Goal: Contribute content: Contribute content

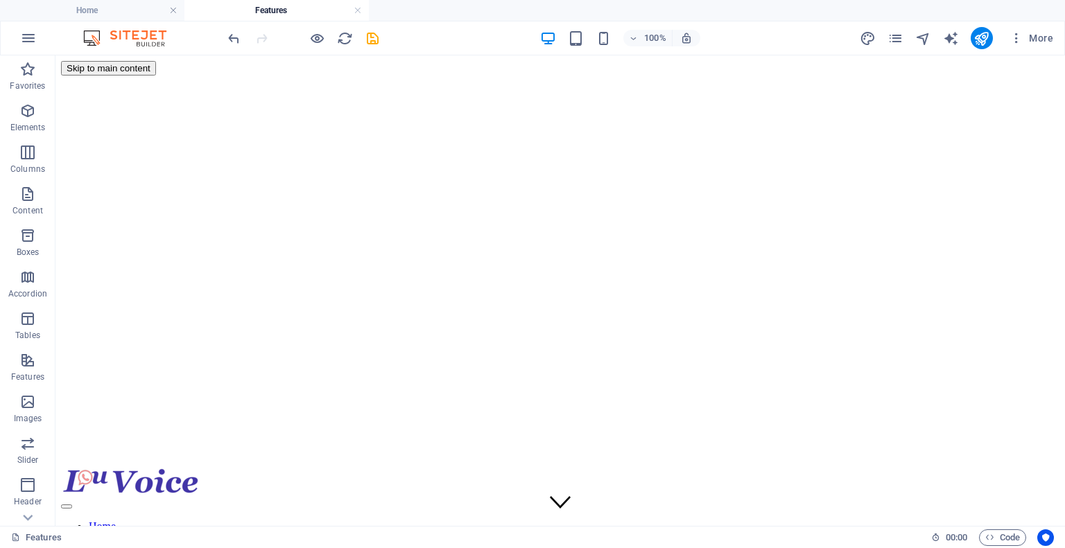
scroll to position [336, 0]
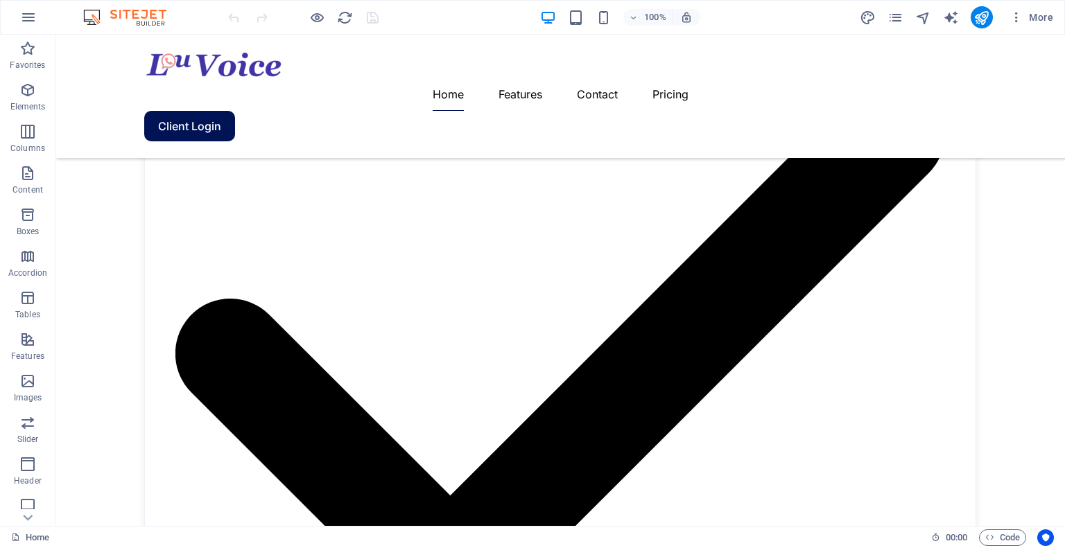
scroll to position [1819, 0]
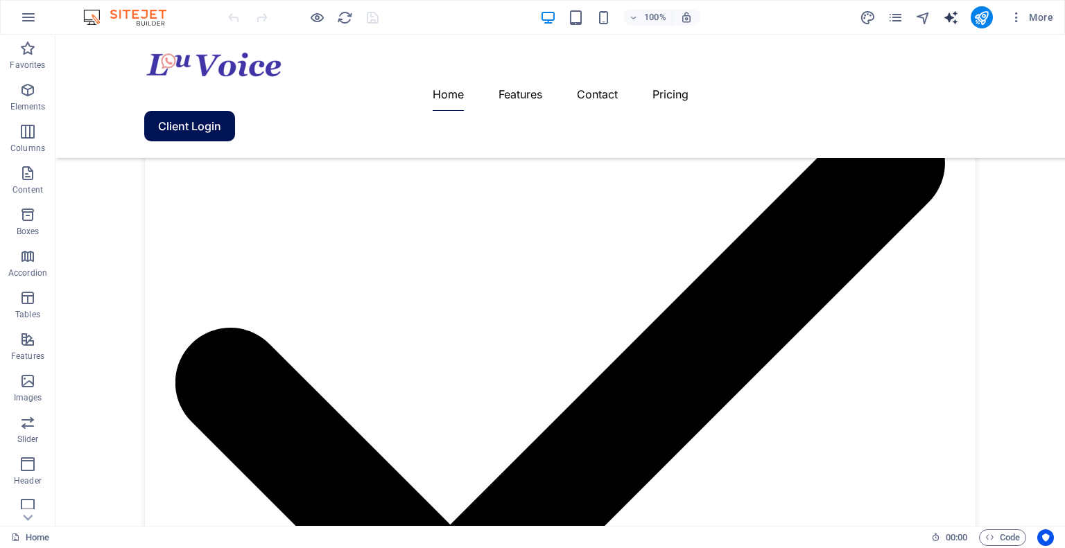
select select "English"
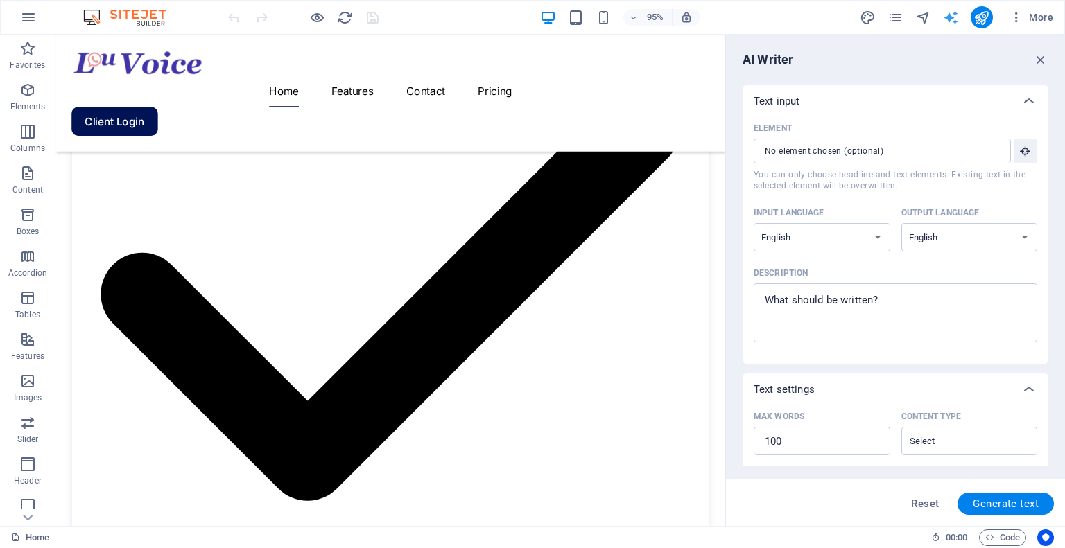
scroll to position [1869, 0]
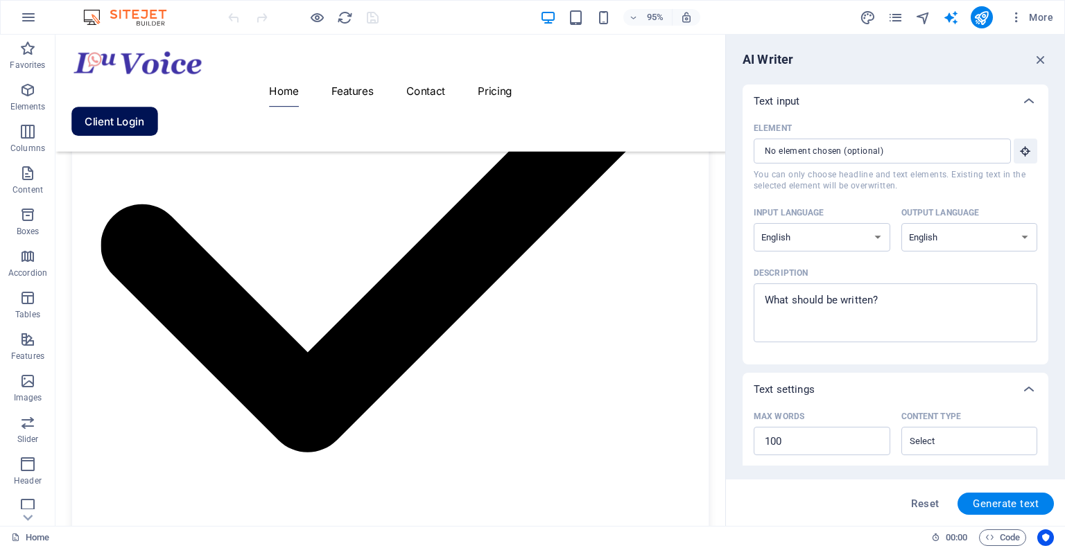
drag, startPoint x: 1042, startPoint y: 212, endPoint x: 1048, endPoint y: 259, distance: 46.9
drag, startPoint x: 1048, startPoint y: 259, endPoint x: 1051, endPoint y: 324, distance: 65.9
drag, startPoint x: 1048, startPoint y: 300, endPoint x: 1045, endPoint y: 369, distance: 69.4
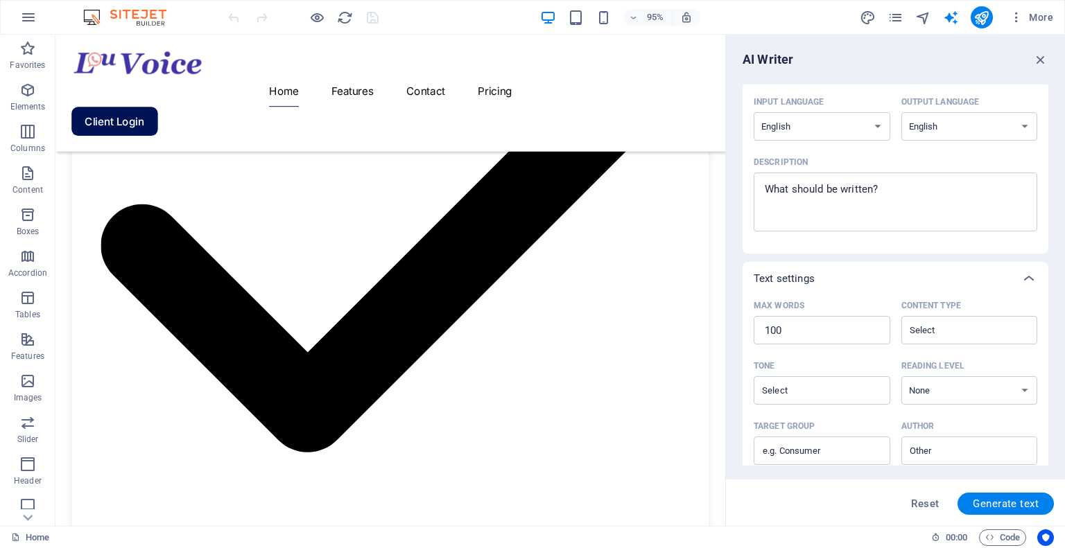
scroll to position [0, 0]
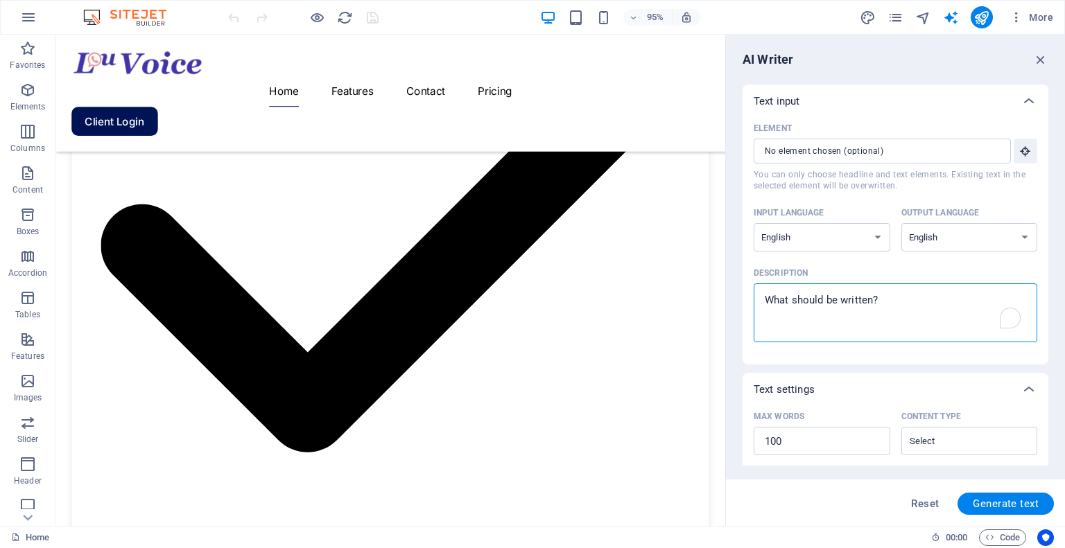
click at [876, 306] on textarea "Description x ​" at bounding box center [896, 312] width 270 height 45
drag, startPoint x: 939, startPoint y: 343, endPoint x: 739, endPoint y: 333, distance: 199.9
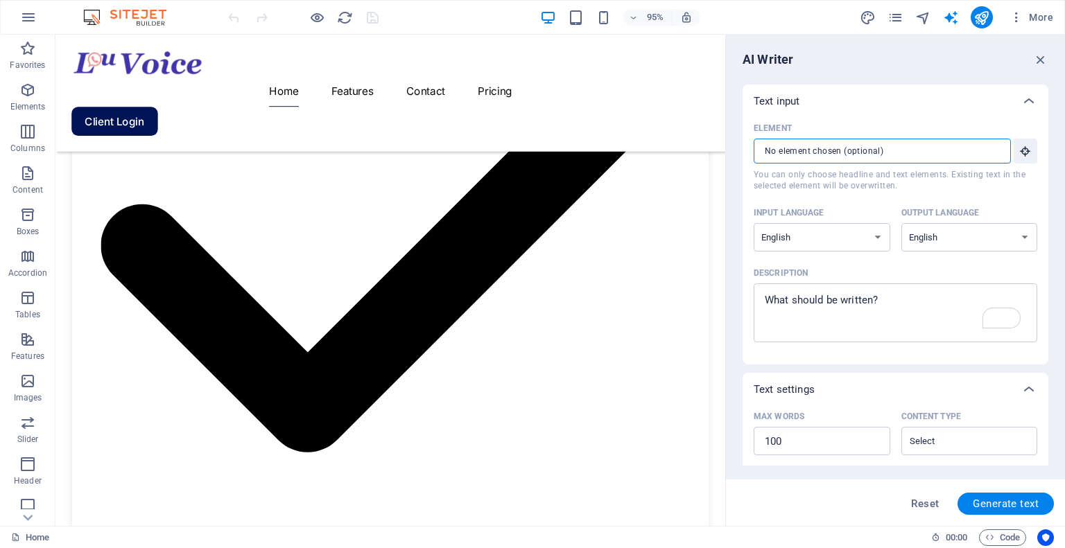
click at [782, 157] on input "Element ​ You can only choose headline and text elements. Existing text in the …" at bounding box center [878, 151] width 248 height 25
type textarea "x"
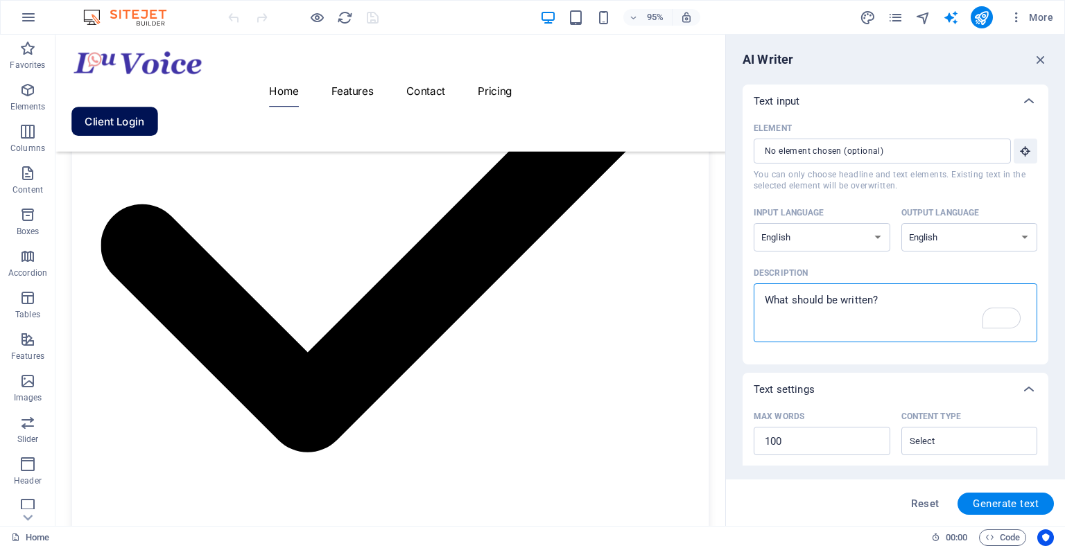
click at [814, 307] on textarea "Description x ​" at bounding box center [896, 312] width 270 height 45
type textarea "v"
type textarea "x"
type textarea "vi"
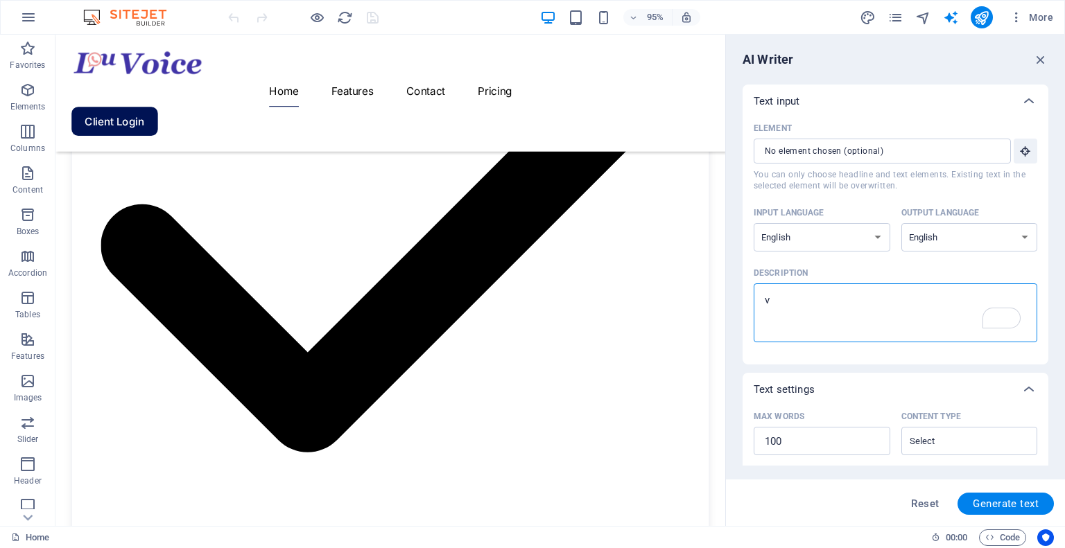
type textarea "x"
type textarea "vid"
type textarea "x"
type textarea "vide"
type textarea "x"
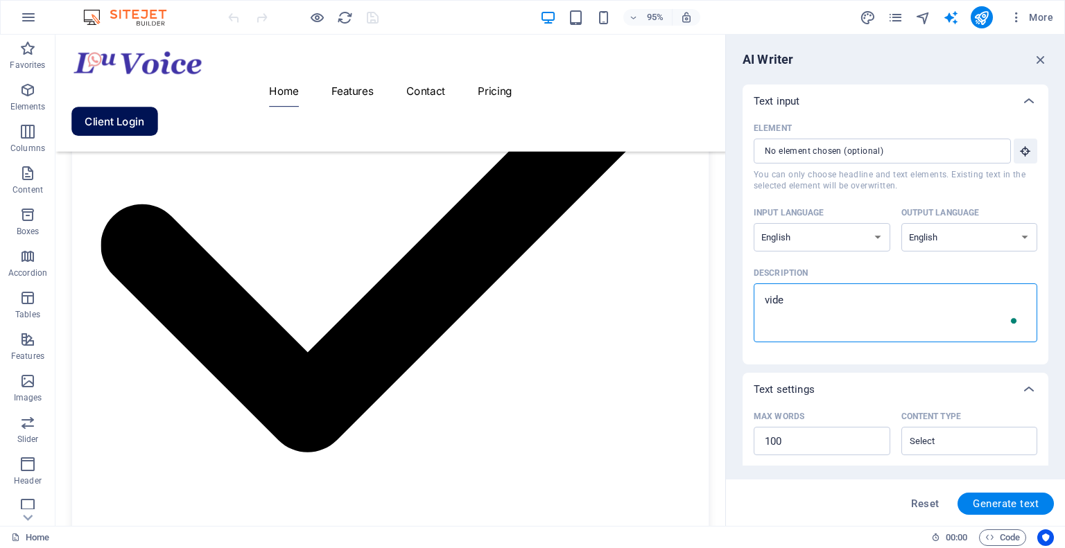
type textarea "video"
type textarea "x"
type textarea "video"
type textarea "x"
type textarea "video a"
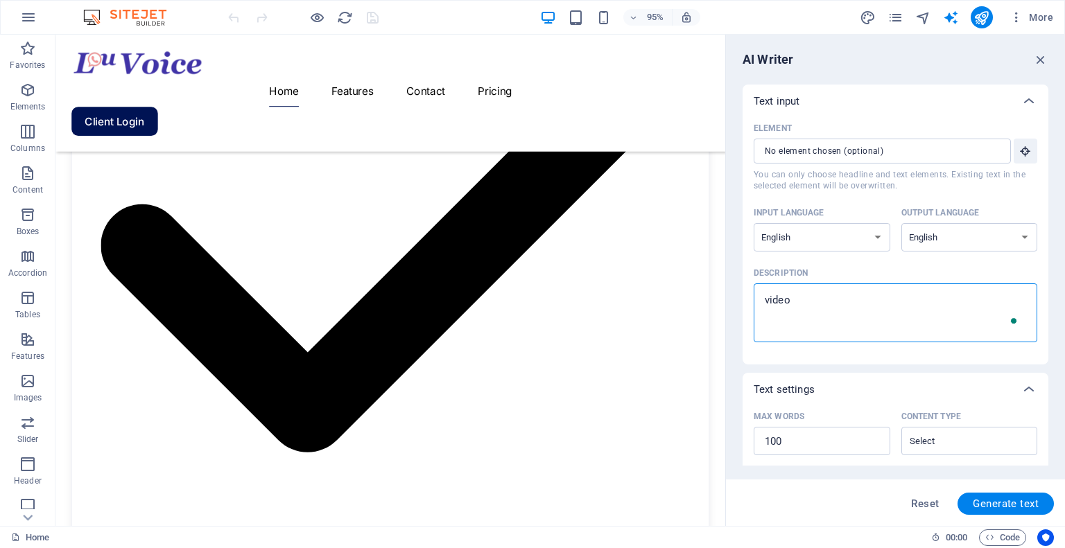
type textarea "x"
type textarea "video an"
type textarea "x"
type textarea "video and"
type textarea "x"
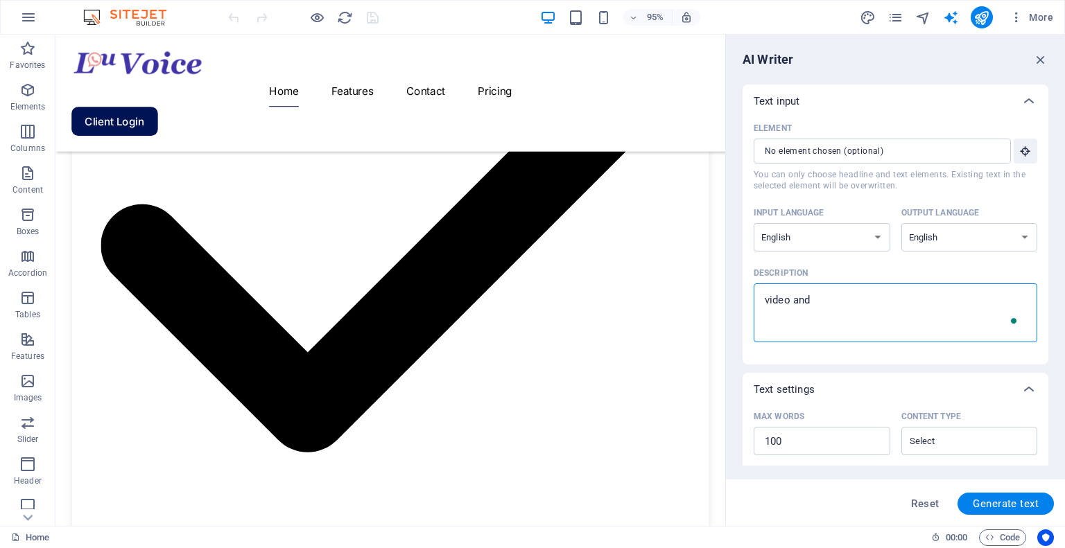
type textarea "video and"
type textarea "x"
type textarea "video and t"
type textarea "x"
type textarea "video and te"
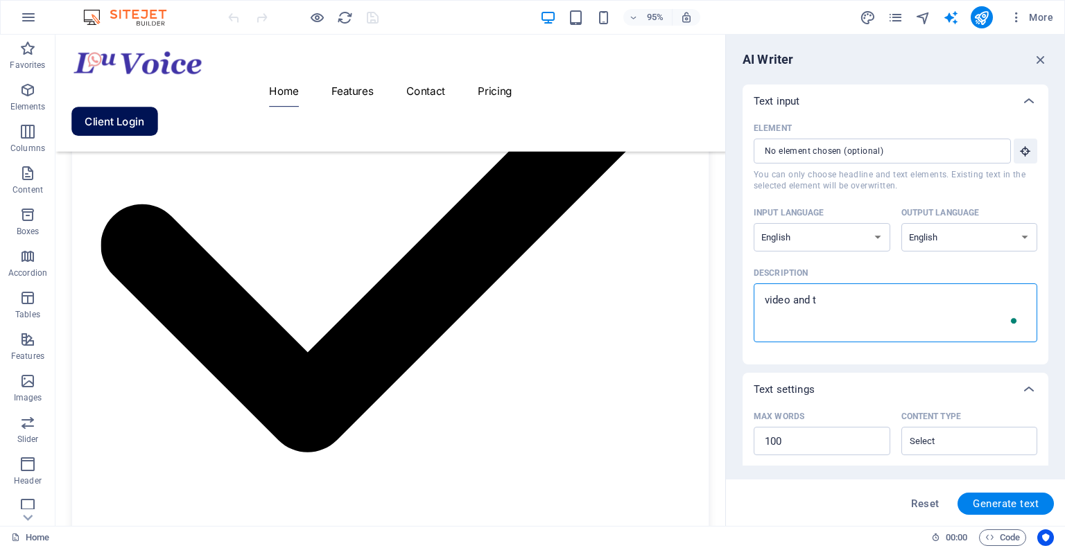
type textarea "x"
type textarea "video and tel"
type textarea "x"
type textarea "video and tele"
type textarea "x"
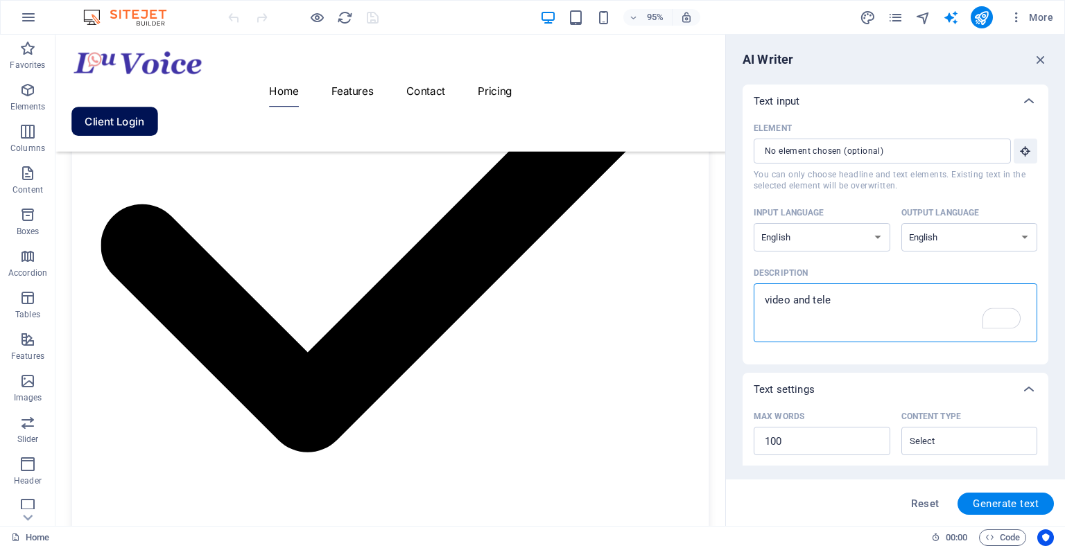
type textarea "video and tele"
type textarea "x"
type textarea "video and tele c"
type textarea "x"
type textarea "video and tele co"
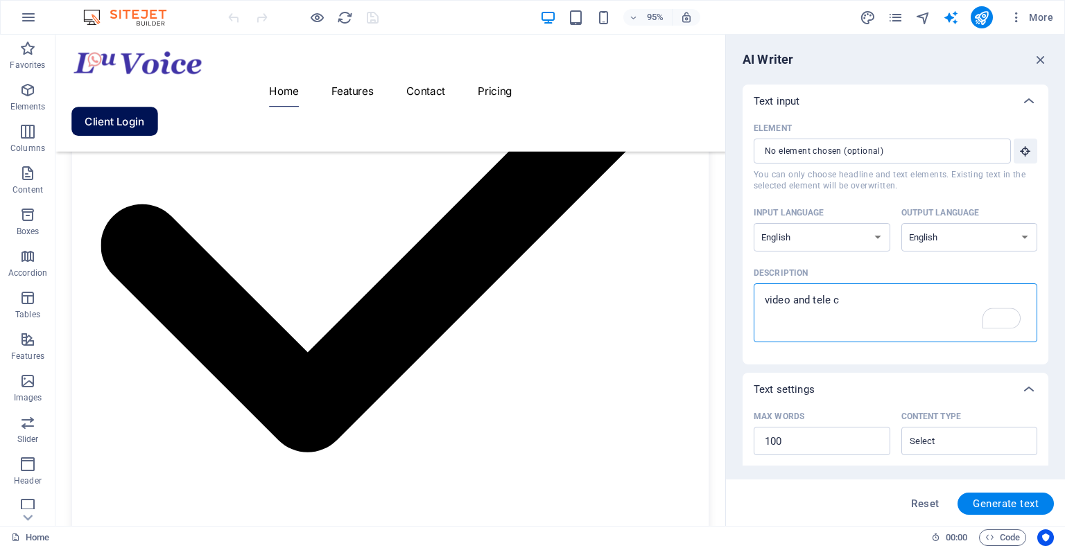
type textarea "x"
type textarea "video and tele con"
type textarea "x"
type textarea "video and tele conf"
type textarea "x"
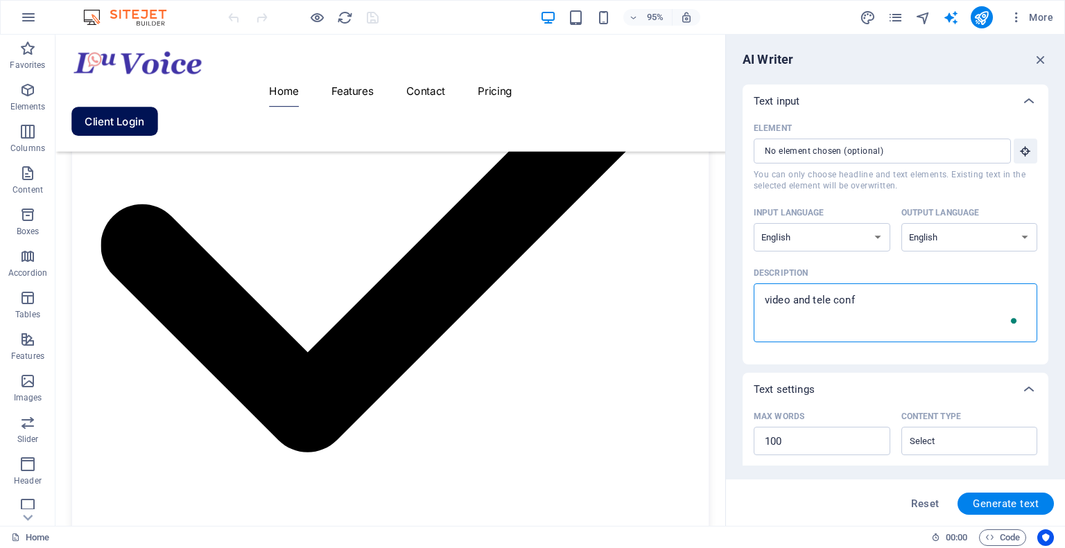
type textarea "video and tele confe"
type textarea "x"
type textarea "video and tele confer"
type textarea "x"
type textarea "video and tele confere"
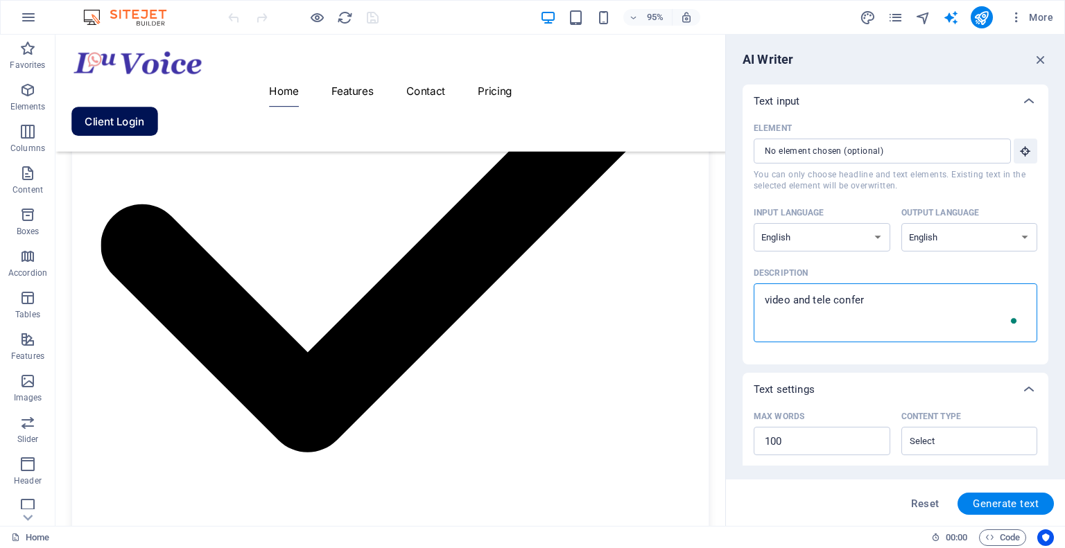
type textarea "x"
type textarea "video and tele conferen"
type textarea "x"
type textarea "video and tele conferenc"
type textarea "x"
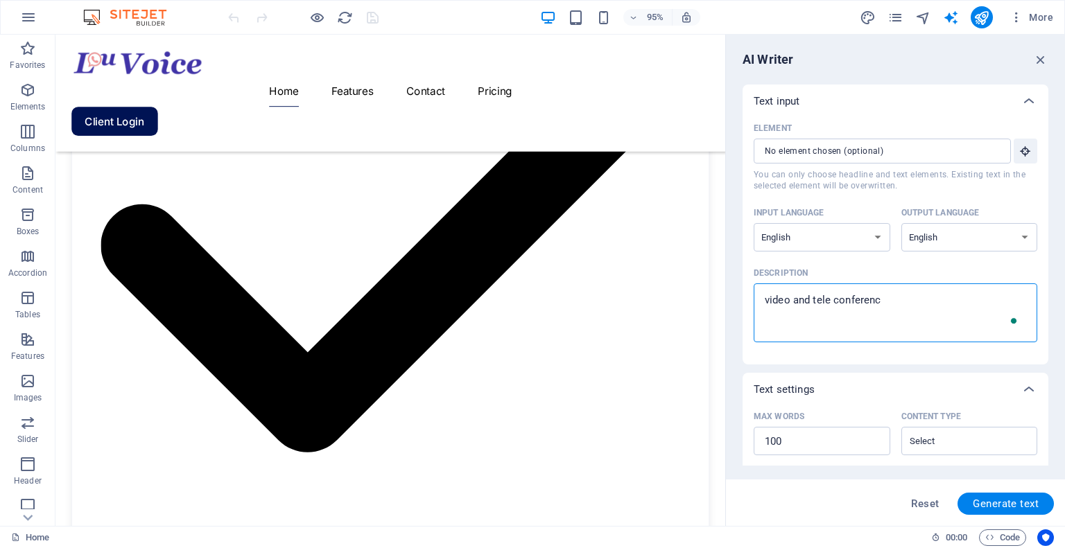
type textarea "video and tele conferenci"
type textarea "x"
type textarea "video and tele conferencin"
type textarea "x"
type textarea "video and tele conferencing"
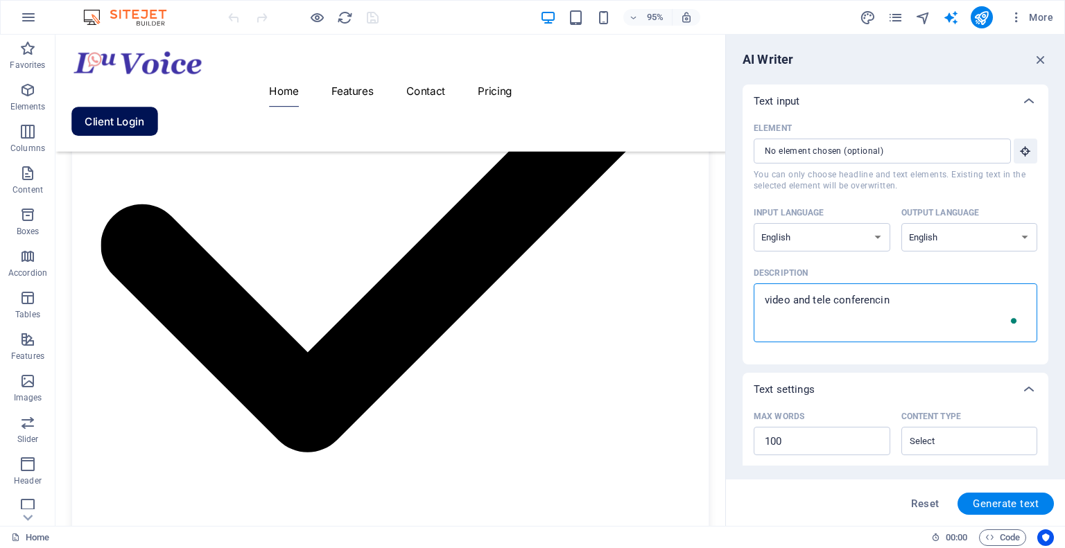
type textarea "x"
type textarea "video and tele conferencing"
type textarea "x"
type textarea "video and tele conferencing"
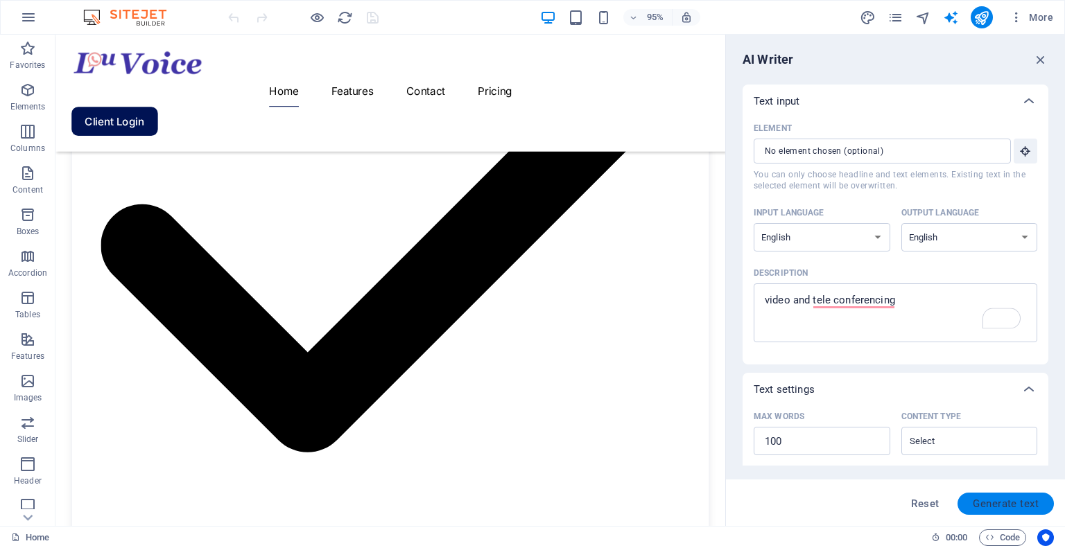
click at [981, 501] on span "Generate text" at bounding box center [1006, 503] width 66 height 11
type textarea "x"
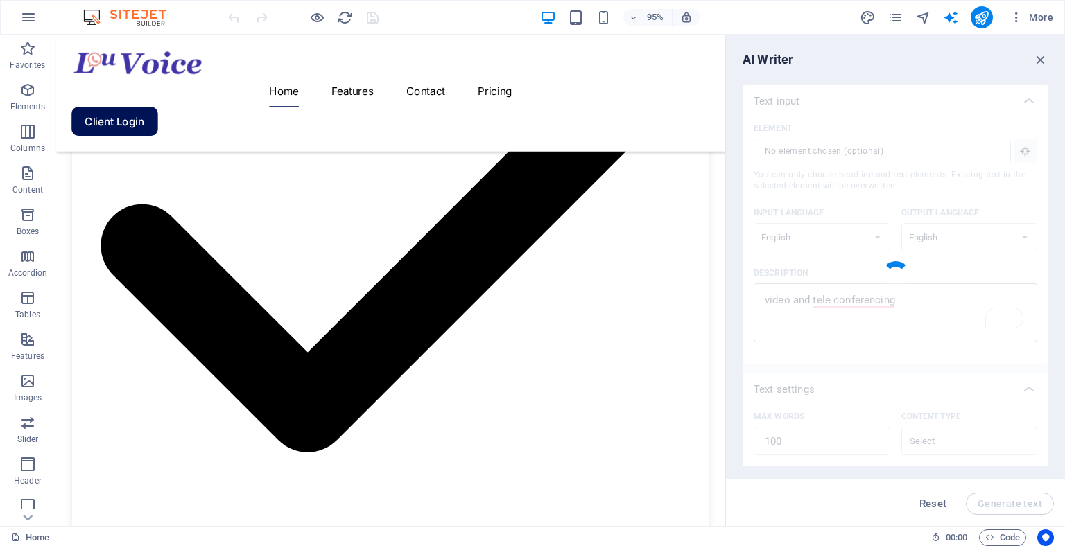
type textarea "x"
type textarea "Video and teleconferencing has transformed communication by enabling real-time …"
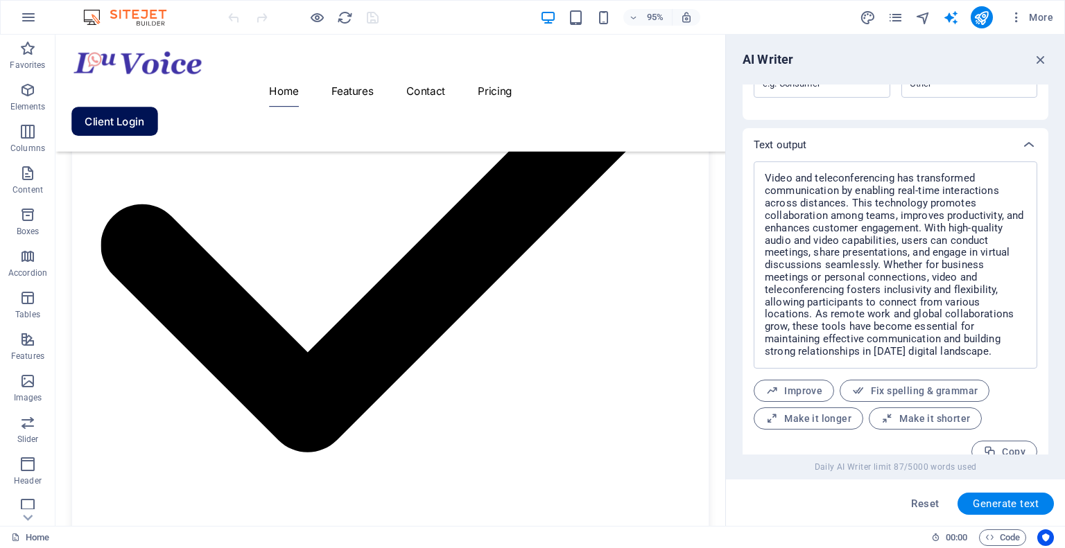
scroll to position [497, 0]
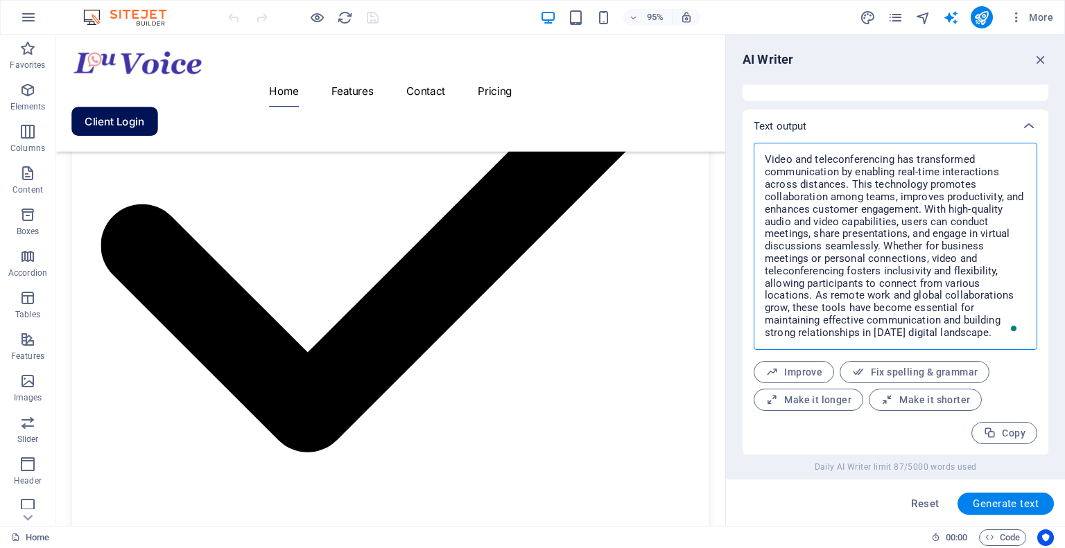
drag, startPoint x: 815, startPoint y: 295, endPoint x: 887, endPoint y: 325, distance: 78.3
drag, startPoint x: 887, startPoint y: 325, endPoint x: 815, endPoint y: 307, distance: 75.0
click at [815, 307] on textarea "Video and teleconferencing has transformed communication by enabling real-time …" at bounding box center [896, 246] width 270 height 193
click at [829, 293] on textarea "Video and teleconferencing has transformed communication by enabling real-time …" at bounding box center [896, 246] width 270 height 193
drag, startPoint x: 815, startPoint y: 295, endPoint x: 997, endPoint y: 335, distance: 186.0
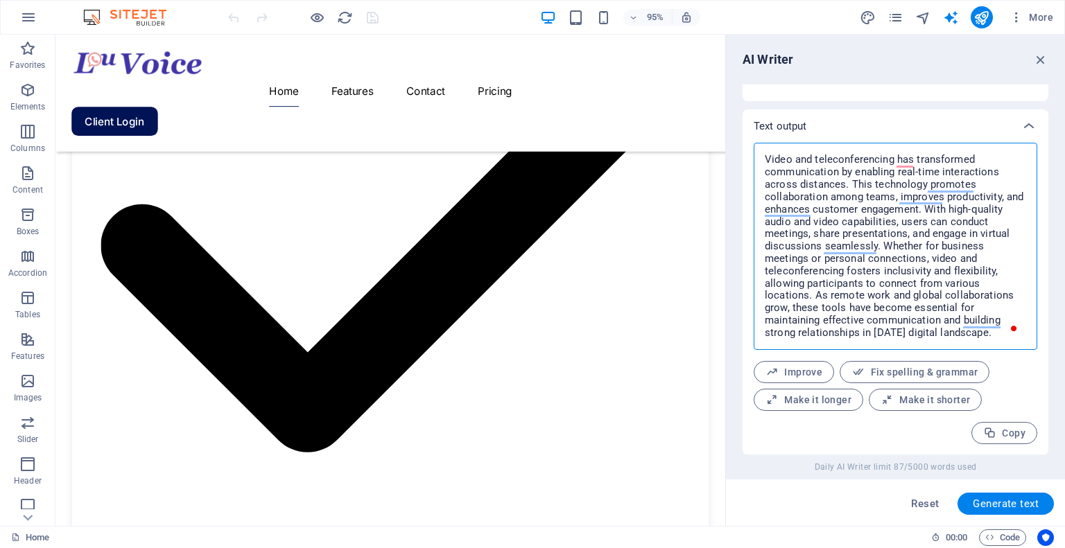
click at [997, 335] on textarea "Video and teleconferencing has transformed communication by enabling real-time …" at bounding box center [896, 246] width 270 height 193
type textarea "x"
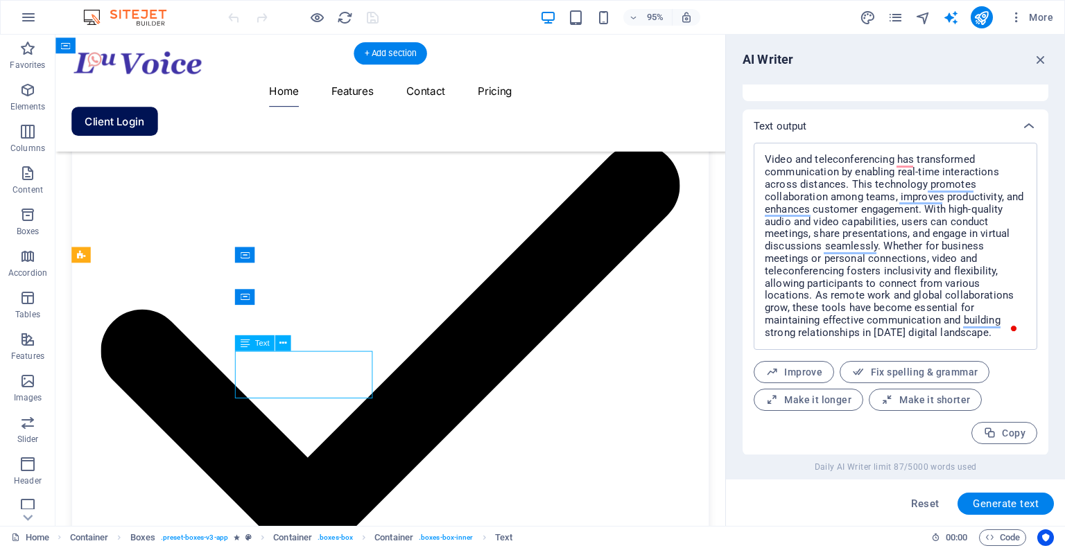
scroll to position [1793, 0]
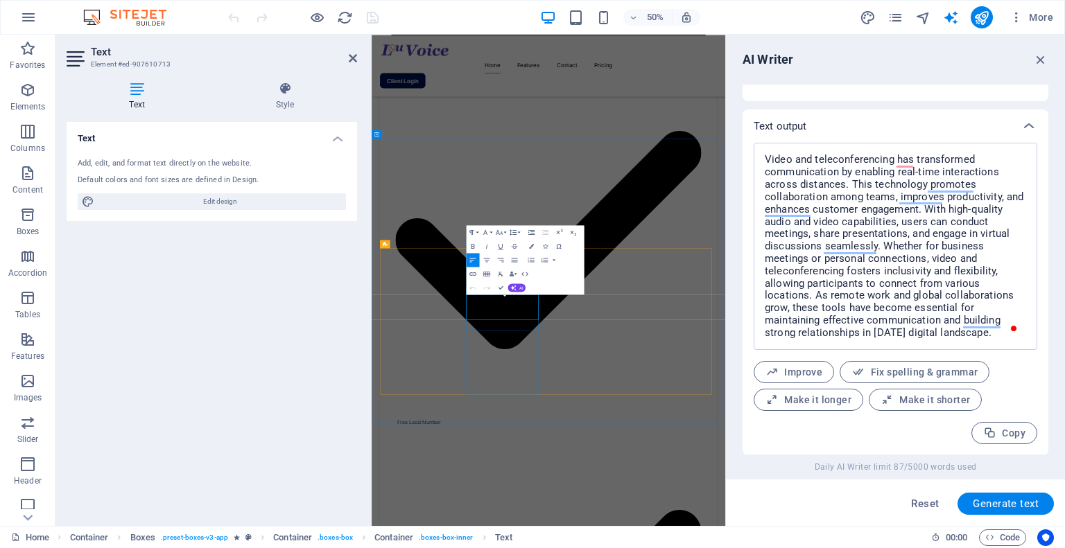
click at [346, 58] on h2 "Text" at bounding box center [224, 52] width 266 height 12
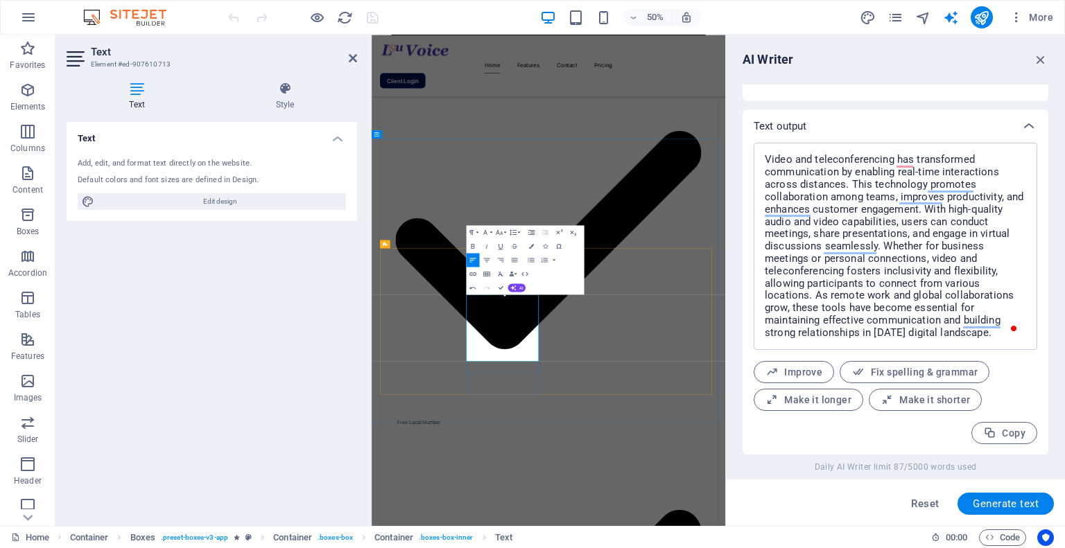
drag, startPoint x: 697, startPoint y: 582, endPoint x: 609, endPoint y: 754, distance: 192.2
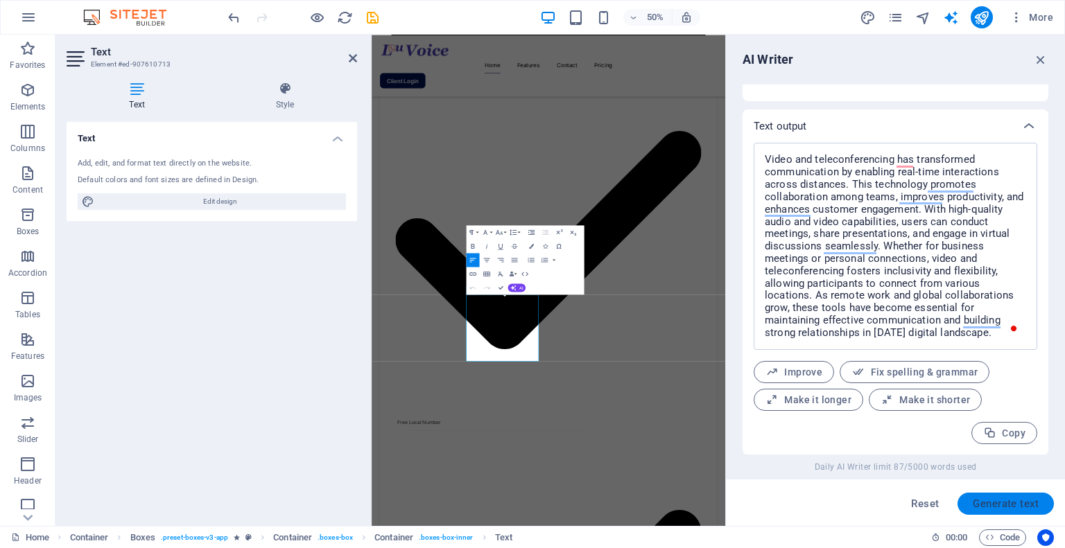
click at [1004, 501] on span "Generate text" at bounding box center [1006, 503] width 66 height 11
type textarea "x"
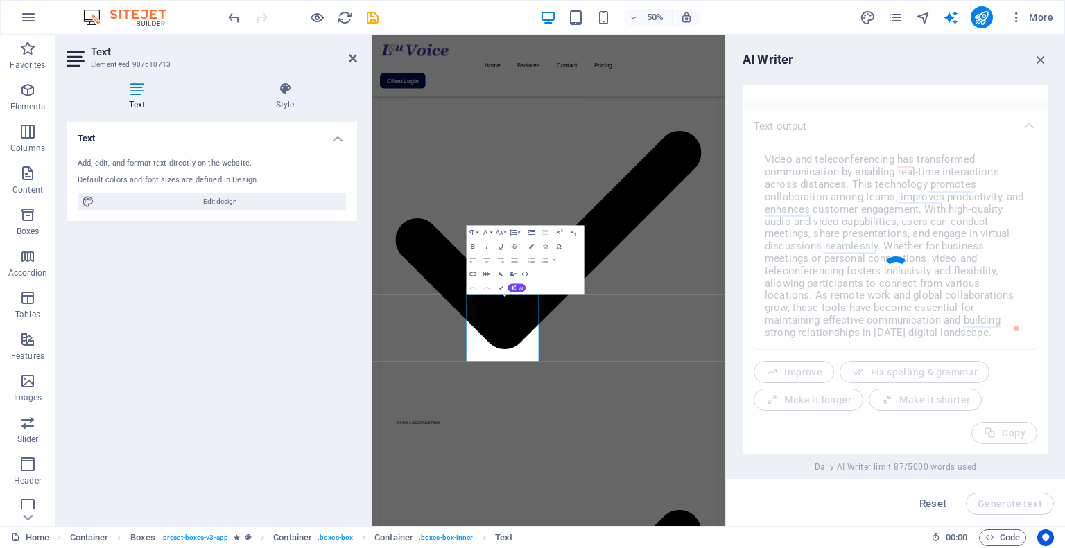
type textarea "x"
type textarea "Video and teleconferencing revolutionize communication by creating seamless con…"
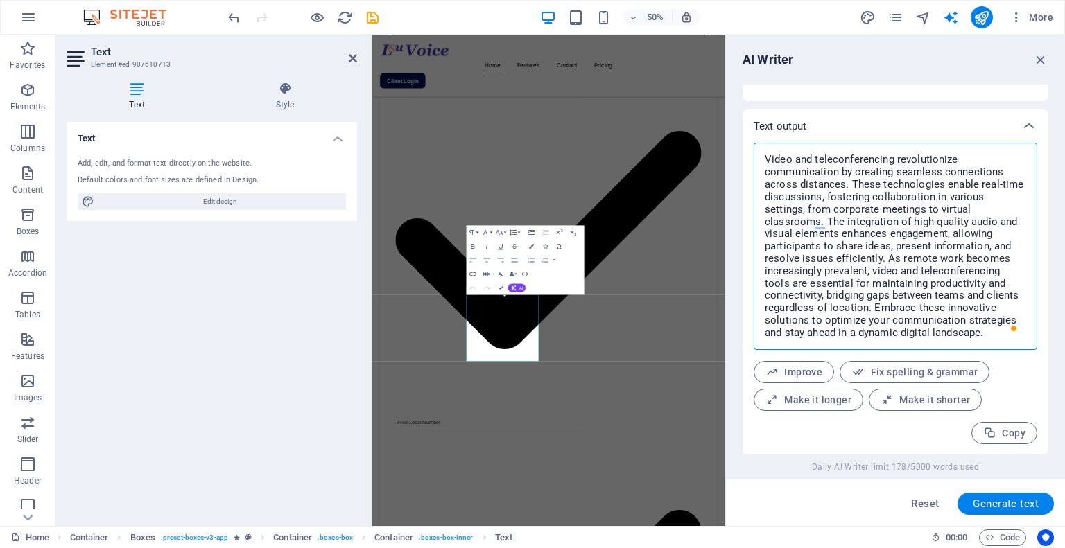
drag, startPoint x: 763, startPoint y: 157, endPoint x: 848, endPoint y: 187, distance: 90.3
click at [848, 187] on textarea "Video and teleconferencing revolutionize communication by creating seamless con…" at bounding box center [896, 246] width 270 height 193
type textarea "x"
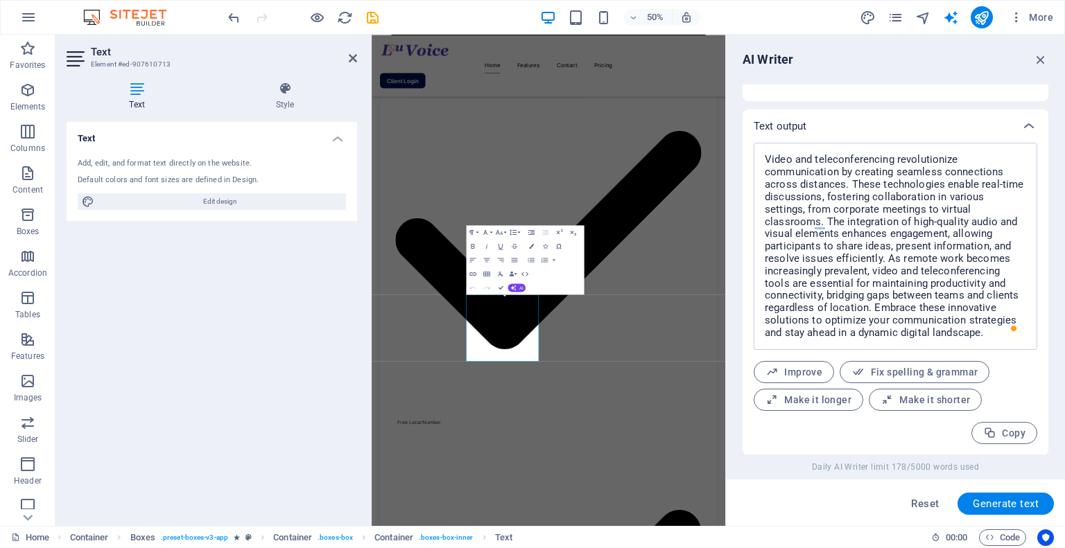
click at [347, 60] on header "Text Element #ed-907610713" at bounding box center [212, 53] width 290 height 36
click at [350, 58] on icon at bounding box center [353, 58] width 8 height 11
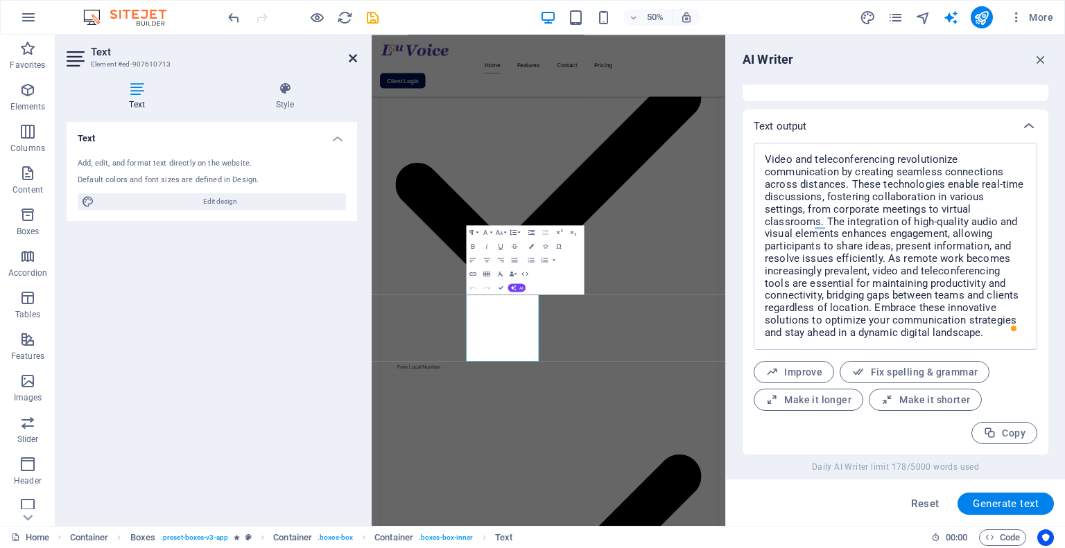
scroll to position [2011, 0]
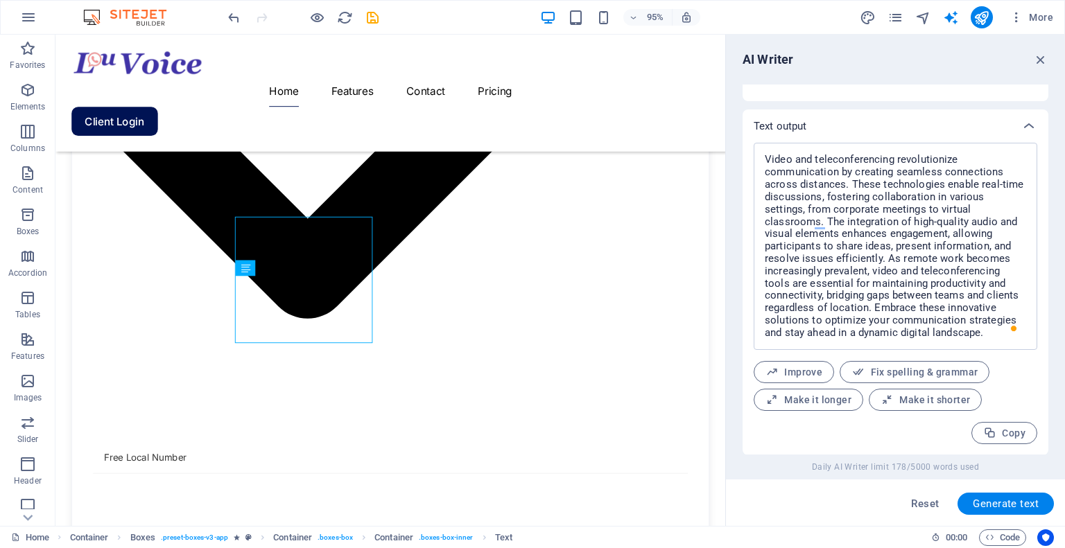
click at [896, 19] on icon "pages" at bounding box center [895, 18] width 16 height 16
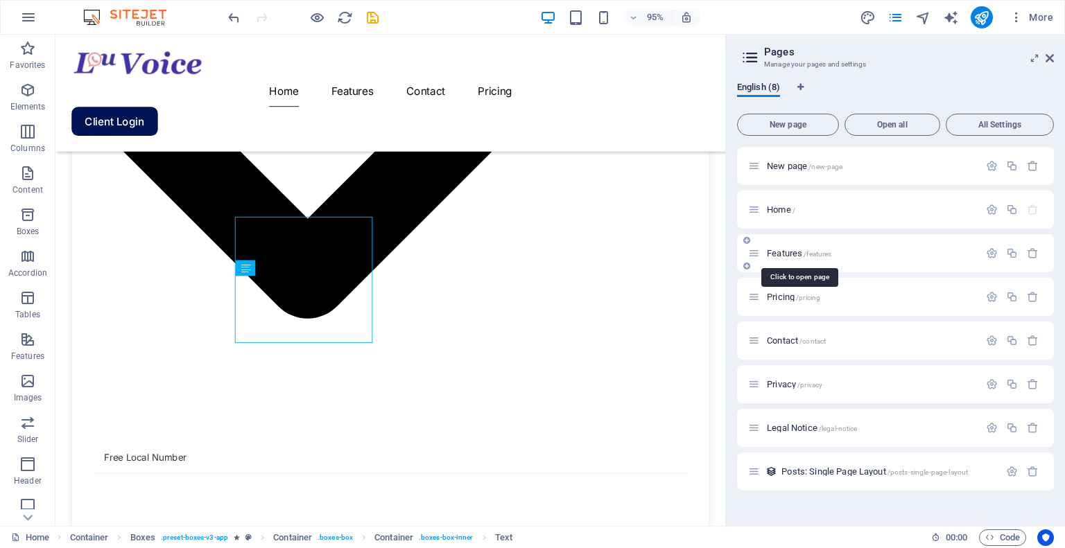
click at [808, 252] on span "/features" at bounding box center [818, 254] width 28 height 8
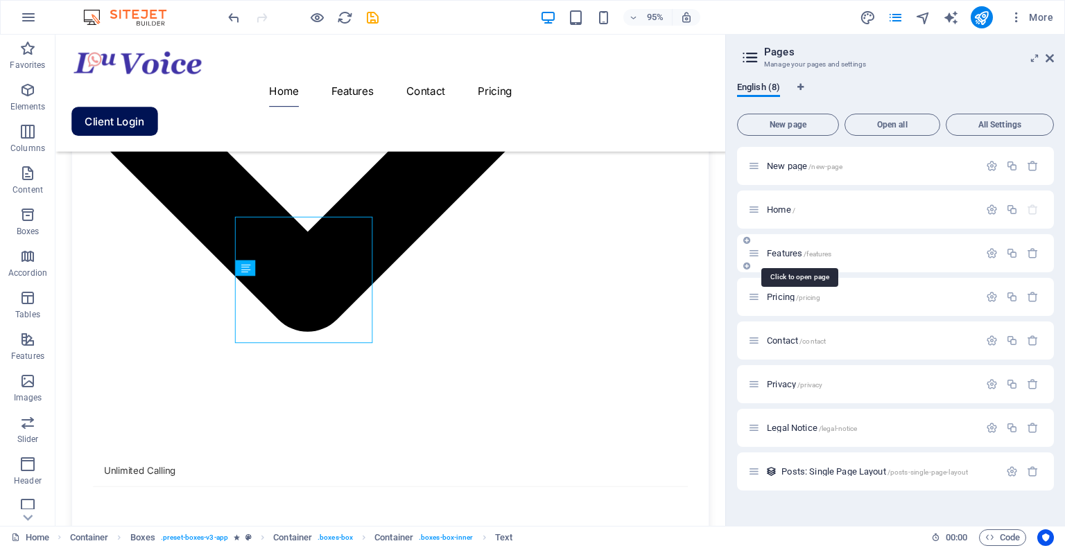
scroll to position [0, 0]
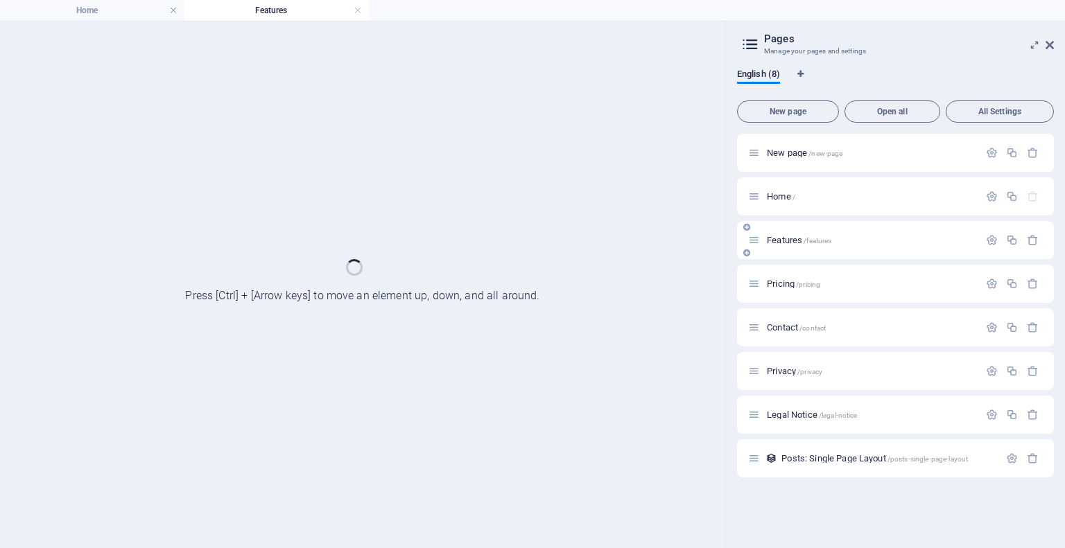
click at [808, 252] on div "Features /features" at bounding box center [895, 240] width 317 height 38
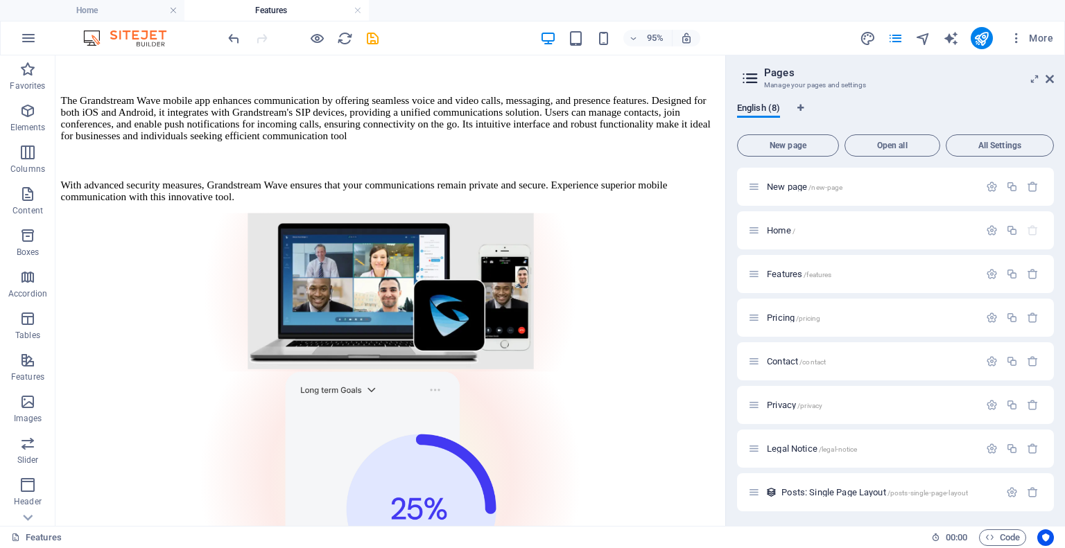
scroll to position [1506, 0]
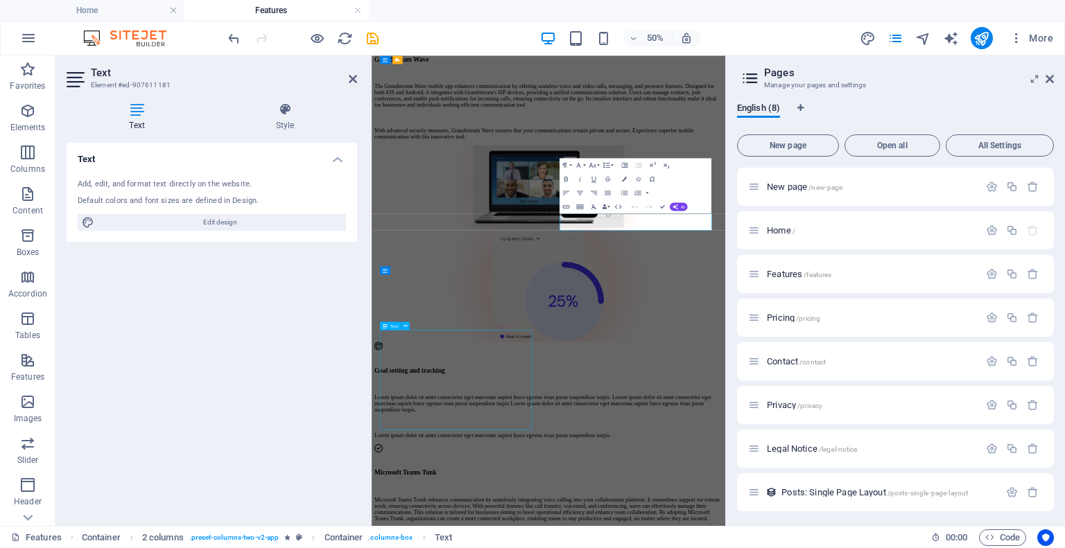
scroll to position [1907, 0]
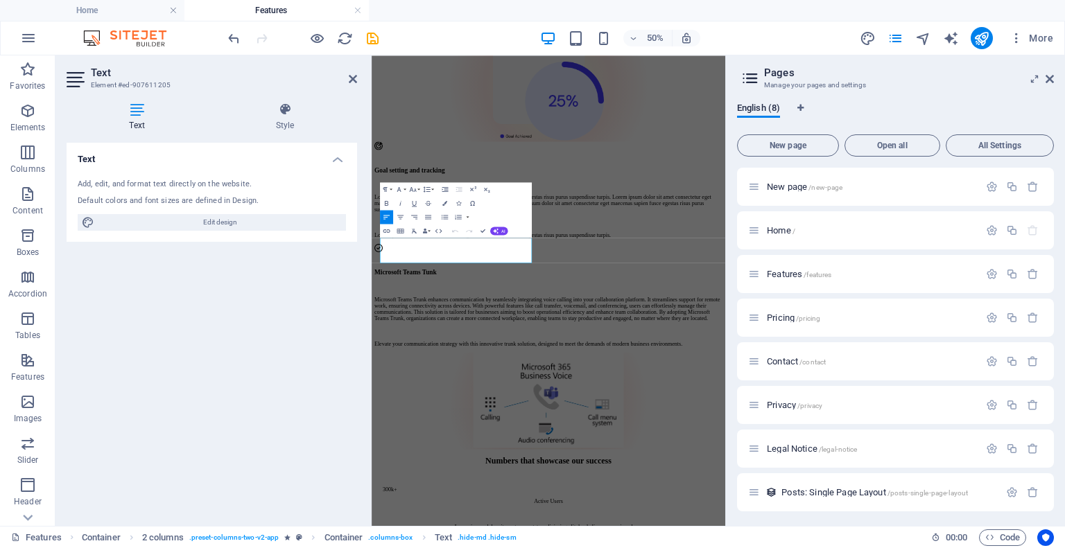
drag, startPoint x: 517, startPoint y: 467, endPoint x: 728, endPoint y: 293, distance: 273.8
click at [318, 322] on div "Text Add, edit, and format text directly on the website. Default colors and fon…" at bounding box center [212, 329] width 290 height 372
click at [352, 81] on icon at bounding box center [353, 78] width 8 height 11
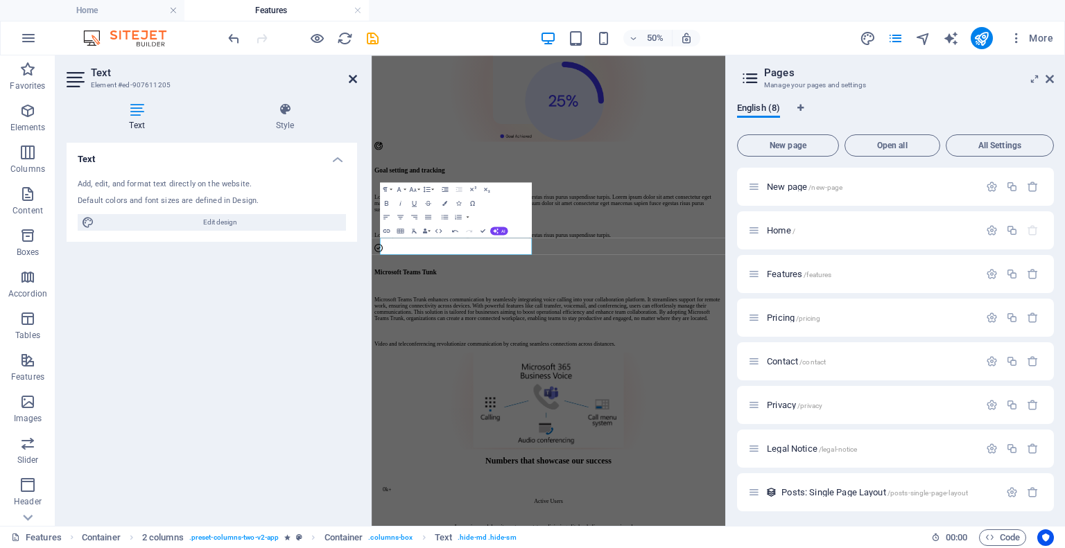
scroll to position [1907, 0]
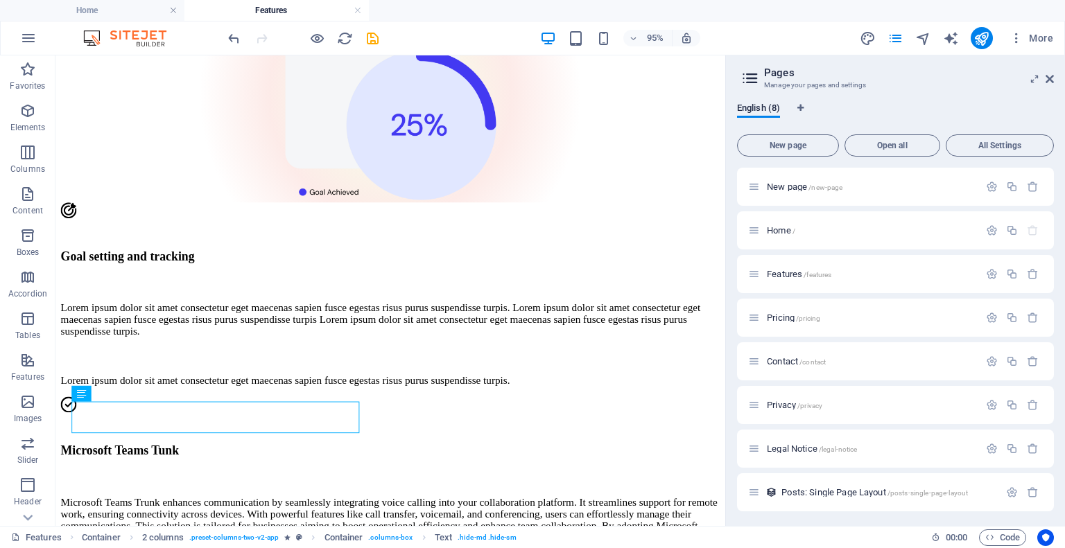
click at [946, 27] on div "More" at bounding box center [959, 38] width 199 height 22
click at [948, 33] on icon "text_generator" at bounding box center [951, 39] width 16 height 16
select select "English"
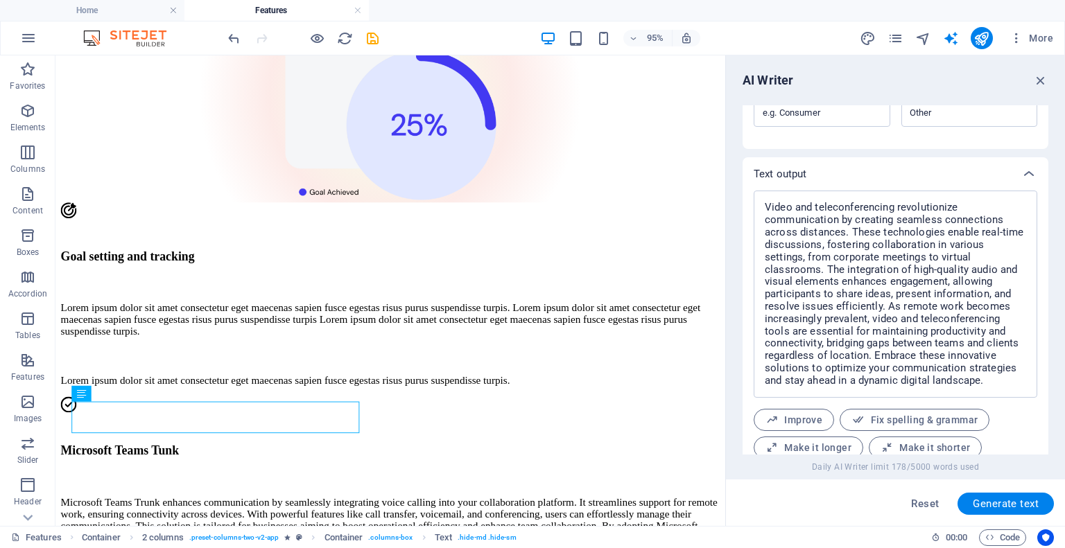
scroll to position [467, 0]
drag, startPoint x: 758, startPoint y: 207, endPoint x: 849, endPoint y: 245, distance: 98.2
click at [864, 252] on div "Video and teleconferencing revolutionize communication by creating seamless con…" at bounding box center [896, 296] width 284 height 207
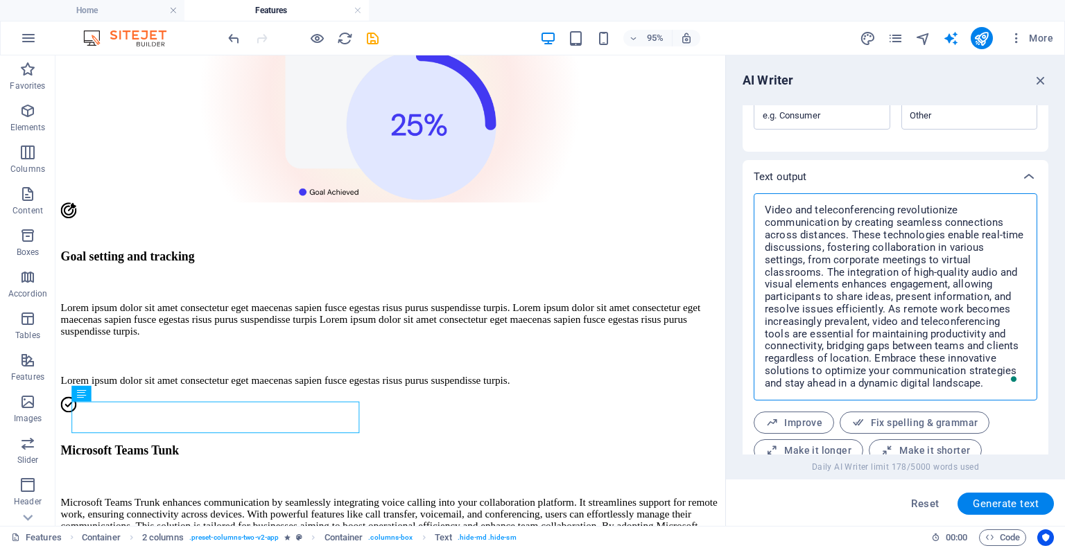
click at [777, 205] on textarea "Video and teleconferencing revolutionize communication by creating seamless con…" at bounding box center [896, 296] width 270 height 193
click at [851, 233] on textarea "Video and teleconferencing revolutionize communication by creating seamless con…" at bounding box center [896, 296] width 270 height 193
drag, startPoint x: 851, startPoint y: 234, endPoint x: 989, endPoint y: 404, distance: 219.3
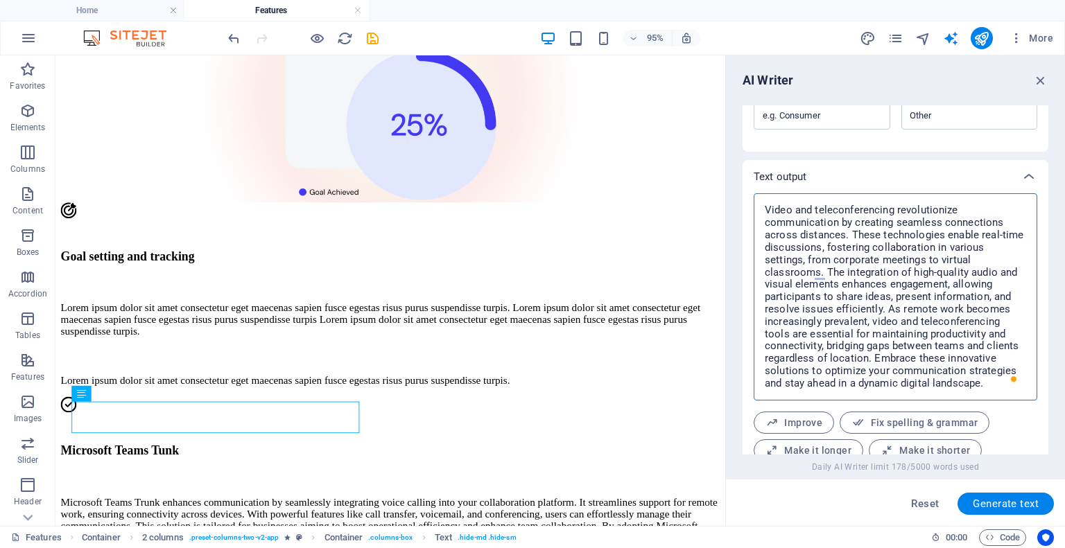
click at [989, 404] on div "Video and teleconferencing revolutionize communication by creating seamless con…" at bounding box center [896, 344] width 284 height 302
click at [230, 33] on icon "undo" at bounding box center [234, 39] width 16 height 16
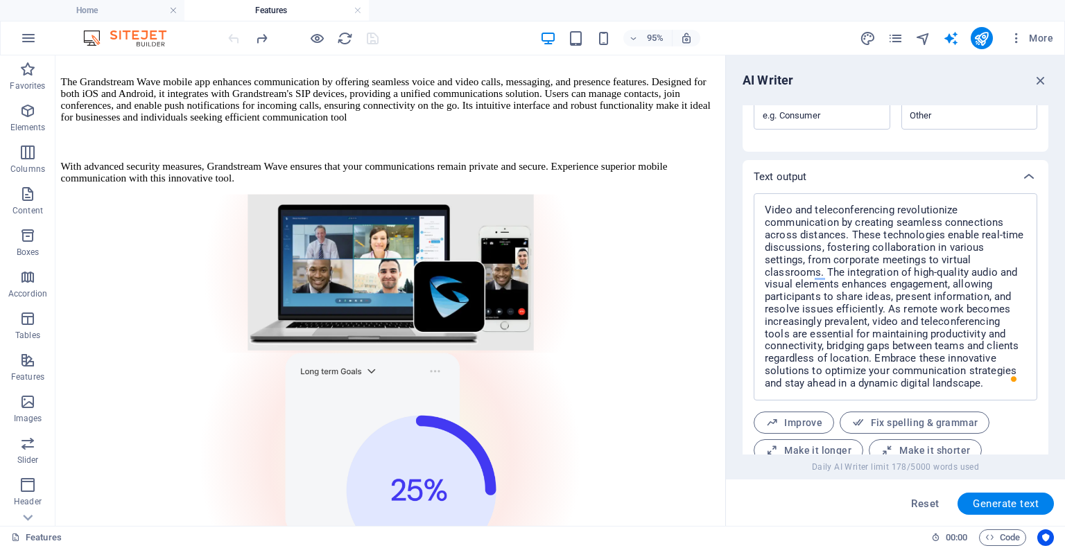
scroll to position [1535, 0]
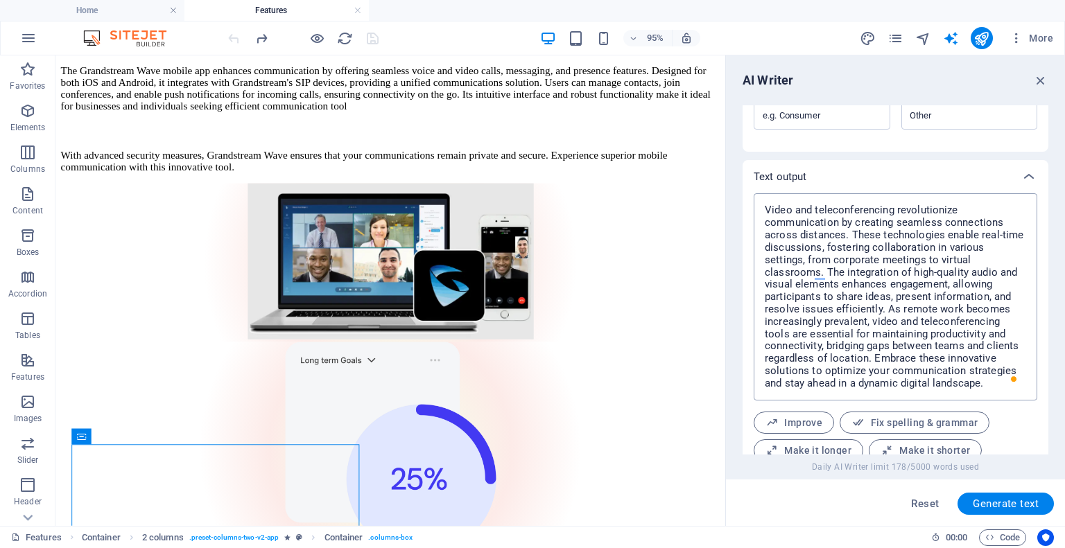
type textarea "x"
drag, startPoint x: 765, startPoint y: 202, endPoint x: 874, endPoint y: 358, distance: 190.2
click at [874, 358] on textarea "Video and teleconferencing revolutionize communication by creating seamless con…" at bounding box center [896, 296] width 270 height 193
paste textarea "To enrich screen reader interactions, please activate Accessibility in Grammarl…"
type textarea "Video and teleconferencing revolutionize communication by creating seamless con…"
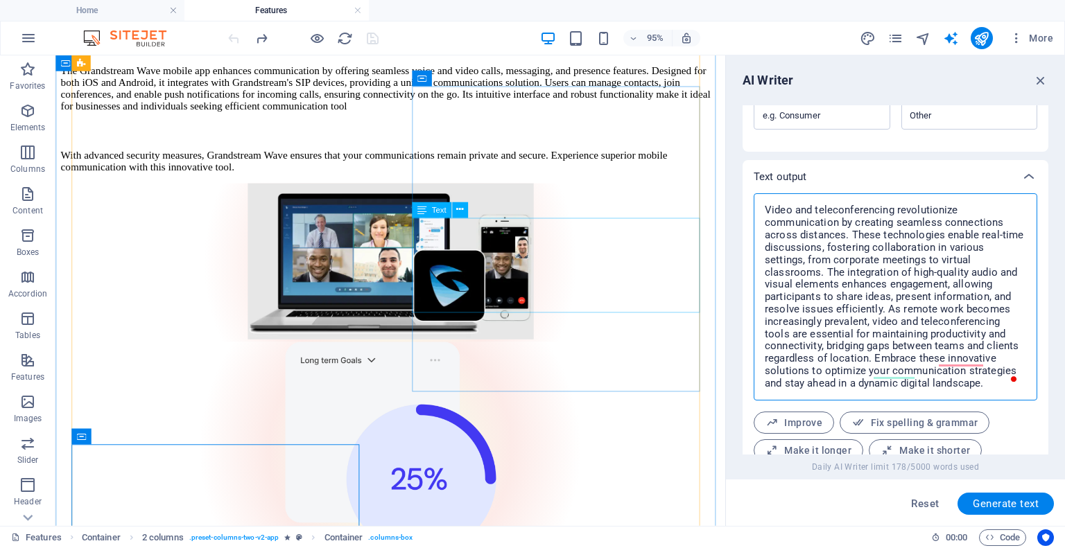
type textarea "x"
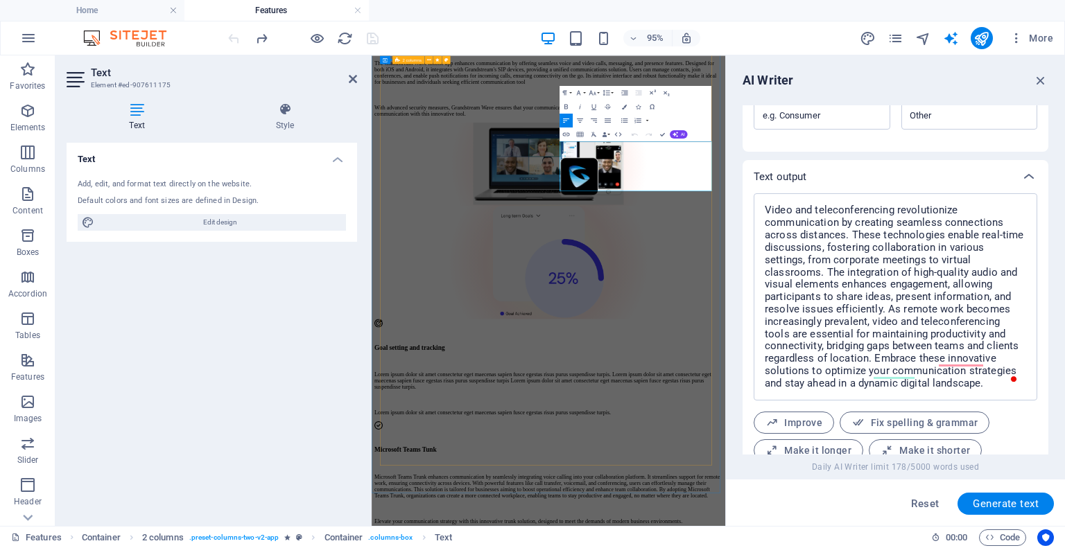
click at [582, 421] on div "Unified Communications Manager UCM can transform your business by streamlining …" at bounding box center [724, 370] width 696 height 1657
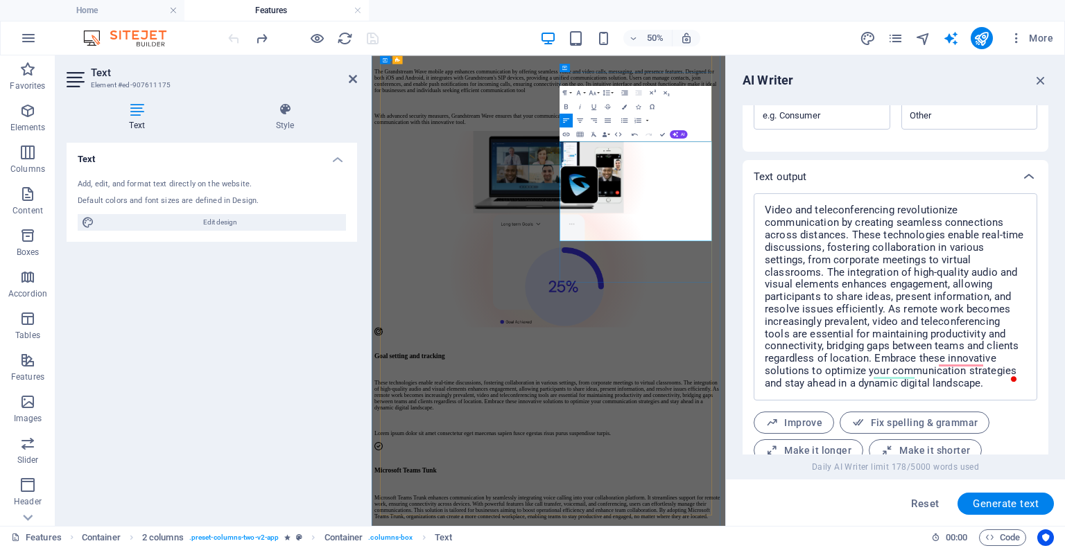
scroll to position [7754, 2]
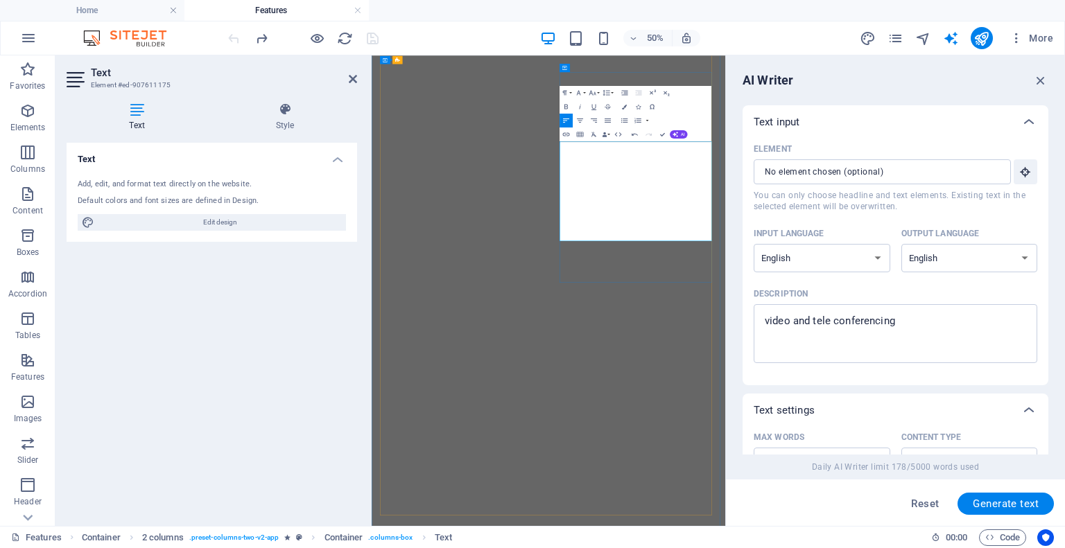
select select "English"
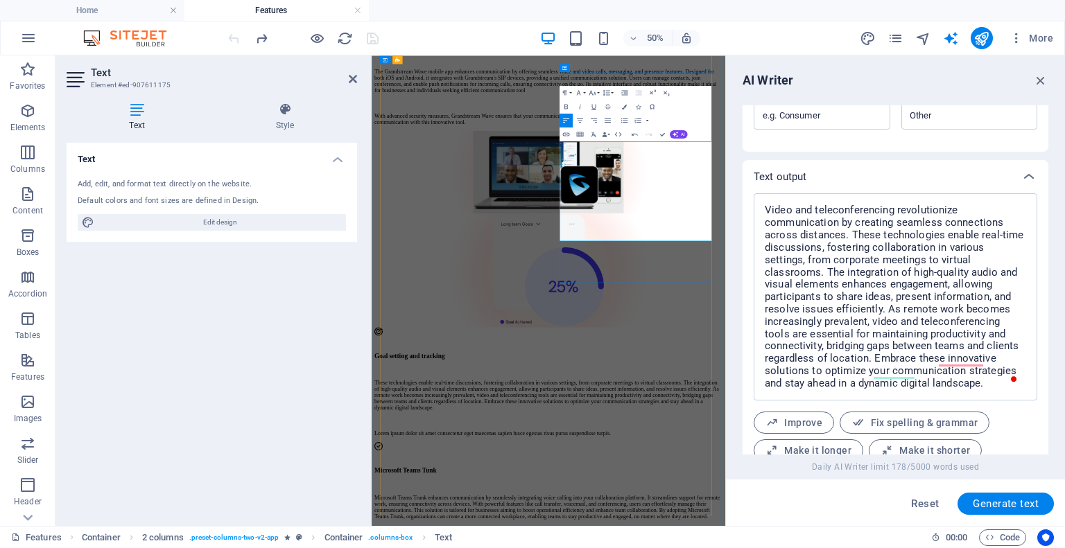
scroll to position [7754, 2]
click at [562, 498] on div "Unified Communications Manager UCM can transform your business by streamlining …" at bounding box center [724, 399] width 696 height 1682
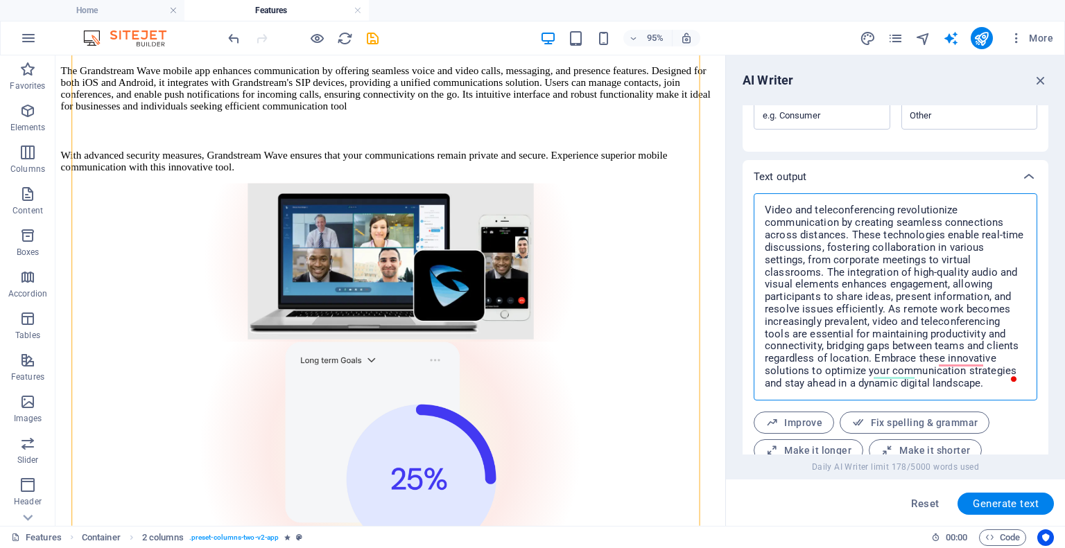
drag, startPoint x: 871, startPoint y: 357, endPoint x: 998, endPoint y: 382, distance: 129.3
click at [998, 382] on textarea "Video and teleconferencing revolutionize communication by creating seamless con…" at bounding box center [896, 296] width 270 height 193
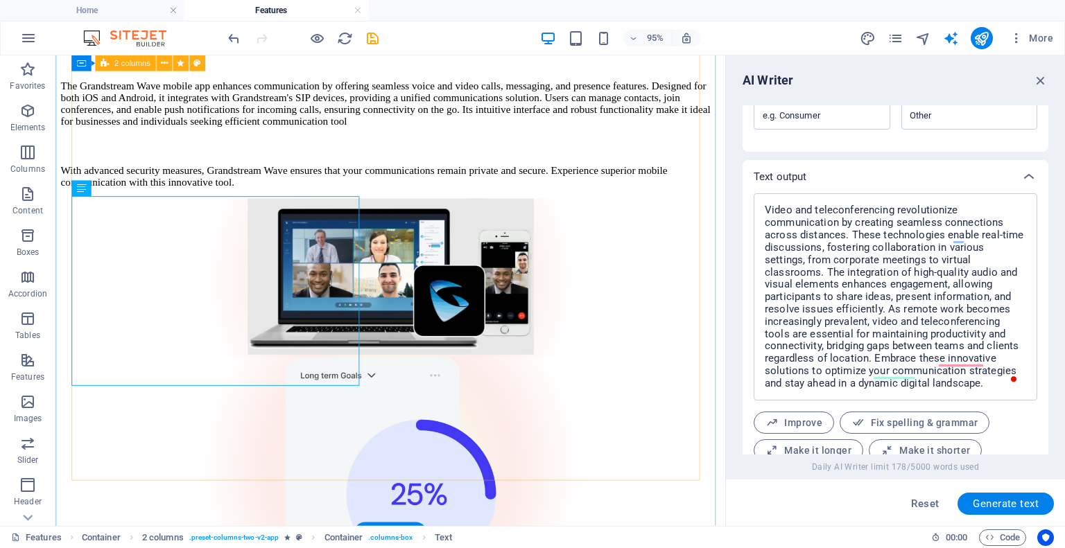
scroll to position [2007, 0]
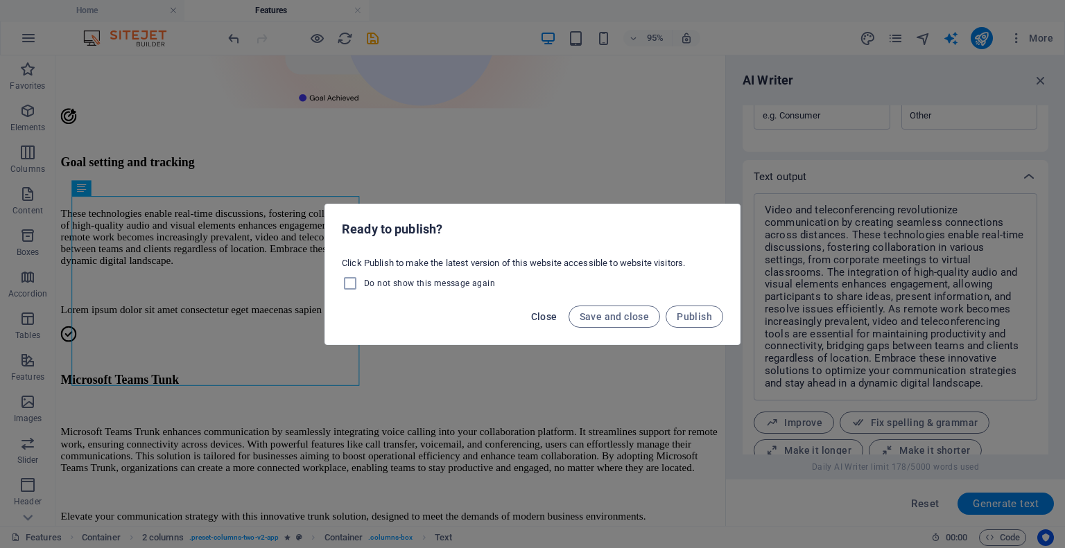
click at [535, 316] on span "Close" at bounding box center [544, 316] width 26 height 11
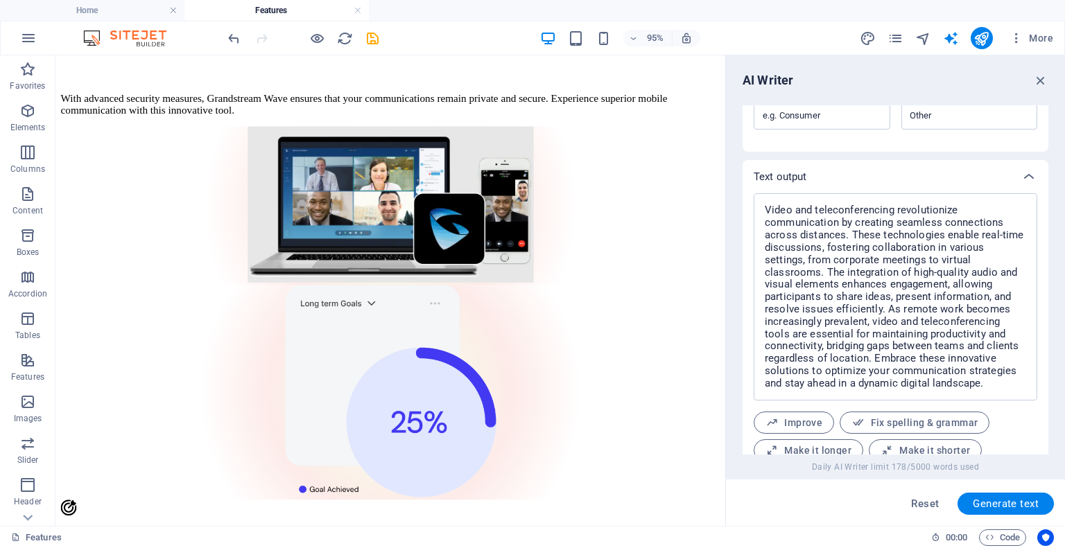
scroll to position [1553, 0]
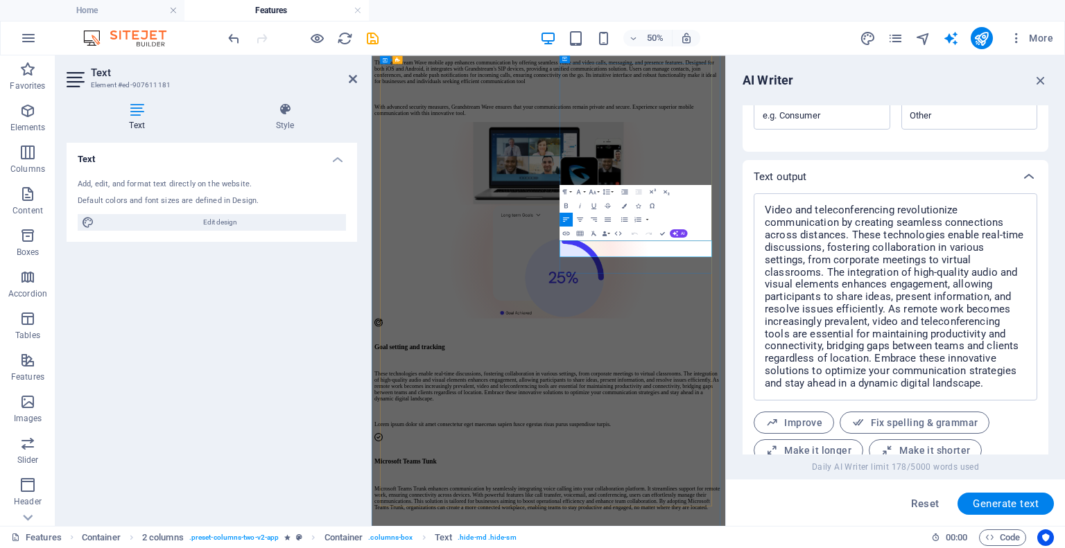
click at [355, 83] on icon at bounding box center [353, 78] width 8 height 11
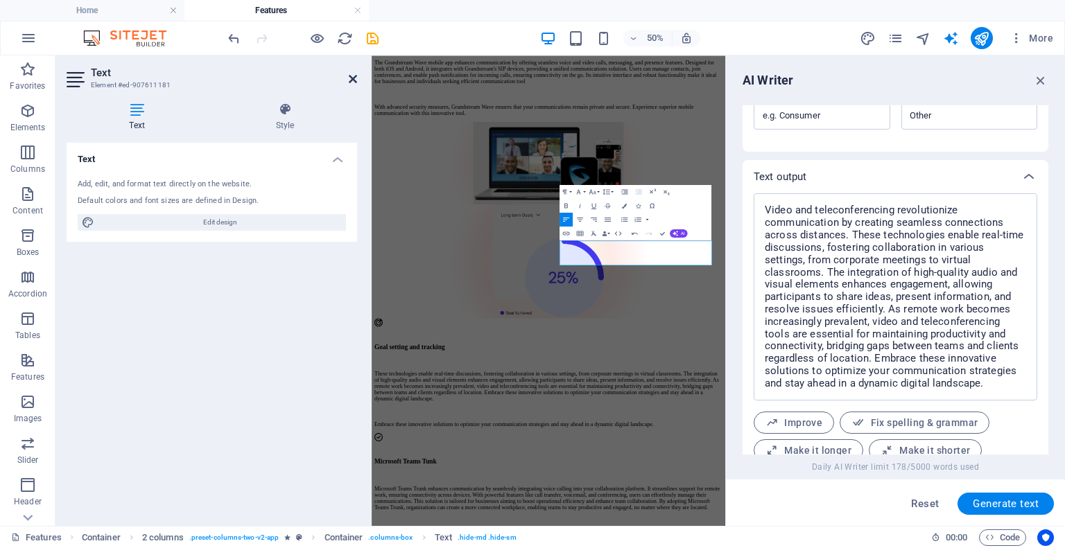
scroll to position [1553, 0]
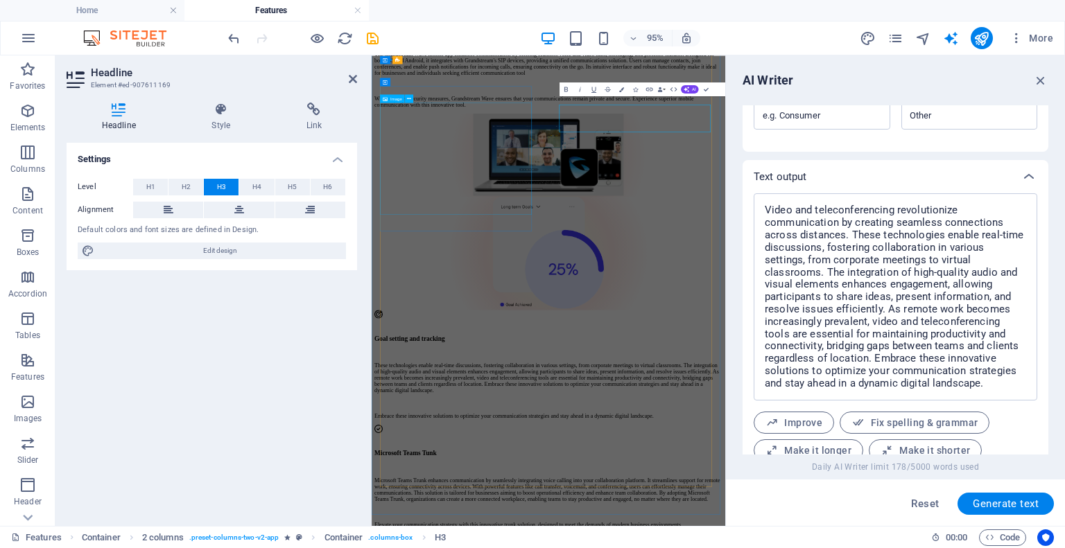
click at [598, 339] on figure at bounding box center [724, 452] width 696 height 226
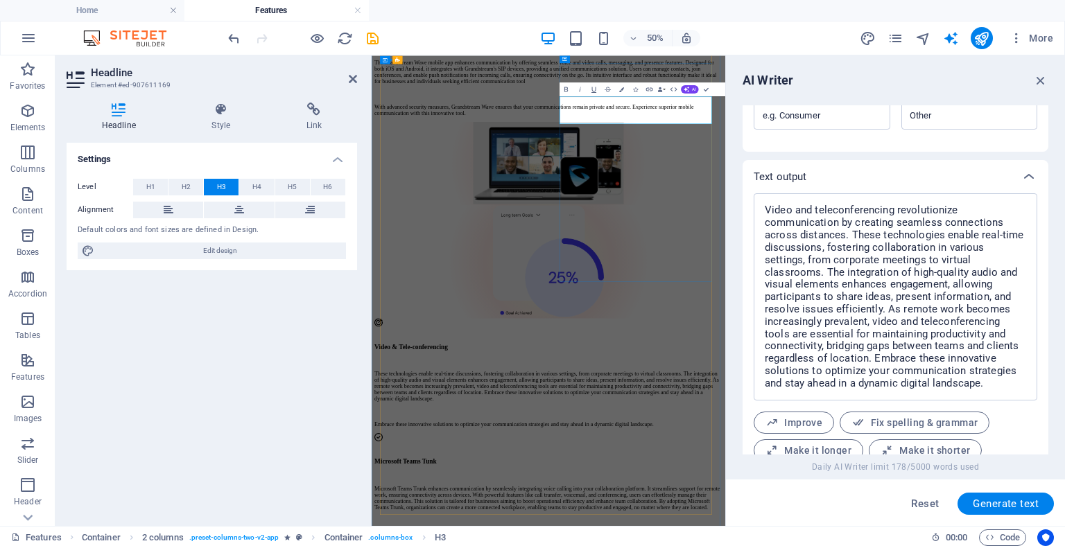
click at [255, 183] on span "H4" at bounding box center [256, 187] width 9 height 17
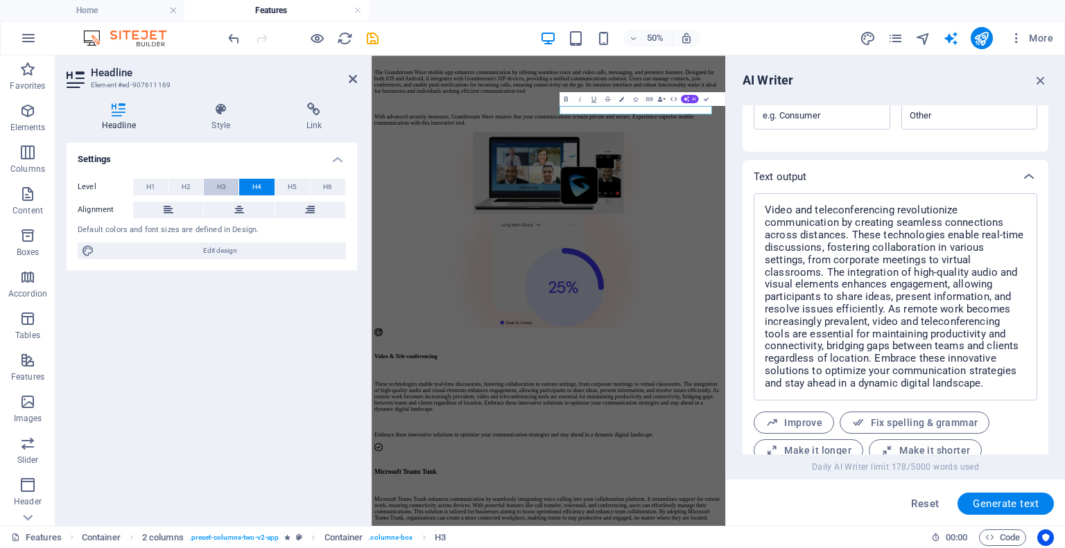
click at [216, 188] on button "H3" at bounding box center [221, 187] width 35 height 17
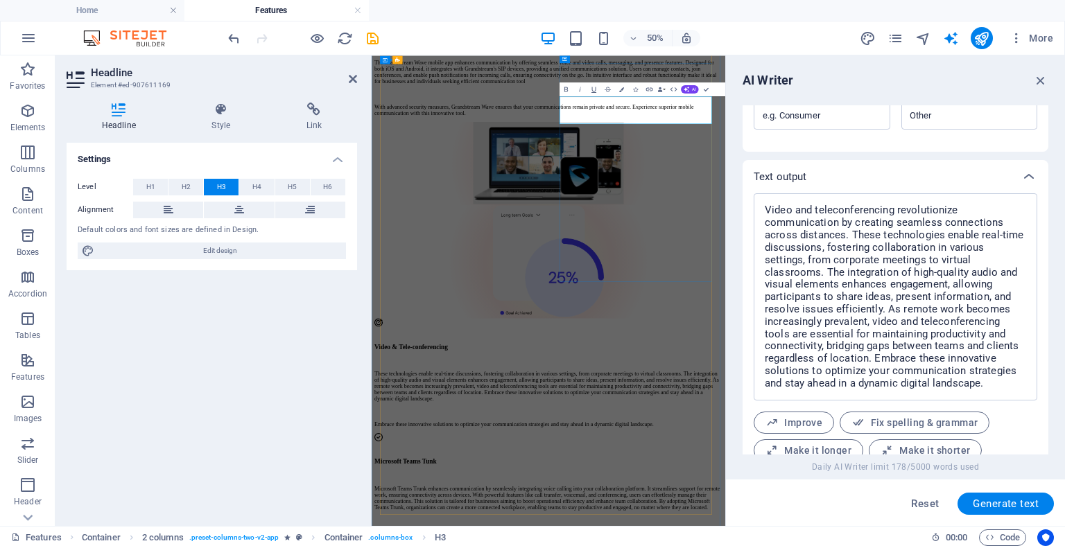
click at [185, 190] on span "H2" at bounding box center [186, 187] width 9 height 17
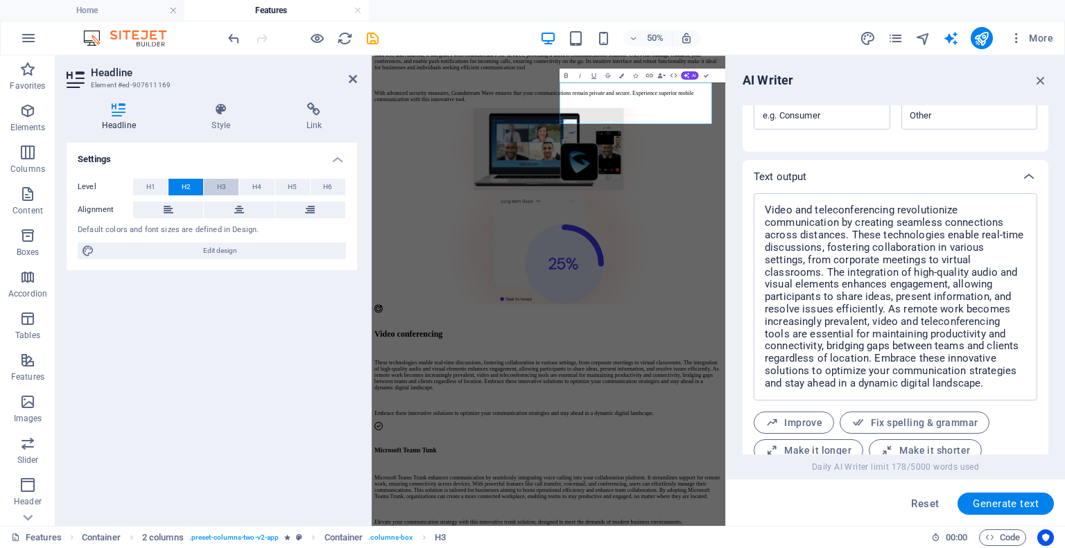
click at [217, 187] on span "H3" at bounding box center [221, 187] width 9 height 17
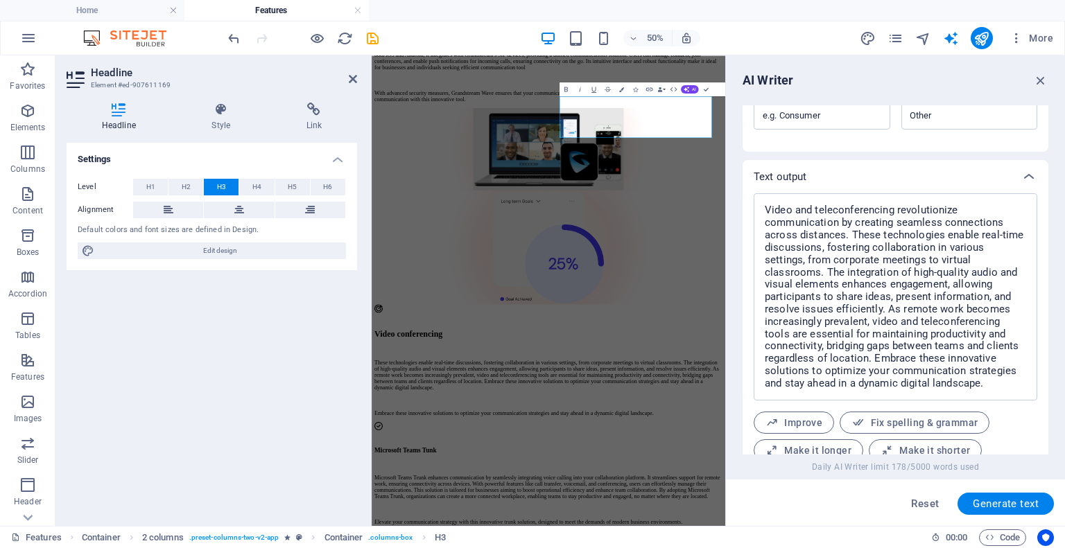
scroll to position [1536, 0]
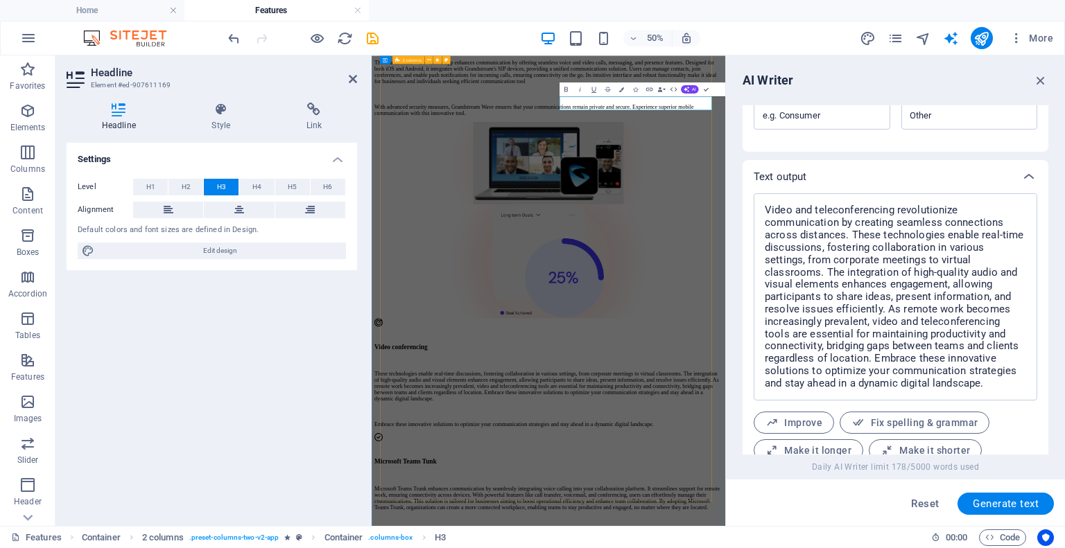
click at [580, 502] on div "Unified Communications Manager UCM can transform your business by streamlining …" at bounding box center [724, 381] width 696 height 1682
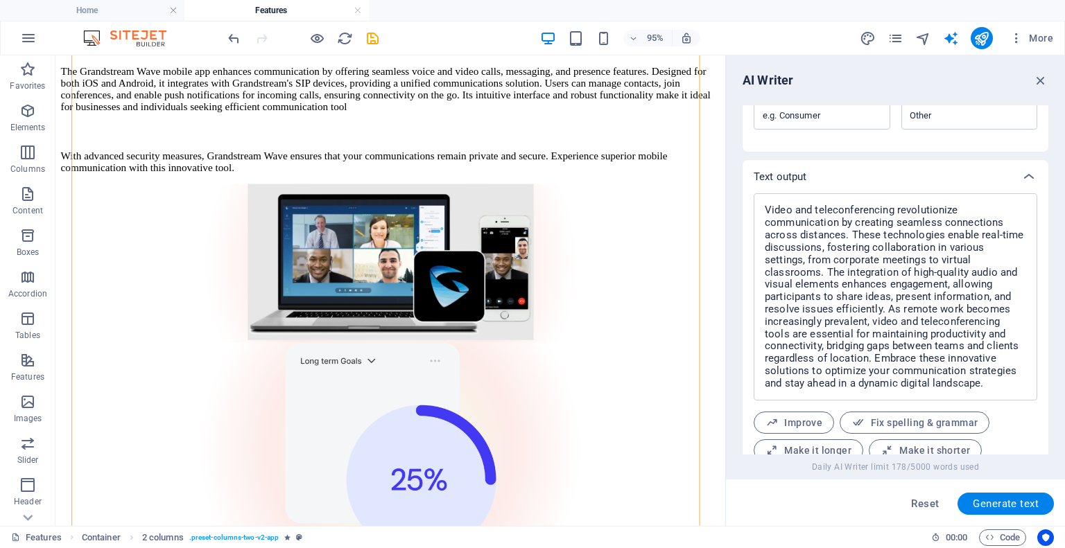
scroll to position [1527, 0]
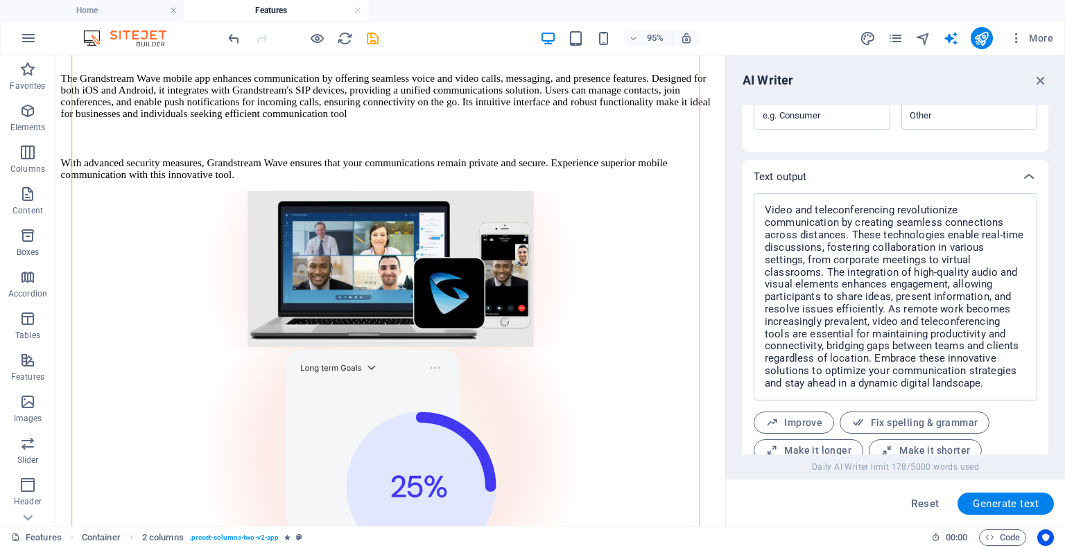
drag, startPoint x: 1048, startPoint y: 383, endPoint x: 1046, endPoint y: 344, distance: 38.9
click at [1046, 344] on div "AI Writer Text input Element ​ You can only choose headline and text elements. …" at bounding box center [895, 290] width 339 height 471
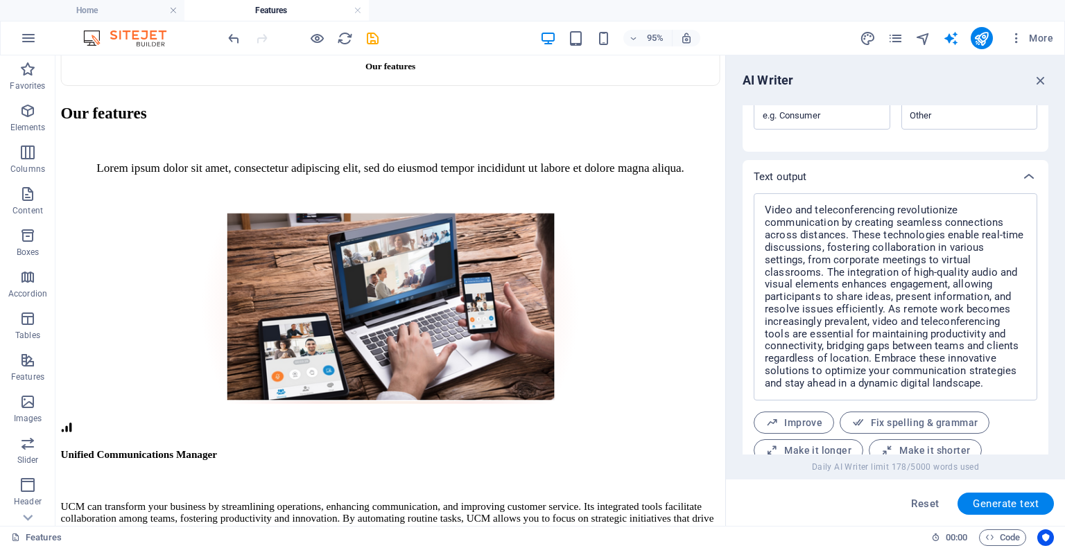
scroll to position [582, 0]
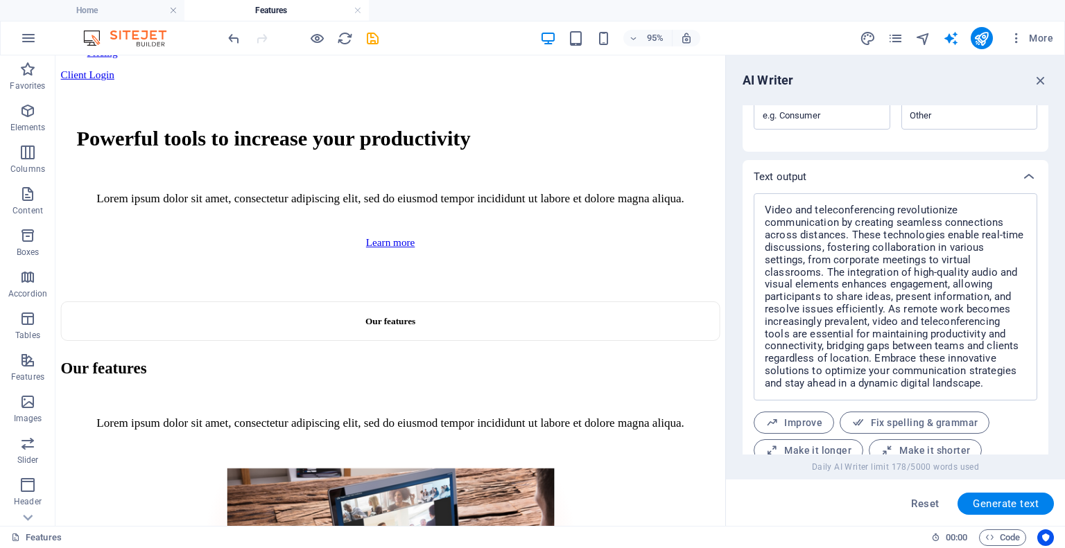
drag, startPoint x: 782, startPoint y: 376, endPoint x: 822, endPoint y: 241, distance: 140.9
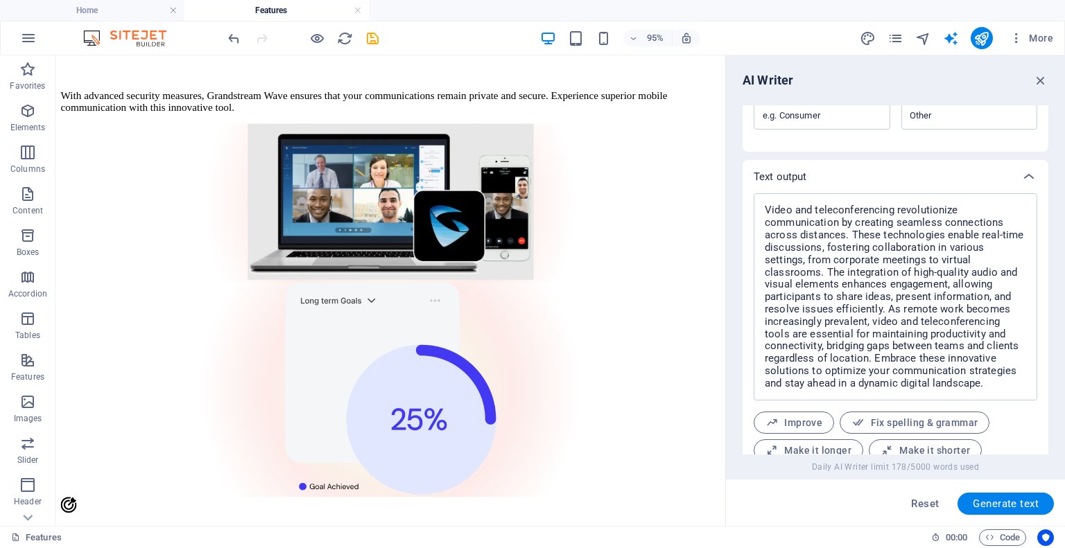
scroll to position [1498, 0]
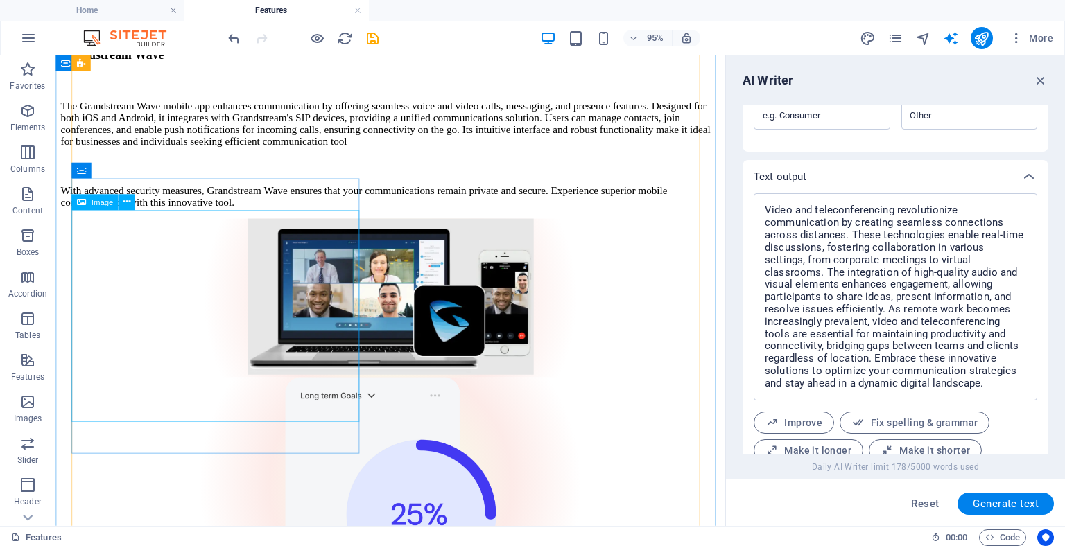
click at [221, 394] on figure at bounding box center [408, 507] width 694 height 226
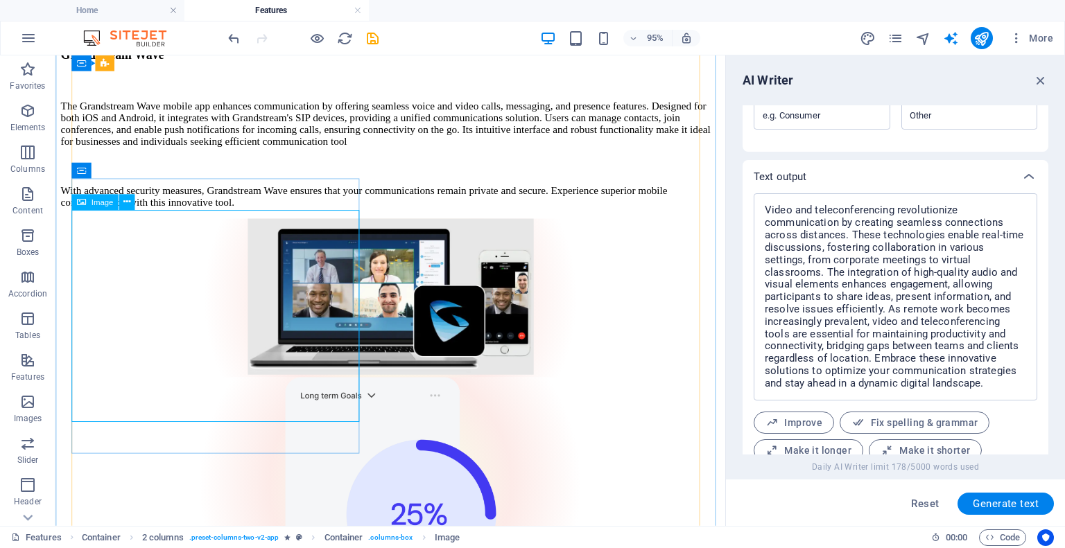
click at [281, 394] on figure at bounding box center [408, 507] width 694 height 226
click at [83, 204] on icon at bounding box center [80, 203] width 9 height 16
select select "px"
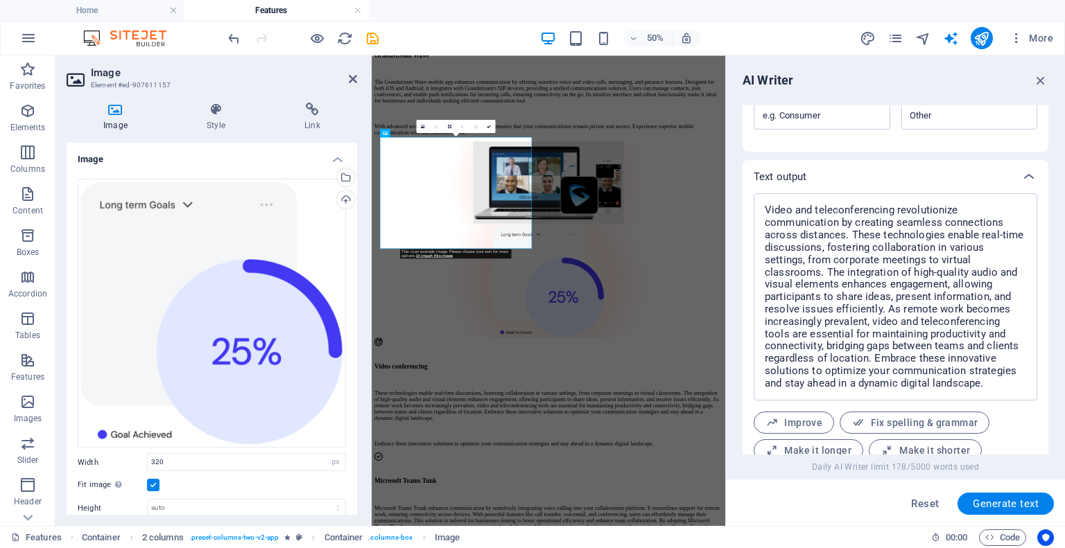
scroll to position [1481, 0]
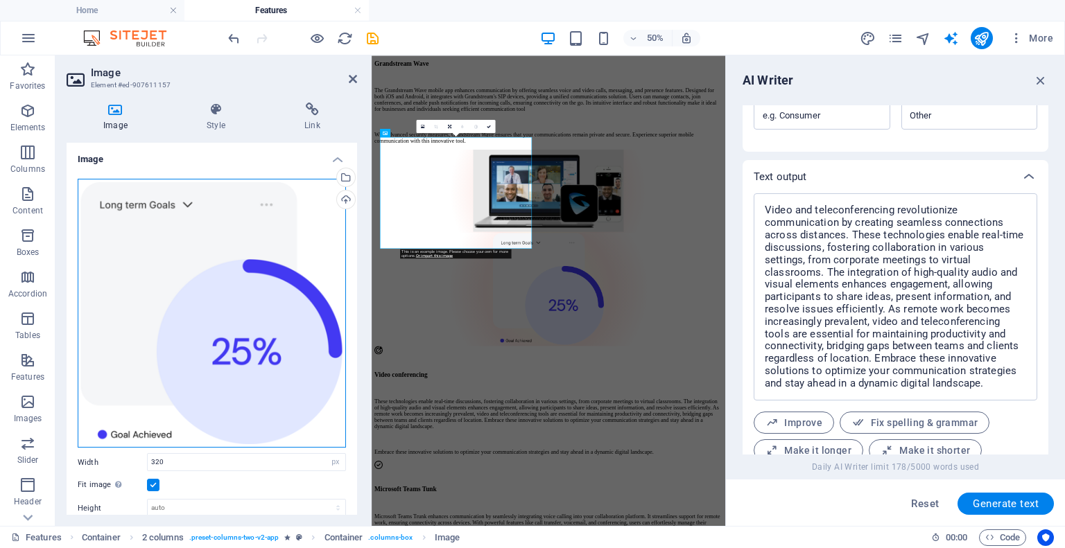
click at [133, 272] on div "Drag files here, click to choose files or select files from Files or our free s…" at bounding box center [212, 314] width 268 height 270
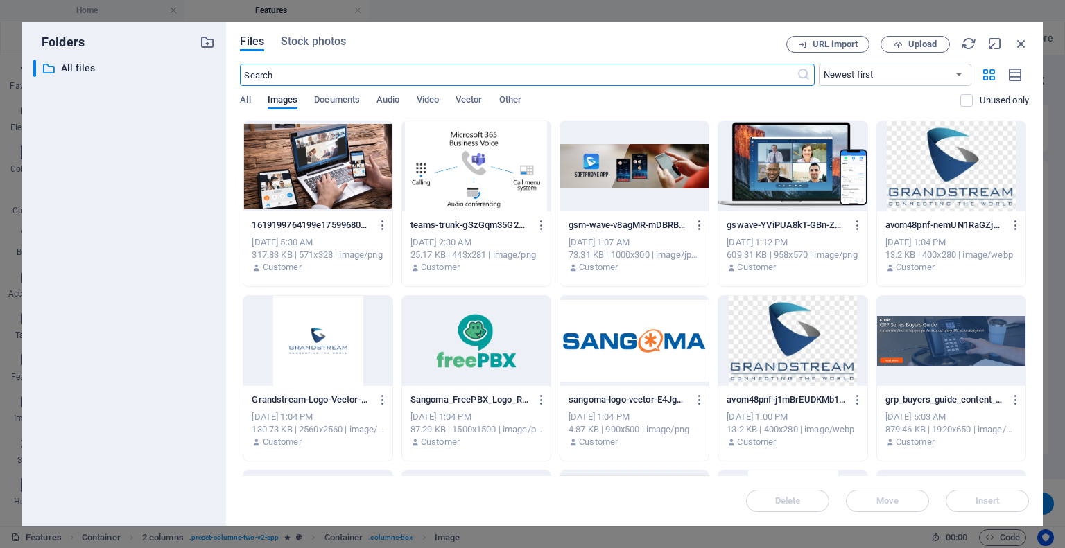
scroll to position [0, 0]
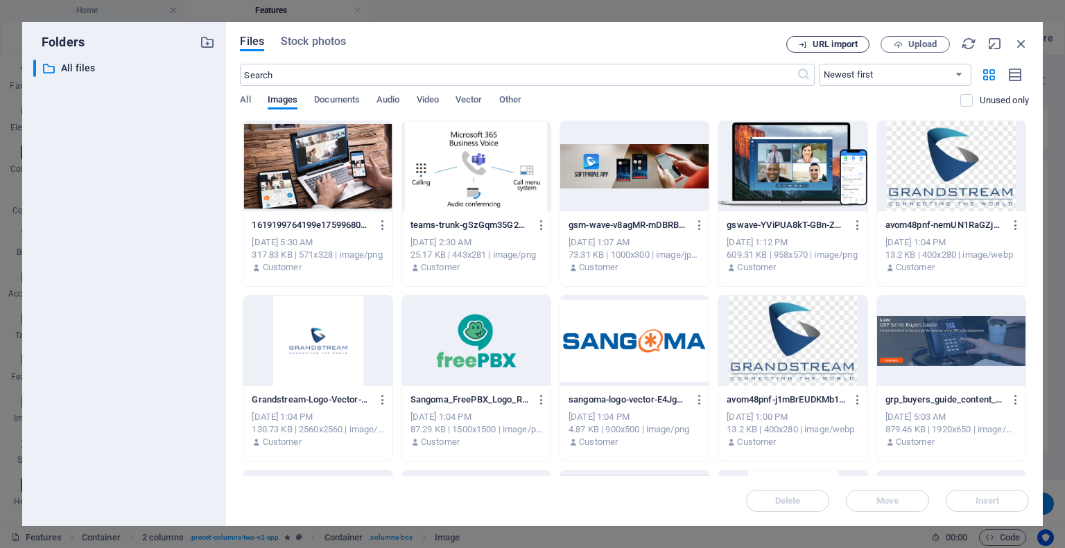
click at [831, 44] on span "URL import" at bounding box center [835, 44] width 45 height 8
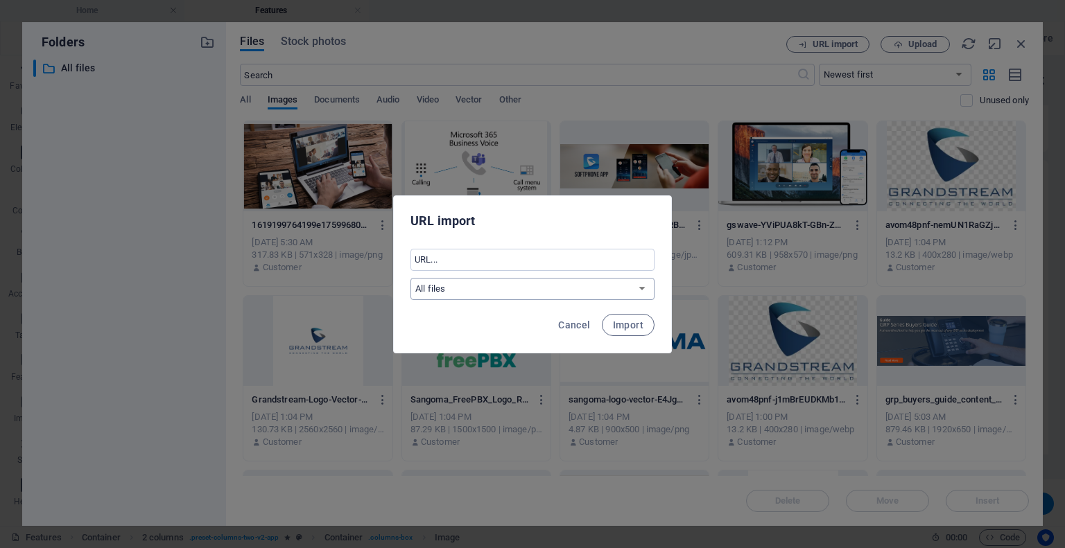
click at [527, 287] on select "All files" at bounding box center [532, 289] width 244 height 22
click at [527, 258] on input "text" at bounding box center [532, 260] width 244 height 22
paste input "[URL][DOMAIN_NAME]"
type input "[URL][DOMAIN_NAME]"
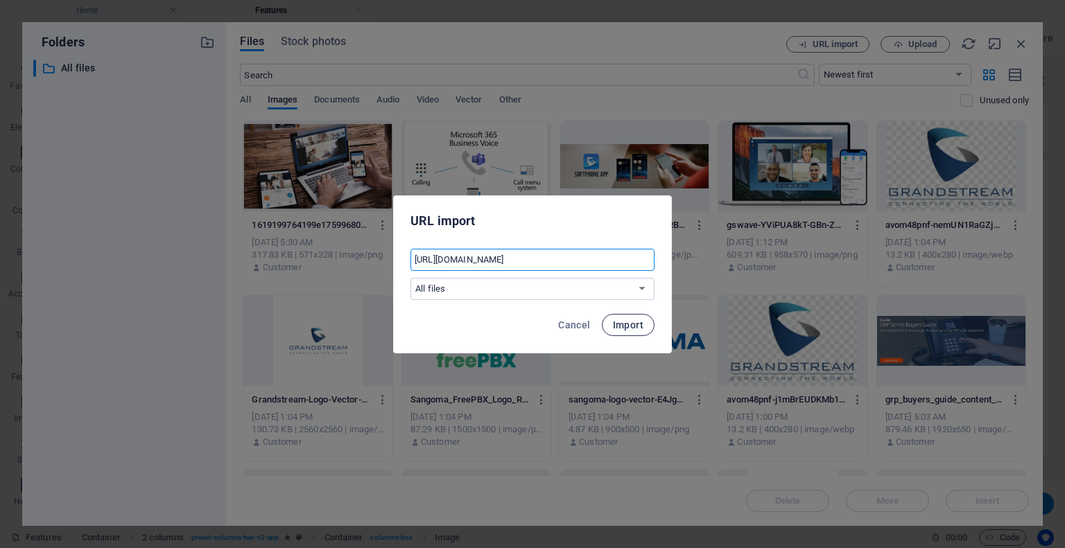
click at [638, 320] on span "Import" at bounding box center [628, 325] width 31 height 11
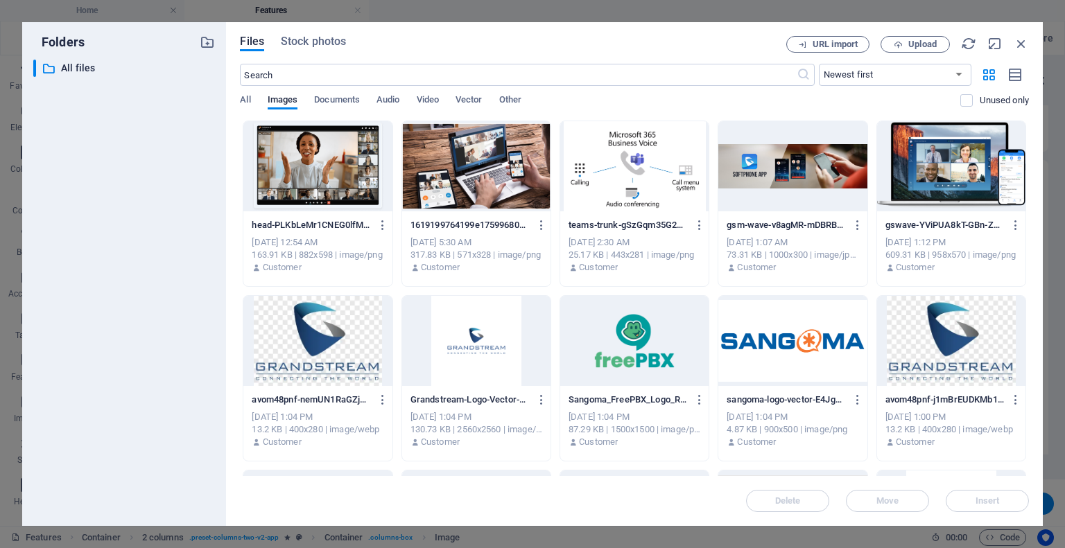
click at [297, 159] on div at bounding box center [317, 166] width 148 height 90
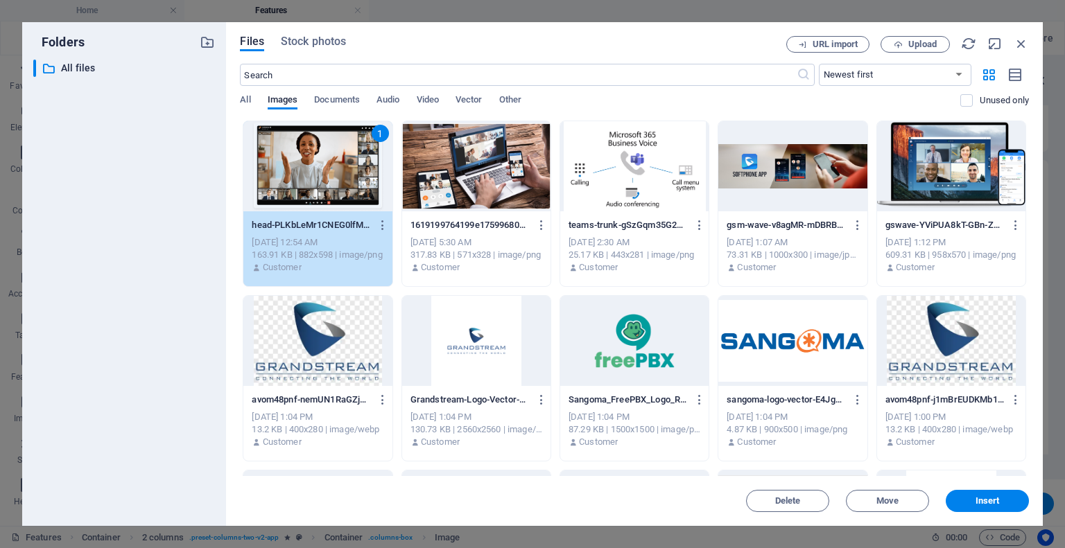
click at [297, 159] on div "1" at bounding box center [317, 166] width 148 height 90
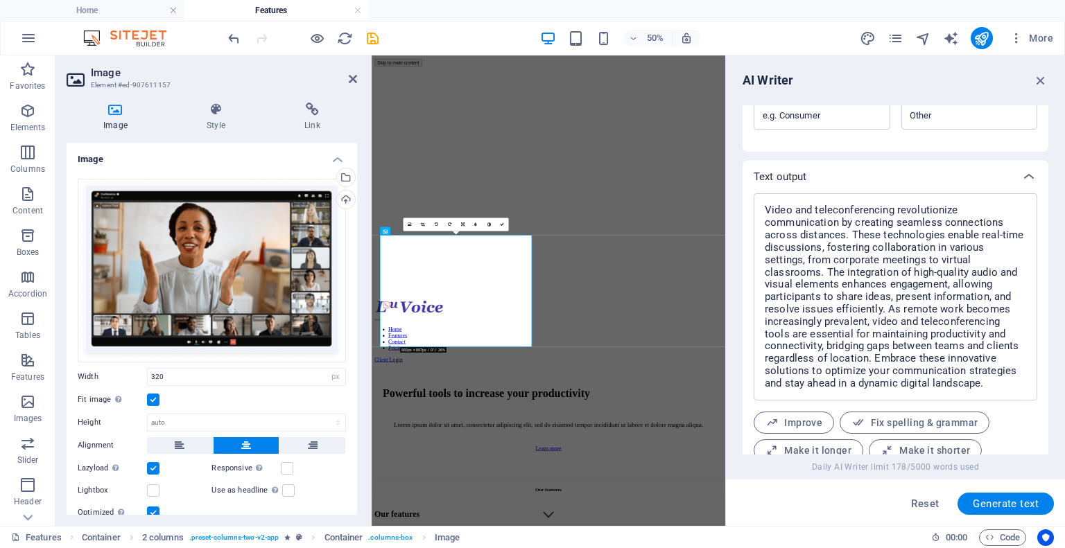
scroll to position [1285, 0]
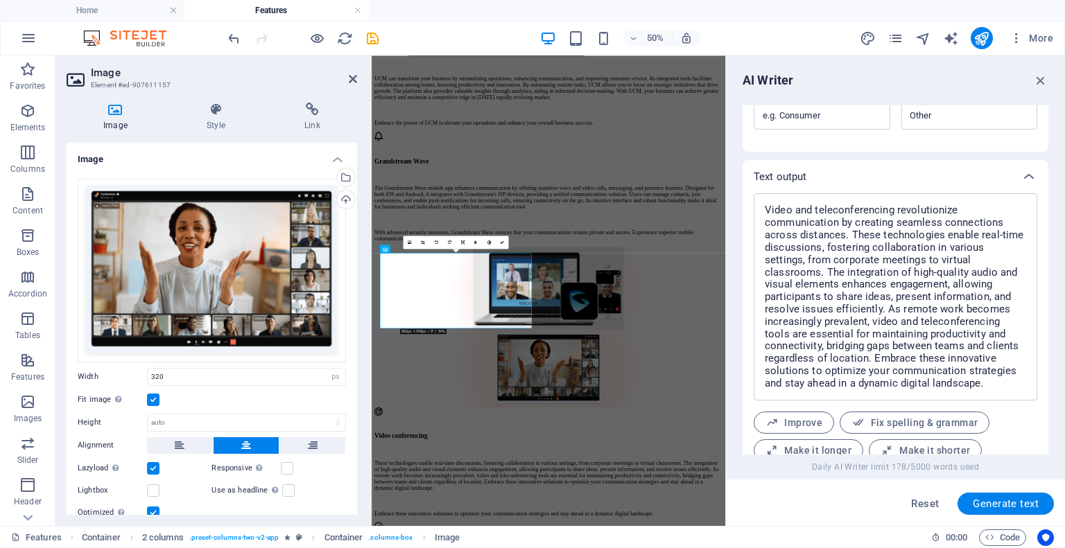
click at [328, 477] on div "Drag files here, click to choose files or select files from Files or our free s…" at bounding box center [212, 385] width 290 height 435
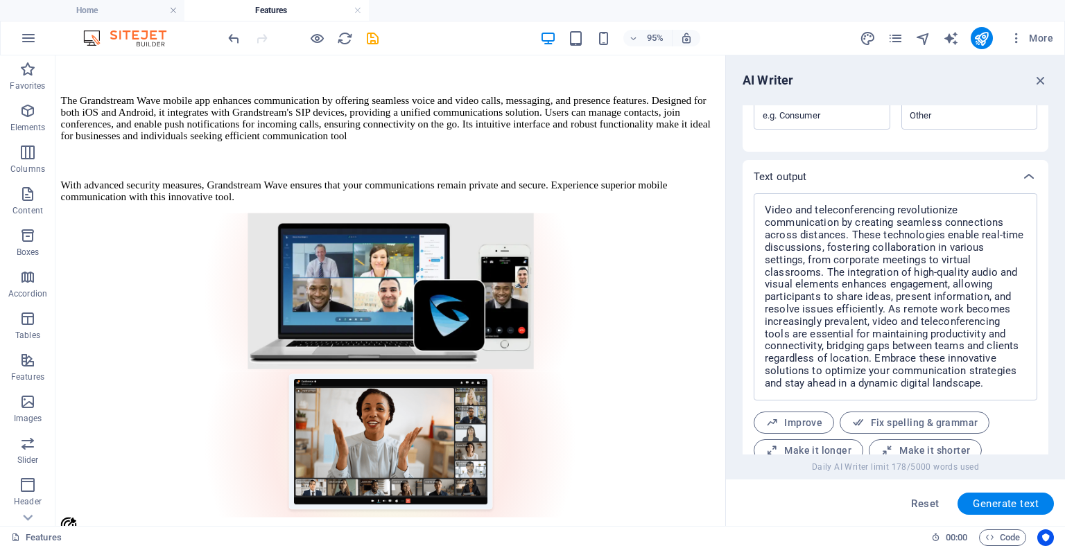
scroll to position [1506, 0]
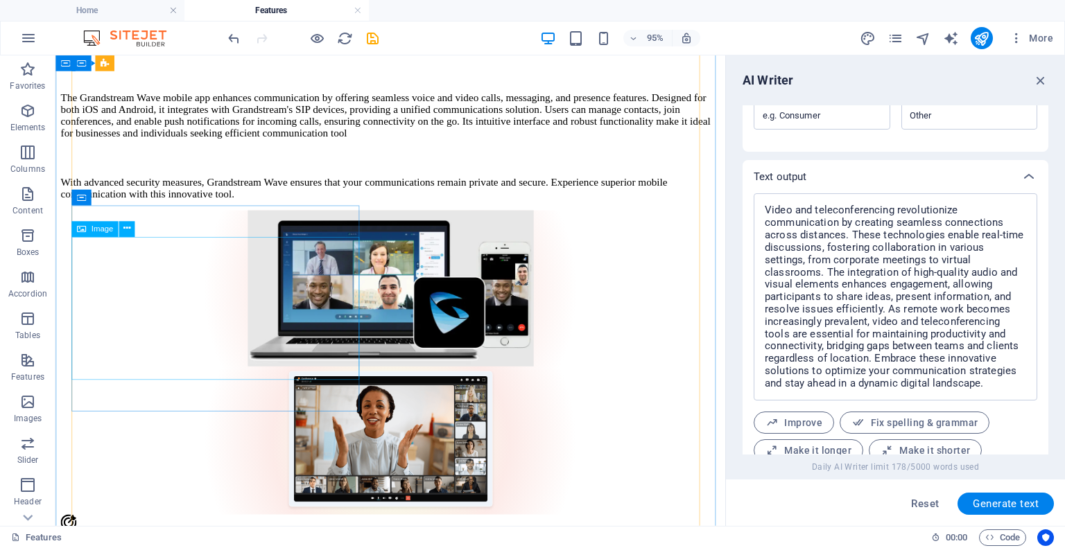
click at [241, 386] on figure at bounding box center [408, 462] width 694 height 153
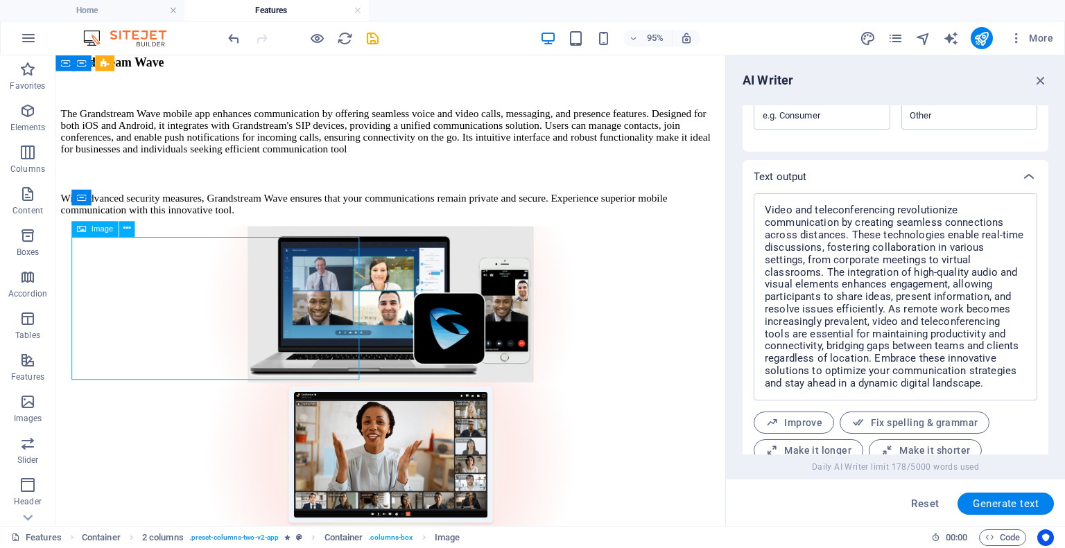
select select "px"
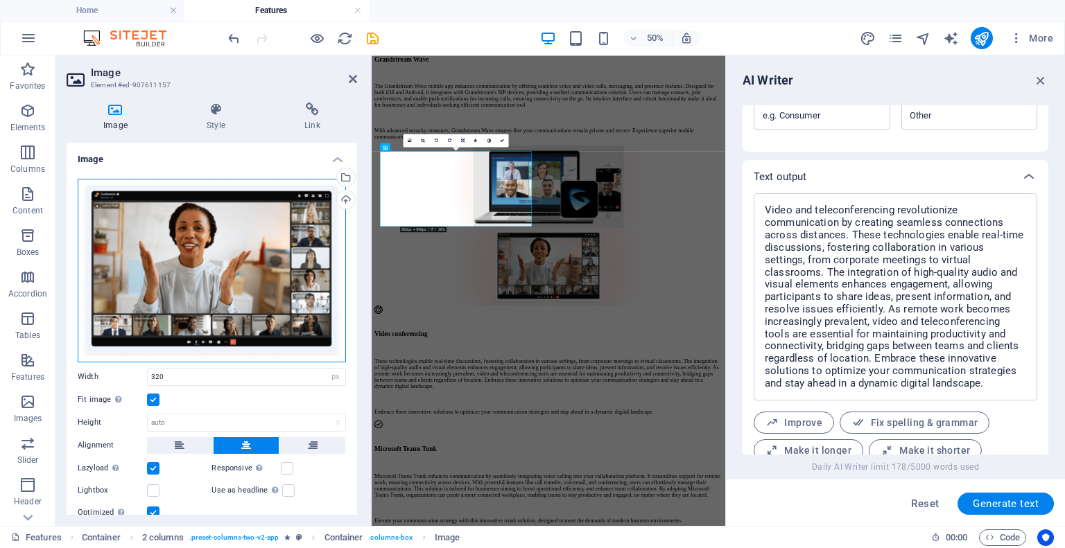
click at [220, 302] on div "Drag files here, click to choose files or select files from Files or our free s…" at bounding box center [212, 271] width 268 height 184
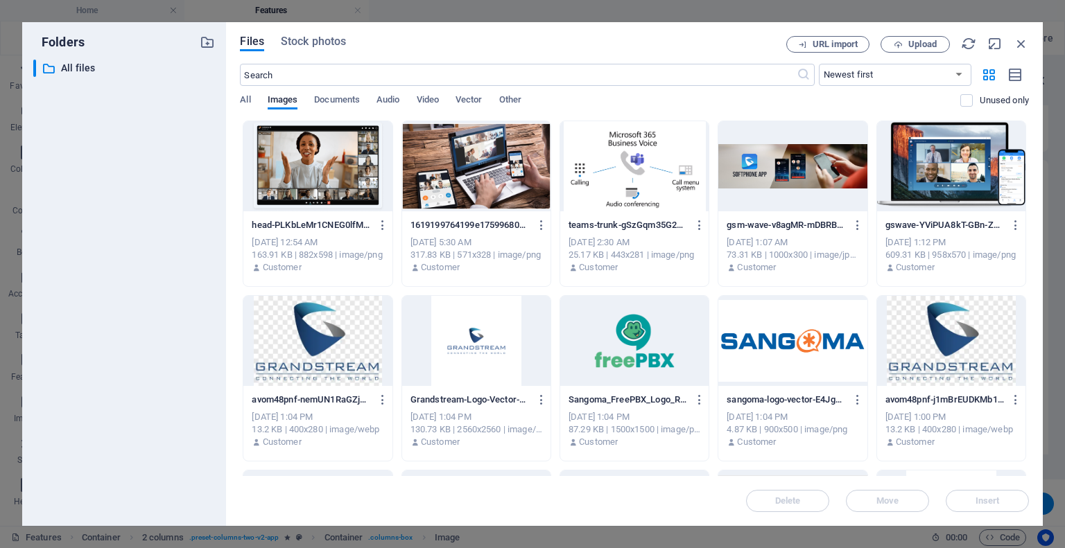
click at [276, 150] on div at bounding box center [317, 166] width 148 height 90
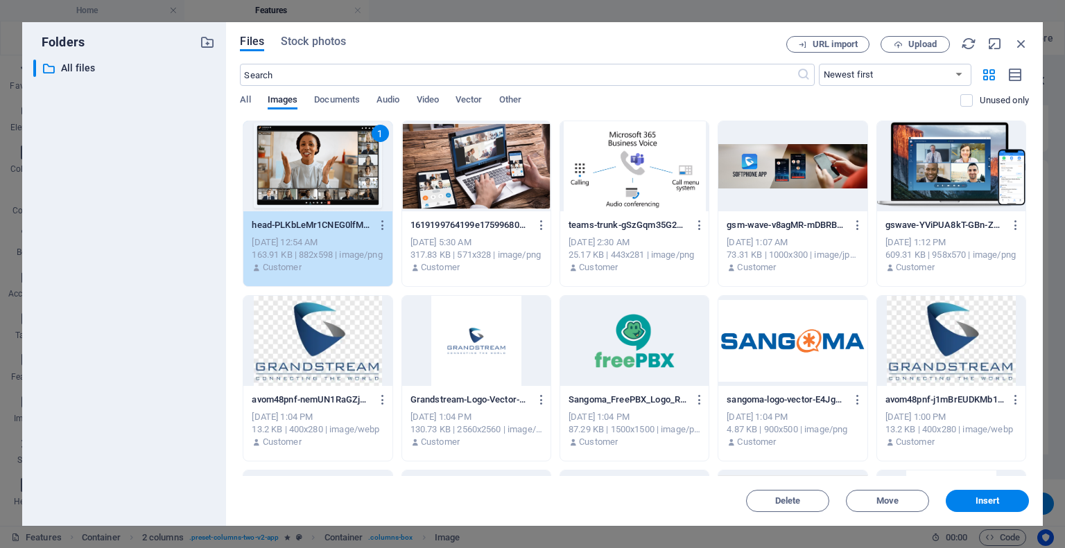
click at [276, 150] on div "1" at bounding box center [317, 166] width 148 height 90
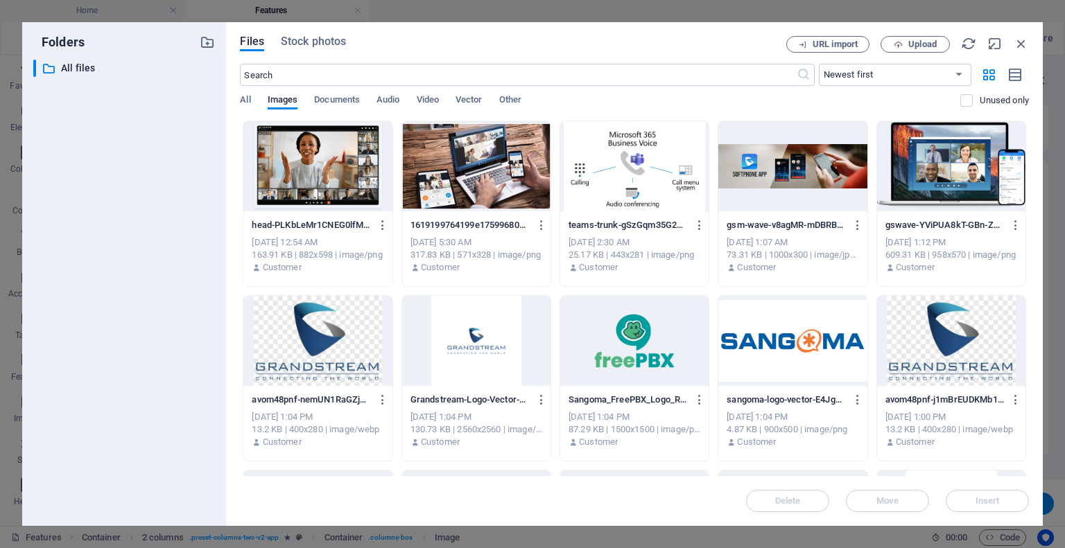
click at [276, 150] on div at bounding box center [317, 166] width 148 height 90
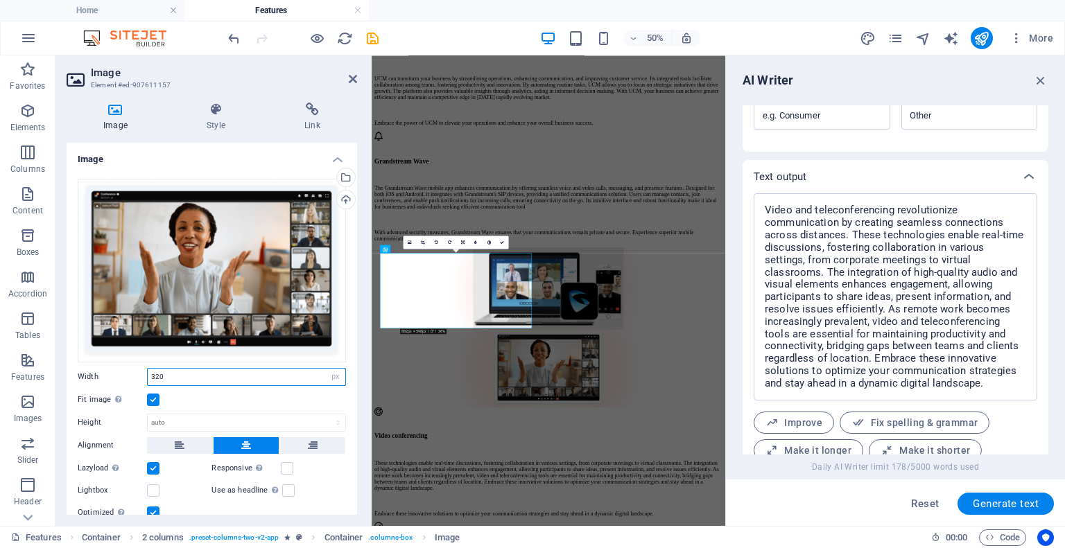
click at [182, 374] on input "320" at bounding box center [247, 377] width 198 height 17
type input "4"
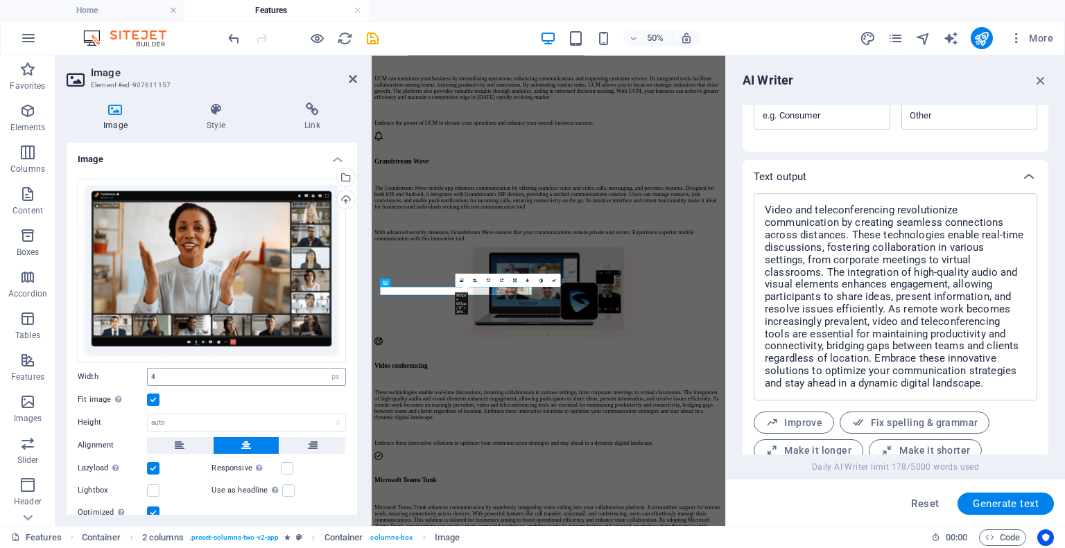
scroll to position [1302, 0]
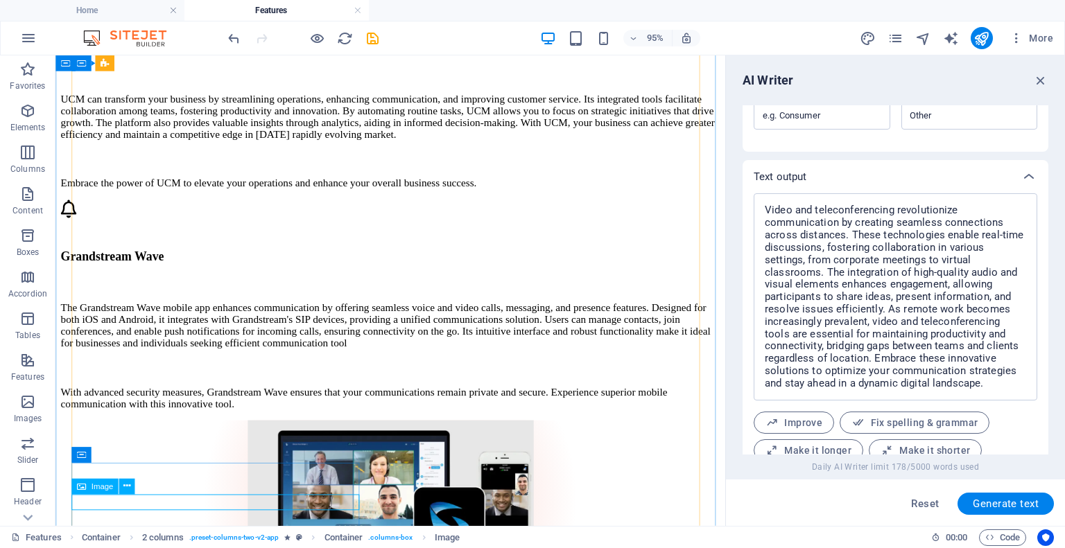
select select "px"
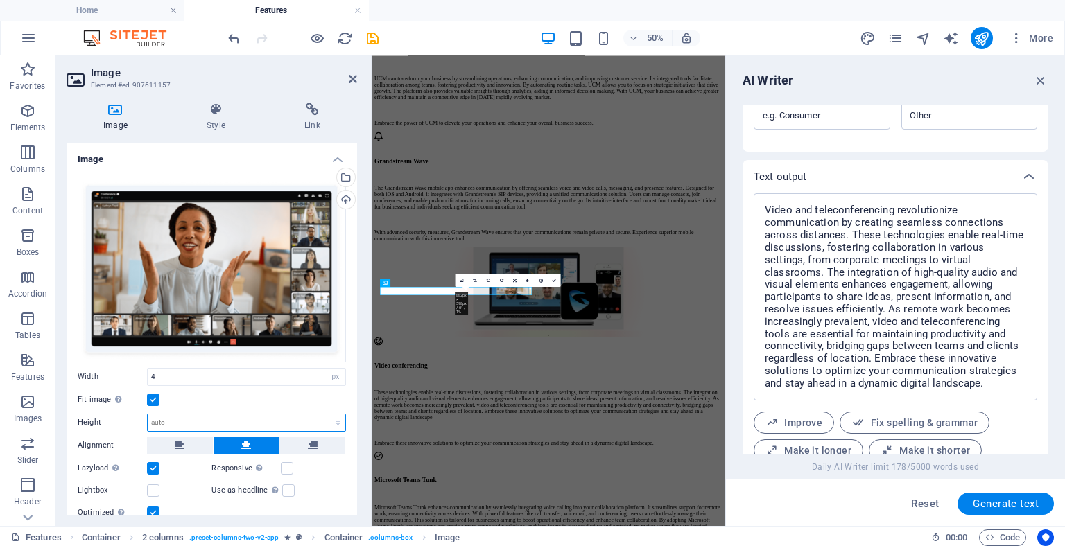
click at [175, 419] on select "Default auto px" at bounding box center [247, 423] width 198 height 17
select select "px"
click at [323, 415] on select "Default auto px" at bounding box center [247, 423] width 198 height 17
click at [184, 404] on div "Fit image Automatically fit image to a fixed width and height" at bounding box center [212, 400] width 268 height 17
click at [184, 415] on input "3" at bounding box center [247, 423] width 198 height 17
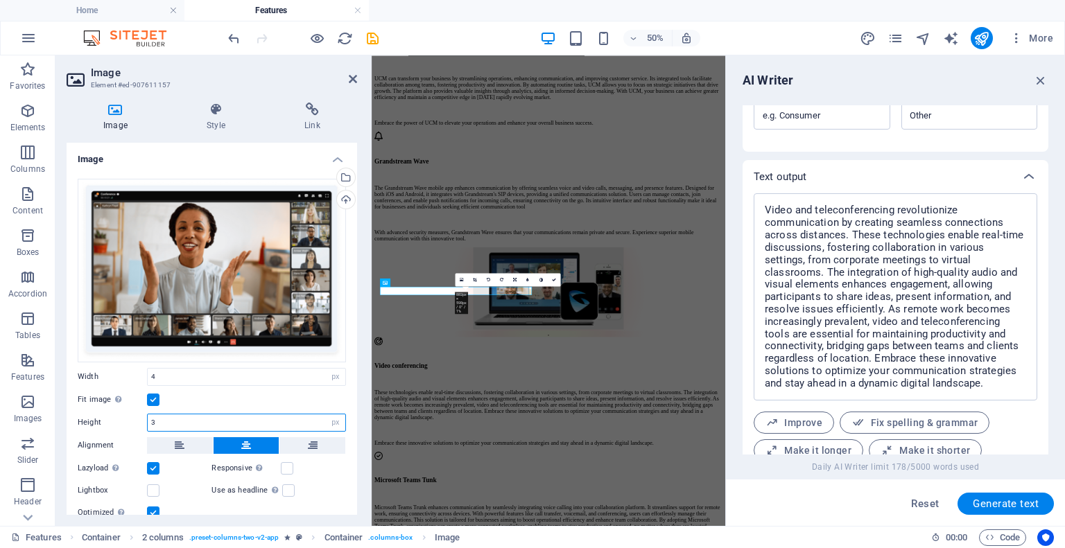
click at [184, 415] on input "3" at bounding box center [247, 423] width 198 height 17
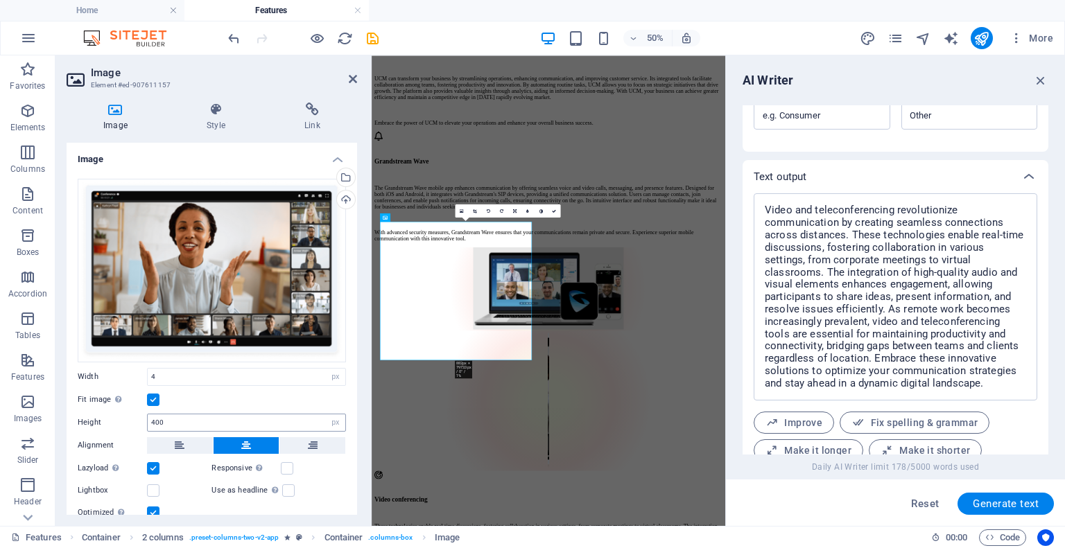
type input "3"
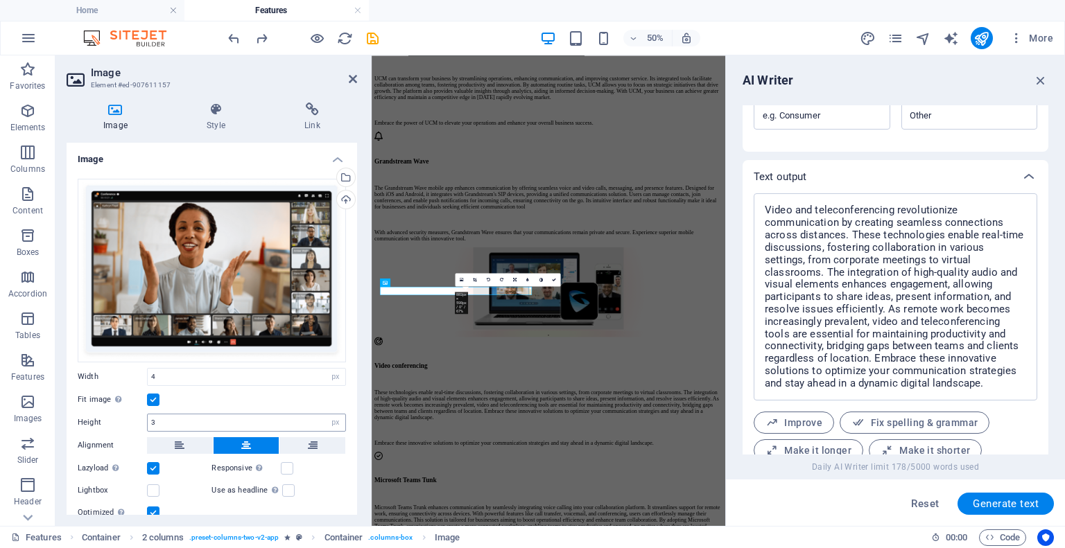
select select "DISABLED_OPTION_VALUE"
type input "320"
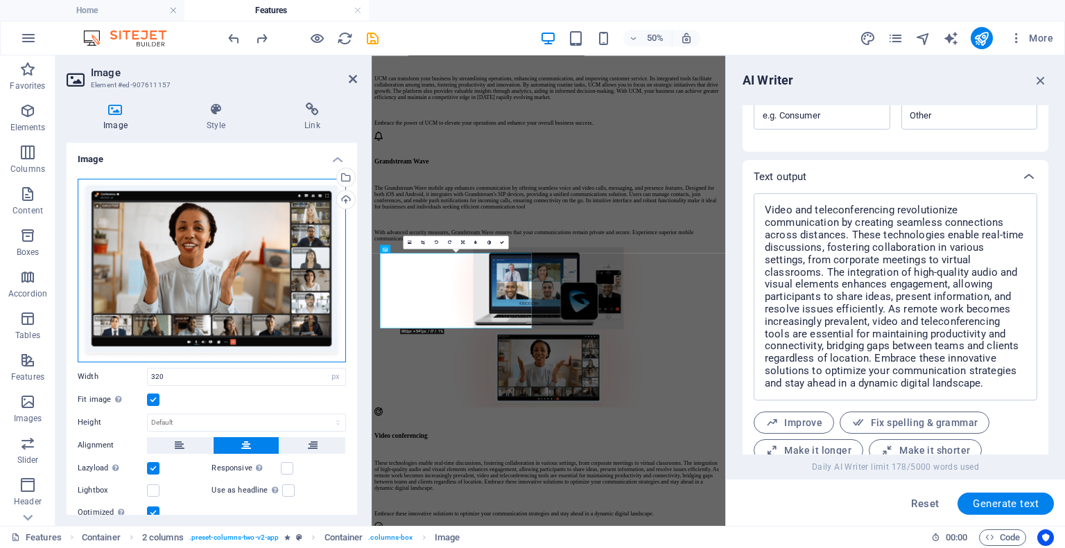
click at [164, 249] on div "Drag files here, click to choose files or select files from Files or our free s…" at bounding box center [212, 271] width 268 height 184
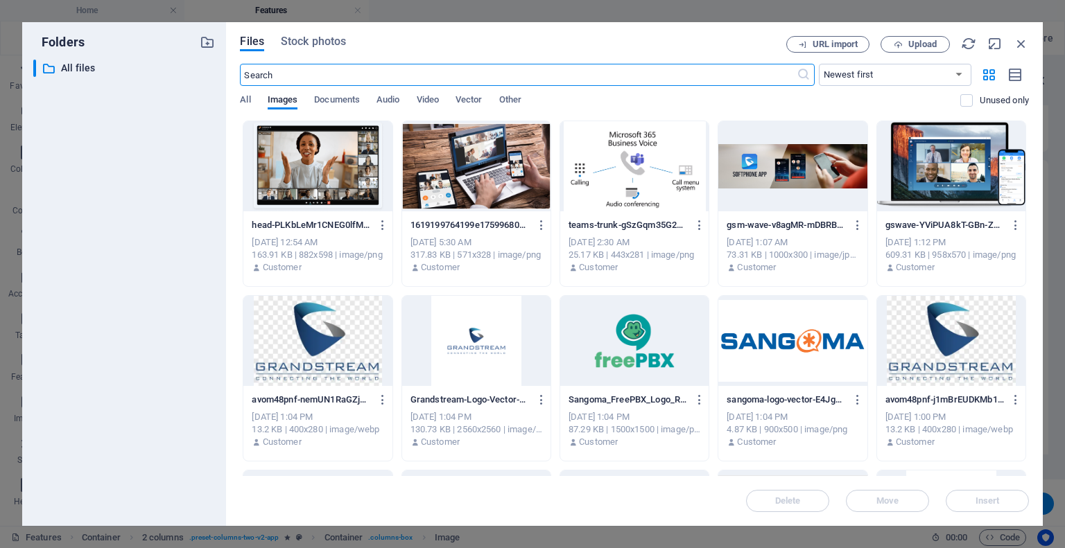
scroll to position [0, 0]
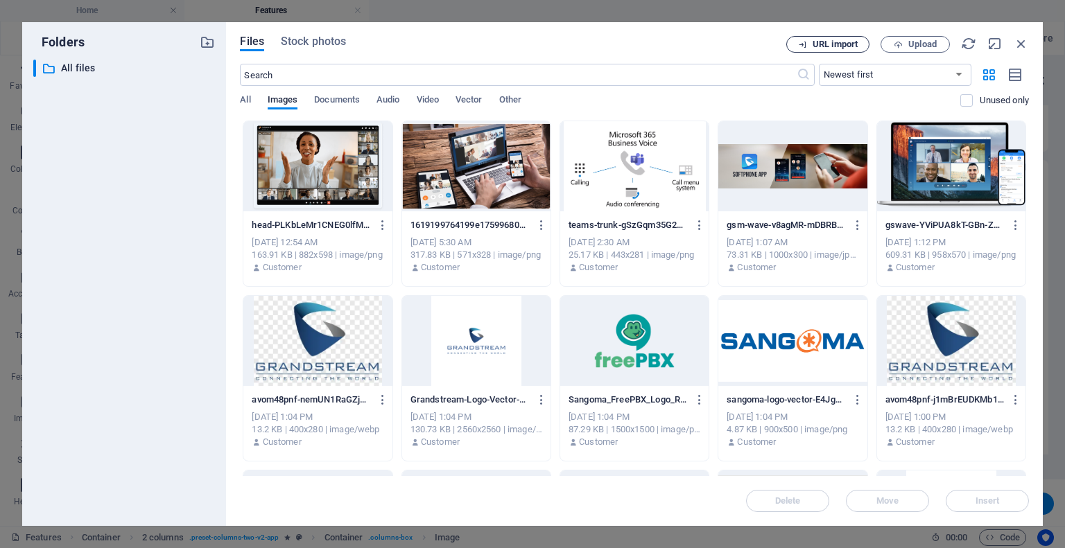
click at [843, 42] on span "URL import" at bounding box center [835, 44] width 45 height 8
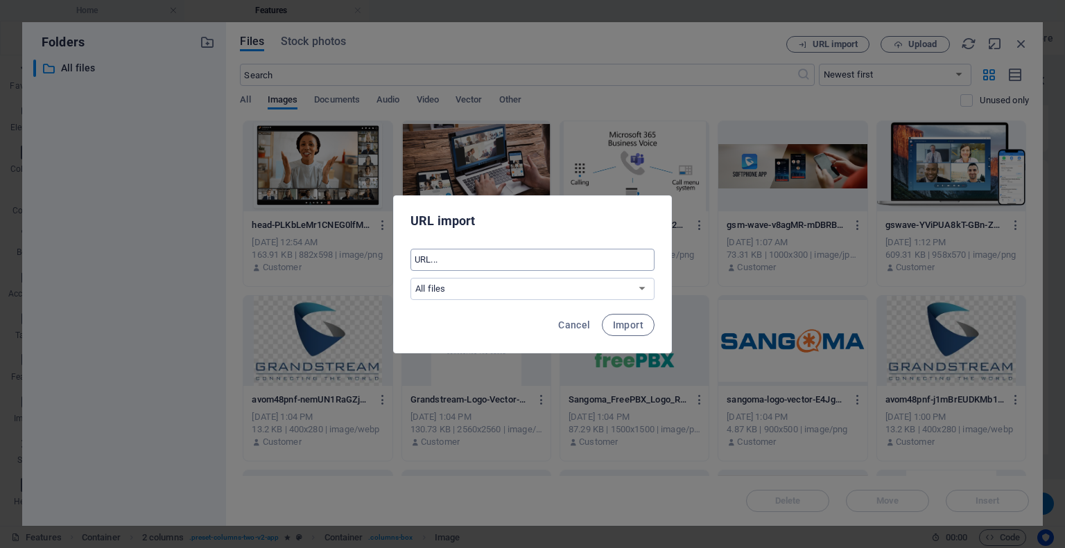
click at [484, 264] on input "text" at bounding box center [532, 260] width 244 height 22
paste input "[URL][DOMAIN_NAME]"
type input "[URL][DOMAIN_NAME]"
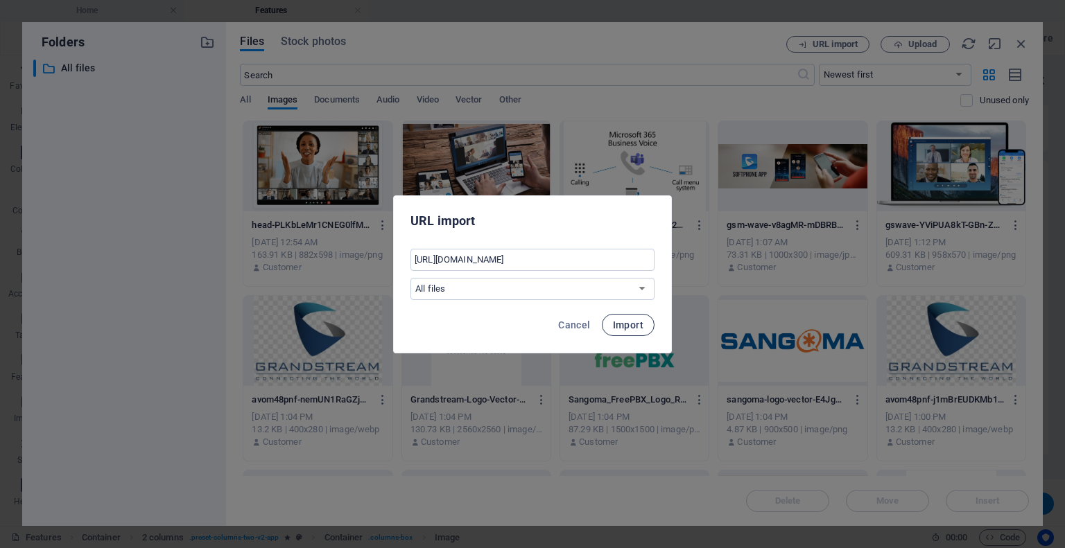
click at [625, 331] on button "Import" at bounding box center [628, 325] width 53 height 22
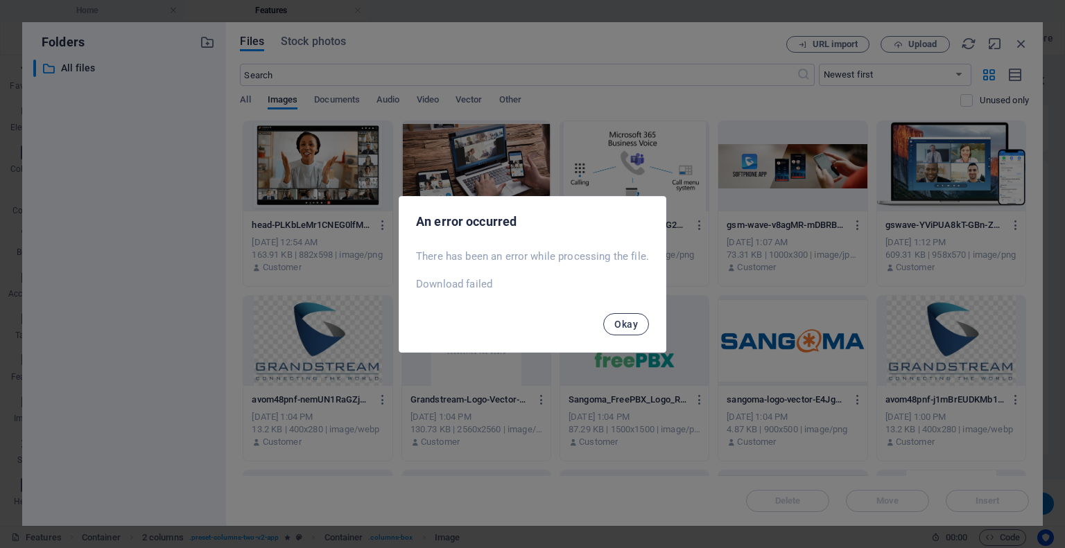
click at [635, 328] on span "Okay" at bounding box center [626, 324] width 24 height 11
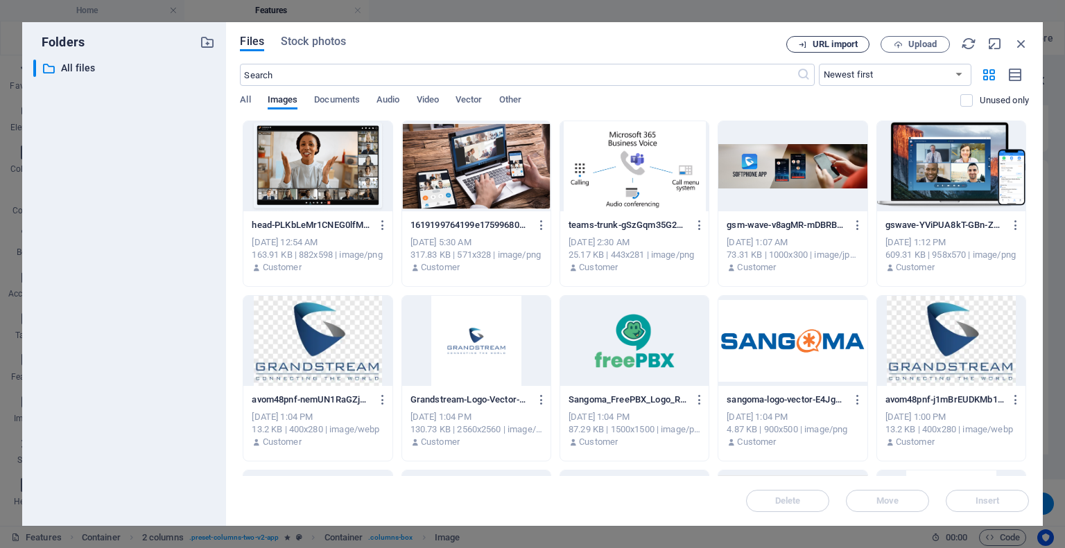
click at [843, 44] on span "URL import" at bounding box center [835, 44] width 45 height 8
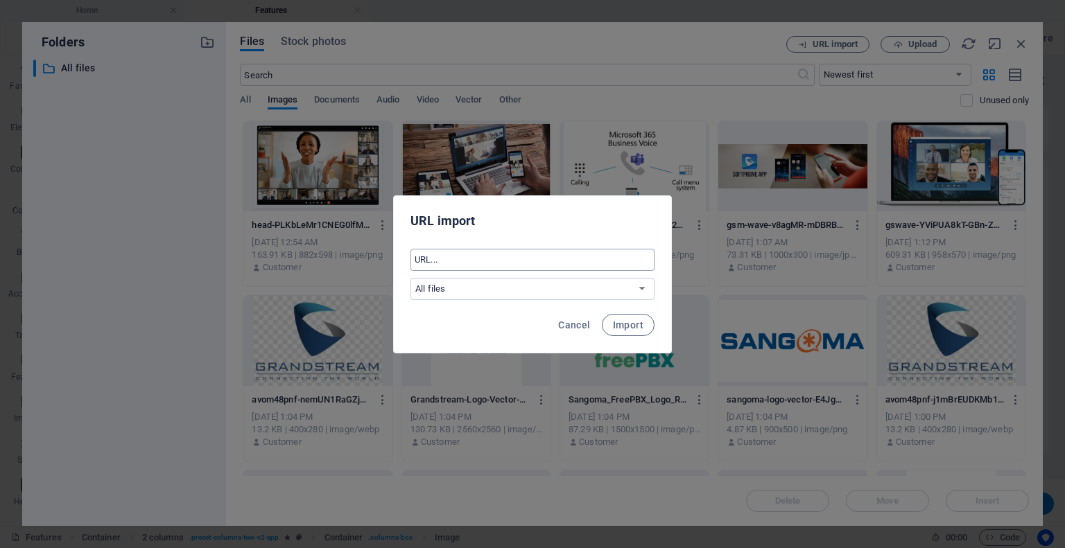
click at [508, 251] on input "text" at bounding box center [532, 260] width 244 height 22
paste input "[URL][DOMAIN_NAME]"
type input "[URL][DOMAIN_NAME]"
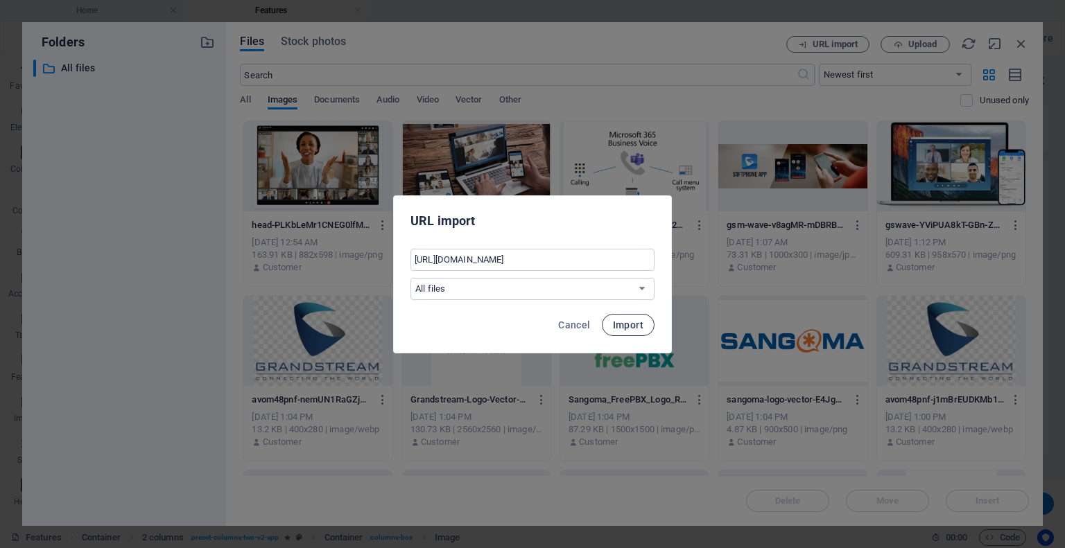
click at [645, 321] on button "Import" at bounding box center [628, 325] width 53 height 22
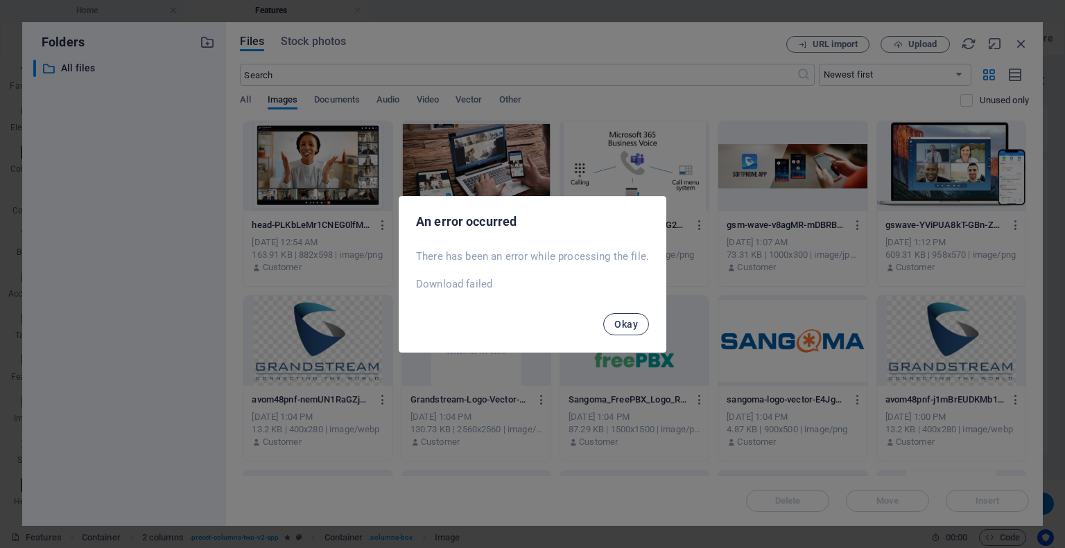
click at [643, 321] on button "Okay" at bounding box center [626, 324] width 46 height 22
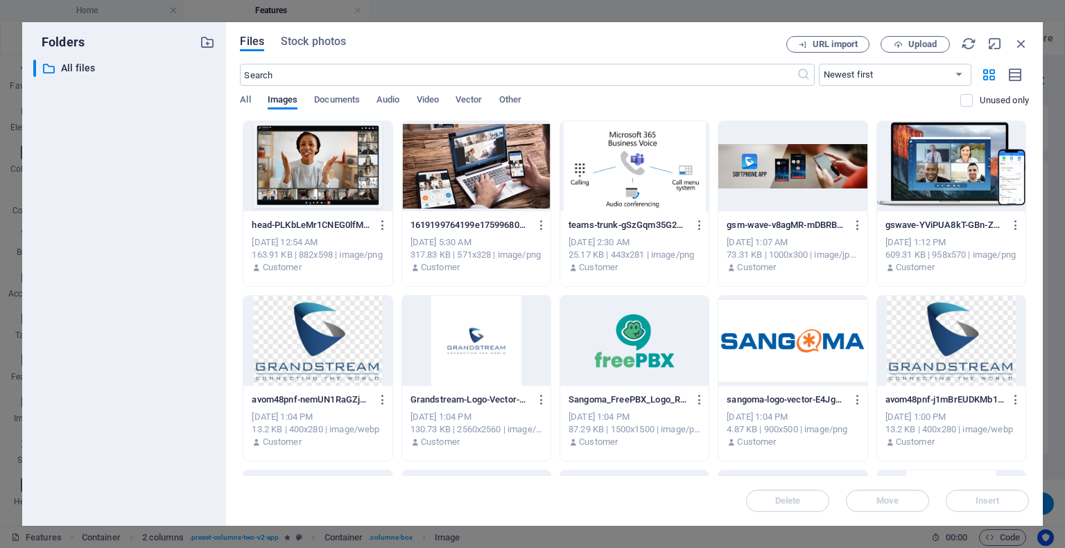
click at [315, 160] on div at bounding box center [317, 166] width 148 height 90
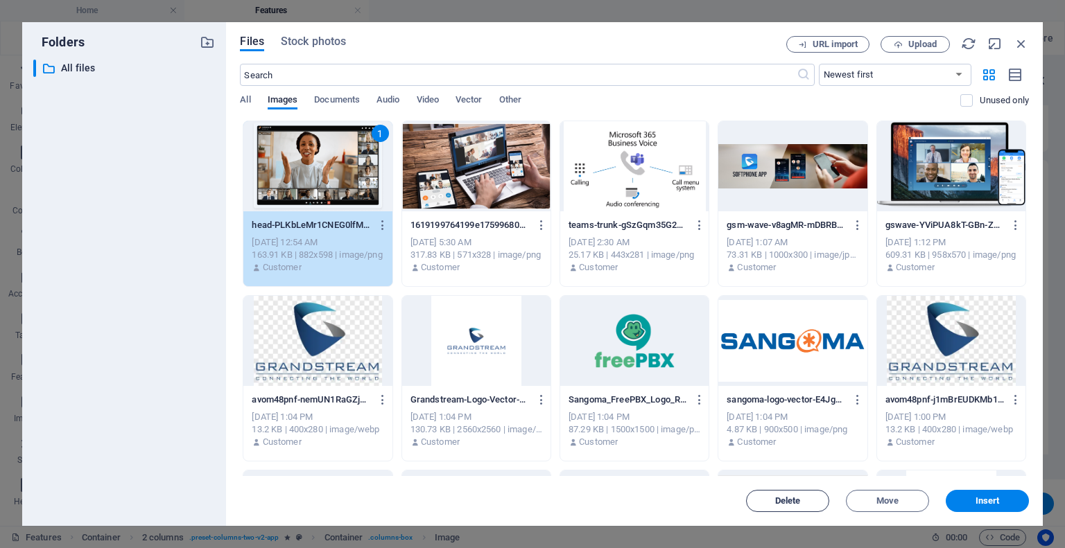
click at [780, 496] on button "Delete" at bounding box center [787, 501] width 83 height 22
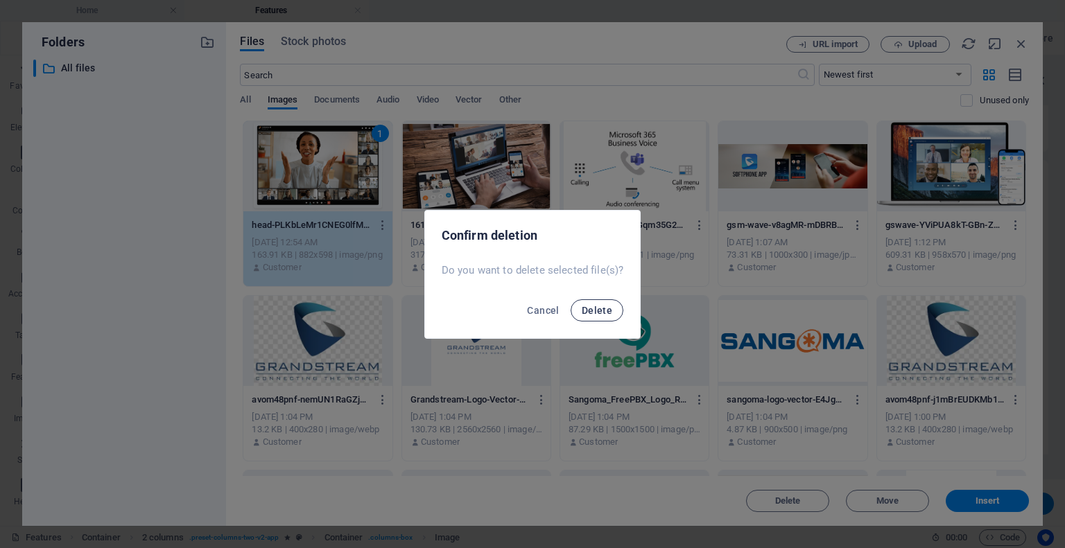
click at [596, 309] on span "Delete" at bounding box center [597, 310] width 31 height 11
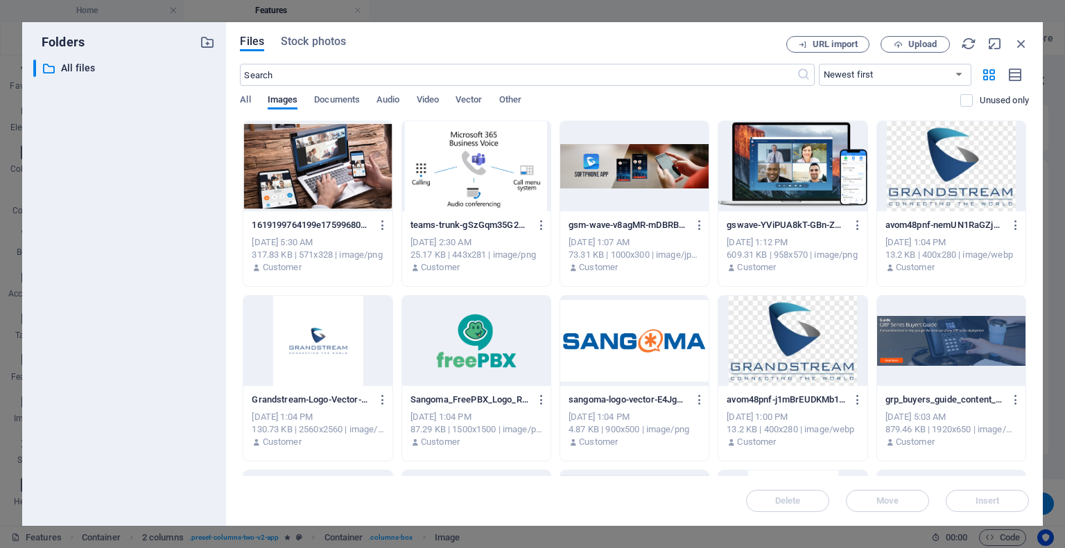
scroll to position [35, 0]
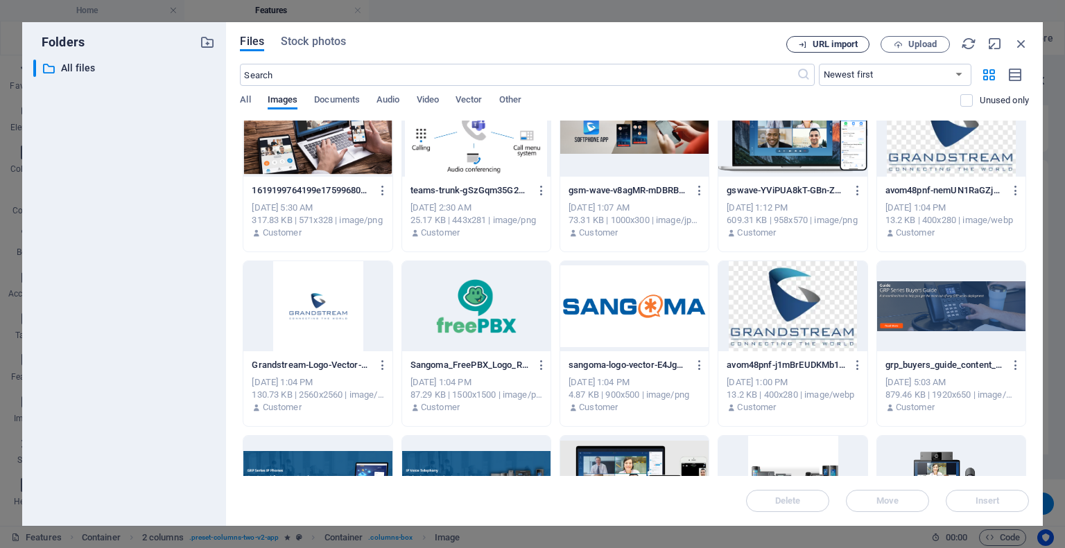
click at [832, 43] on span "URL import" at bounding box center [835, 44] width 45 height 8
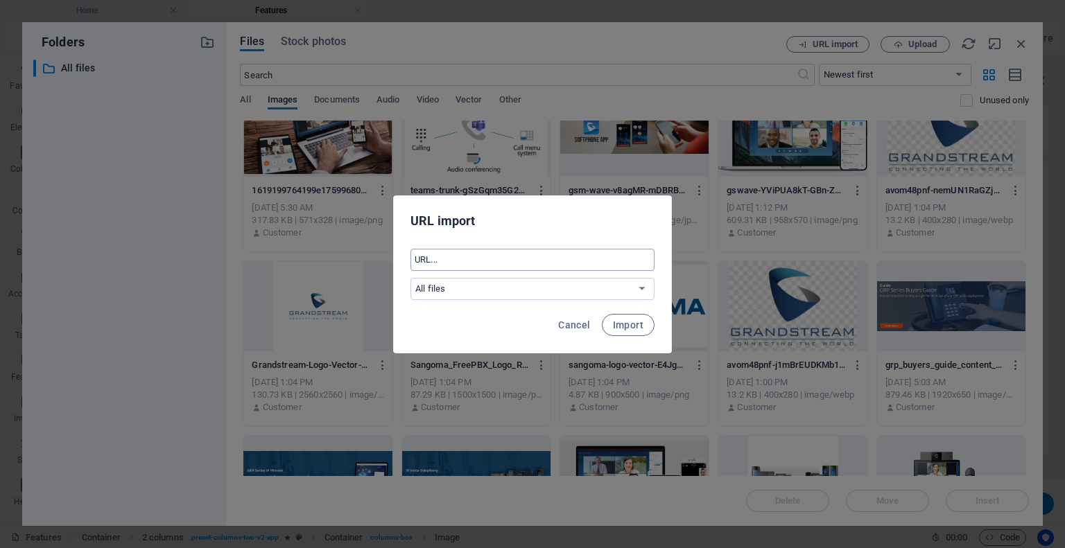
click at [535, 261] on input "text" at bounding box center [532, 260] width 244 height 22
paste input "[URL][DOMAIN_NAME]"
type input "[URL][DOMAIN_NAME]"
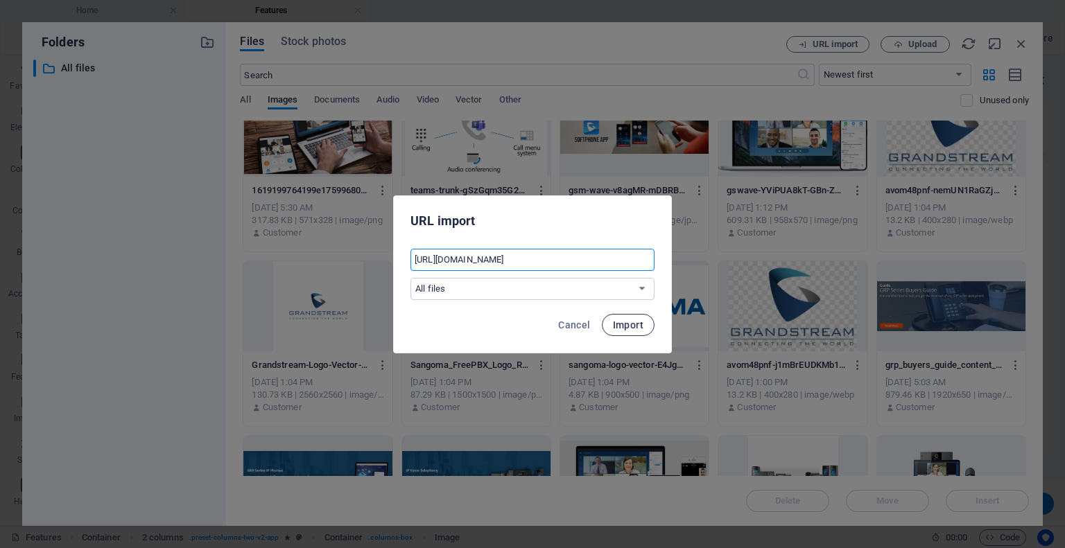
click at [617, 332] on button "Import" at bounding box center [628, 325] width 53 height 22
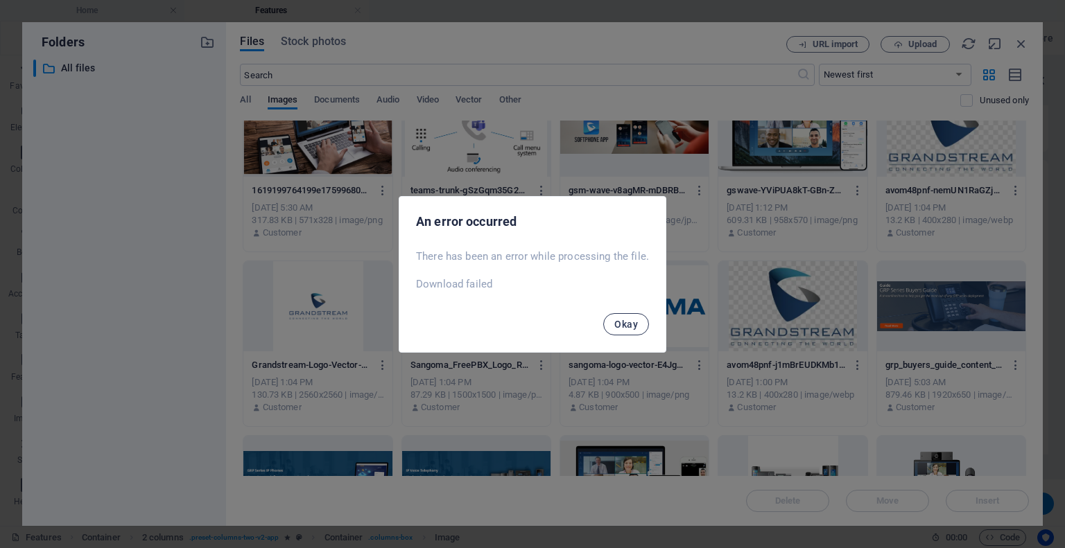
click at [621, 320] on span "Okay" at bounding box center [626, 324] width 24 height 11
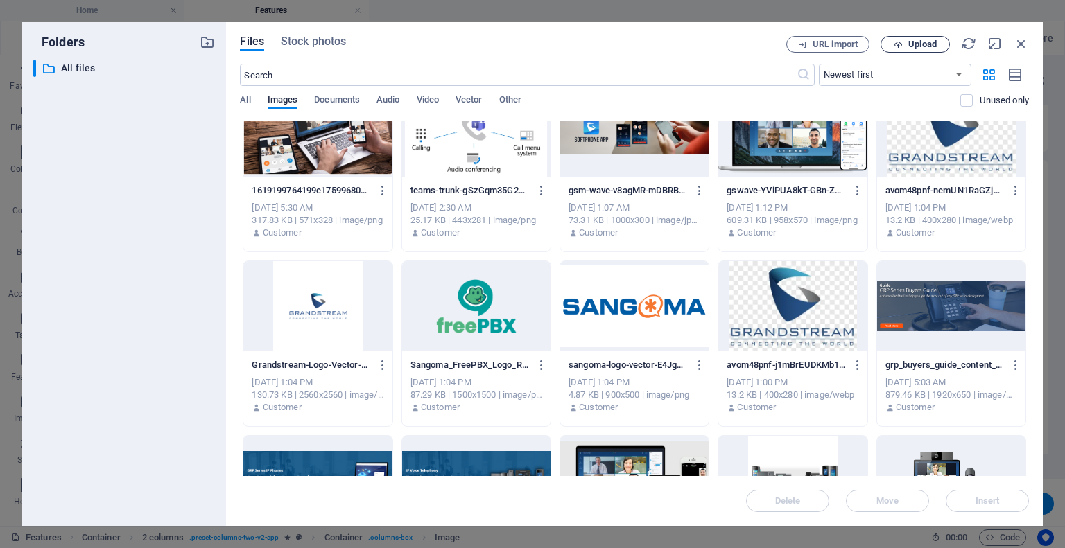
click at [899, 46] on icon "button" at bounding box center [898, 44] width 9 height 9
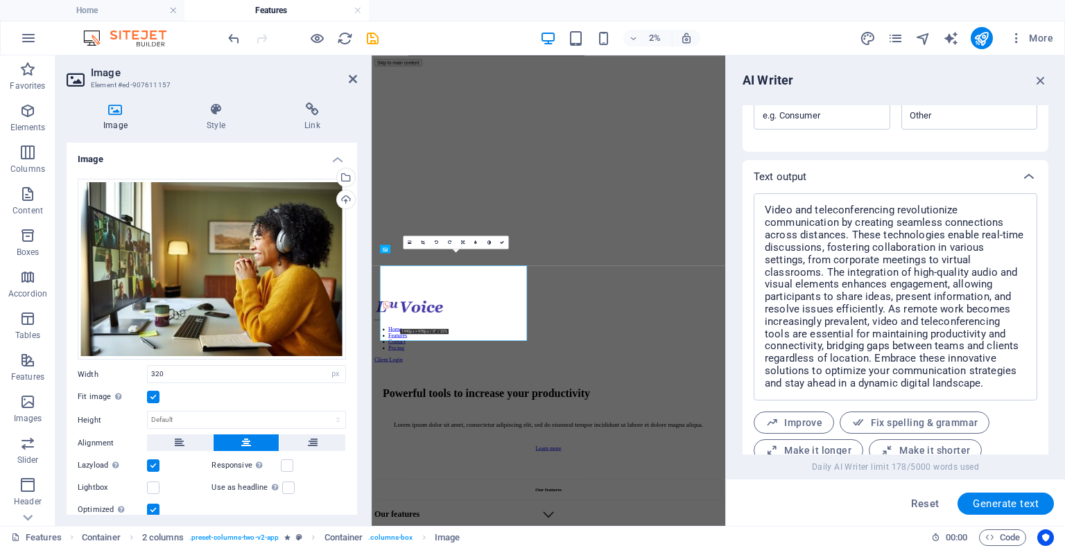
scroll to position [1285, 0]
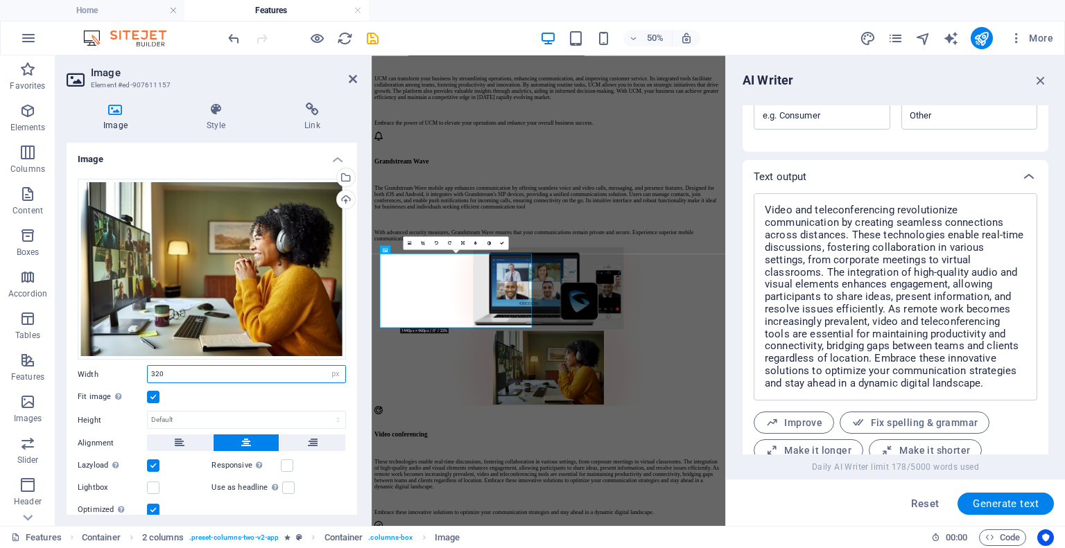
click at [193, 373] on input "320" at bounding box center [247, 374] width 198 height 17
type input "450"
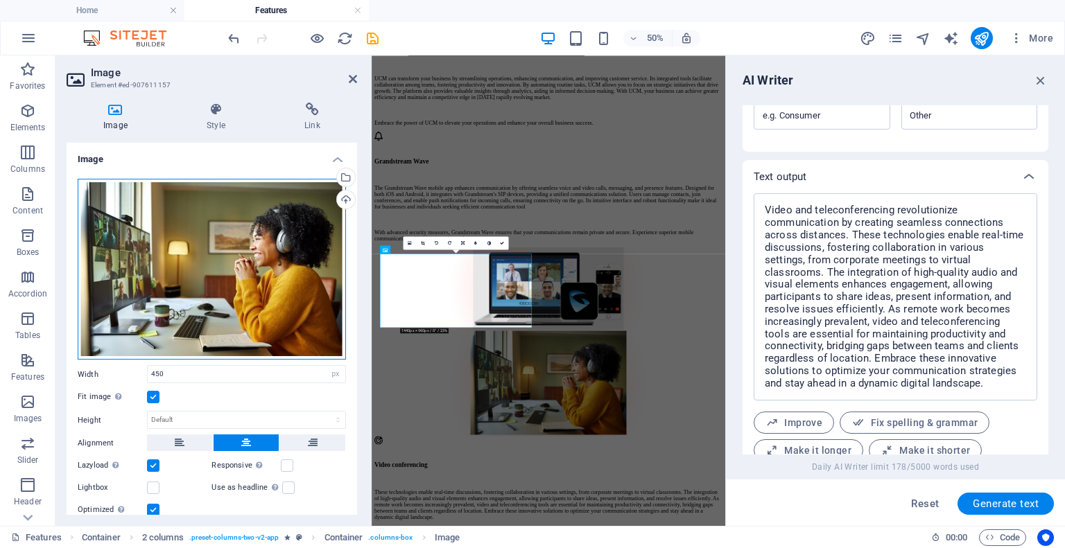
click at [260, 332] on div "Drag files here, click to choose files or select files from Files or our free s…" at bounding box center [212, 270] width 268 height 182
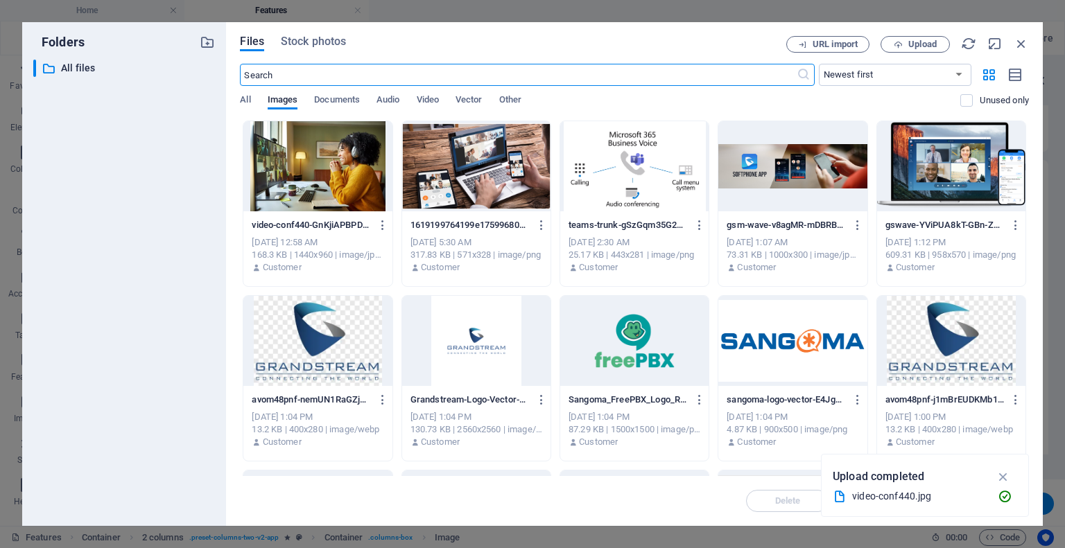
scroll to position [0, 0]
click at [287, 180] on div at bounding box center [317, 166] width 148 height 90
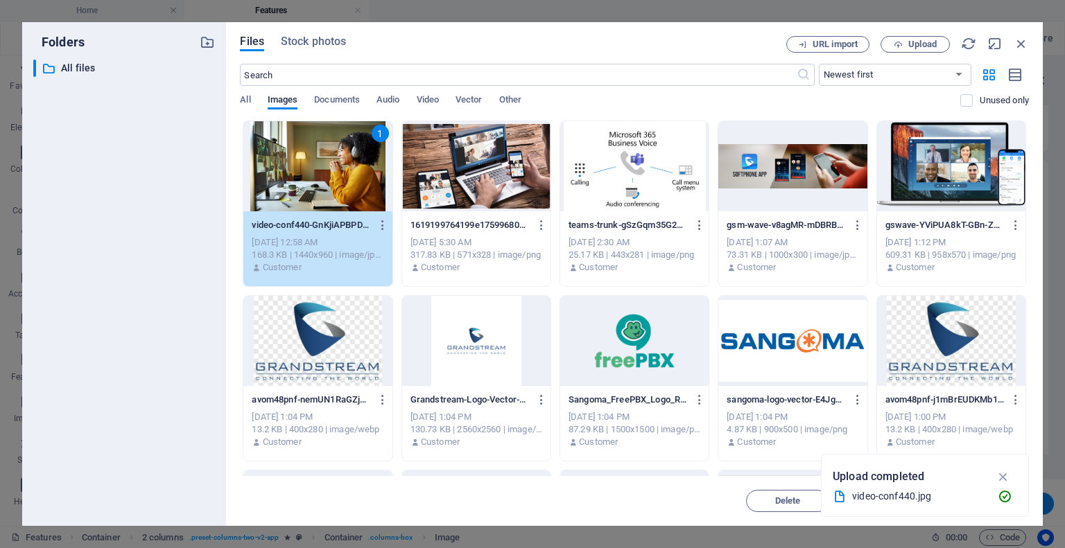
click at [287, 180] on div "1" at bounding box center [317, 166] width 148 height 90
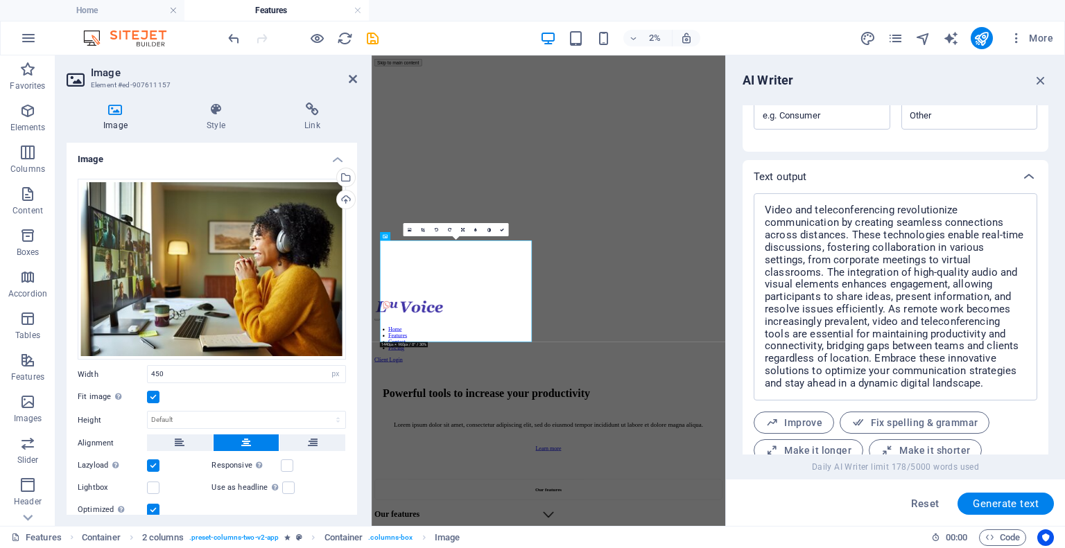
scroll to position [1285, 0]
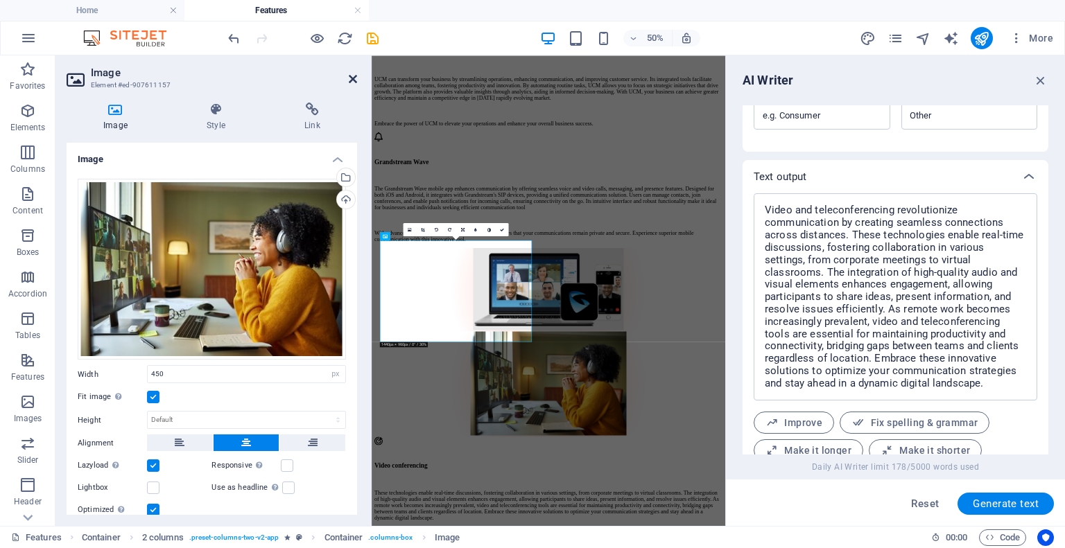
click at [352, 78] on icon at bounding box center [353, 78] width 8 height 11
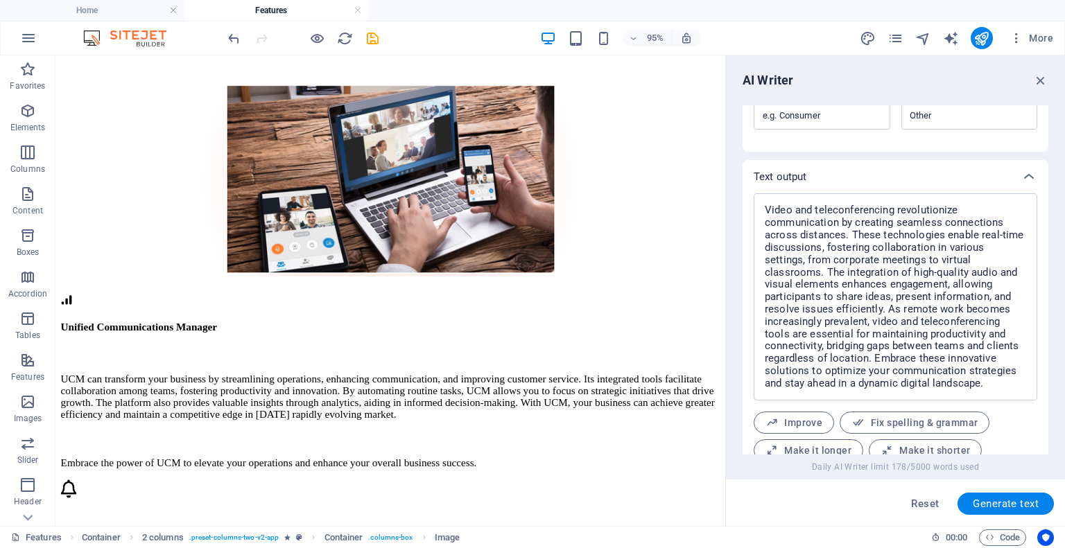
scroll to position [996, 0]
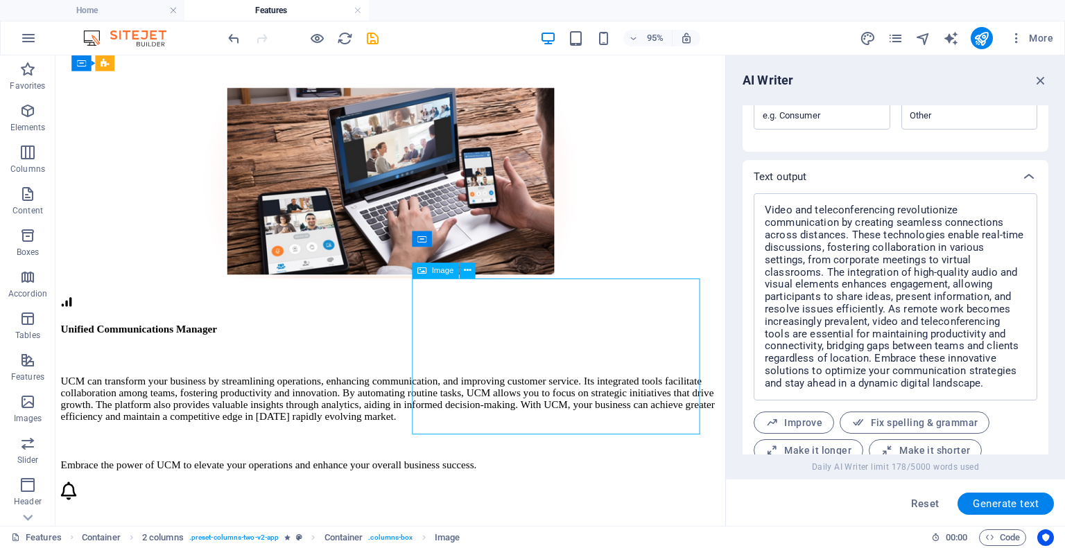
select select "px"
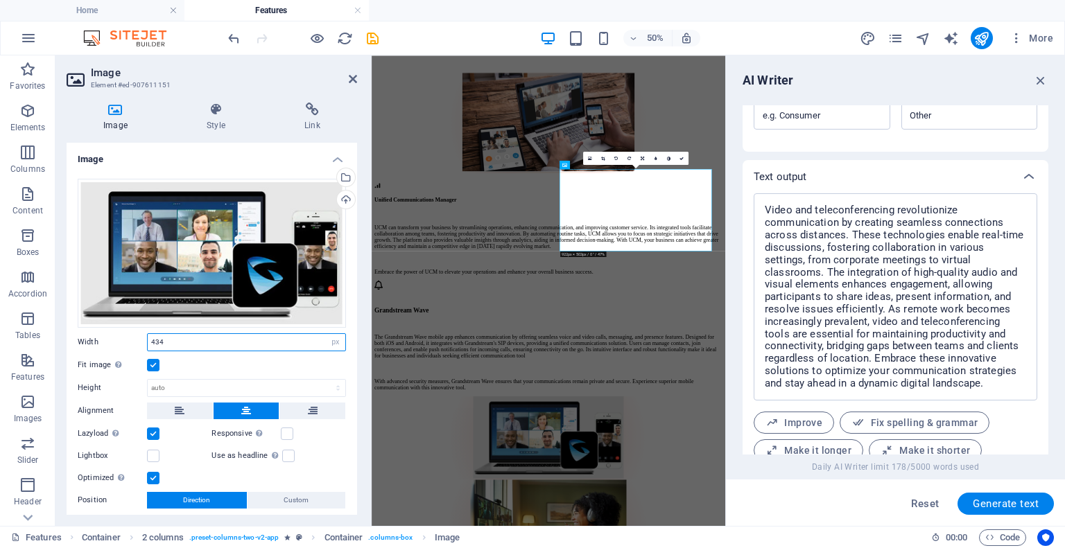
click at [183, 342] on input "434" at bounding box center [247, 342] width 198 height 17
type input "450"
click at [223, 363] on div "Fit image Automatically fit image to a fixed width and height" at bounding box center [212, 365] width 268 height 17
click at [355, 80] on icon at bounding box center [353, 78] width 8 height 11
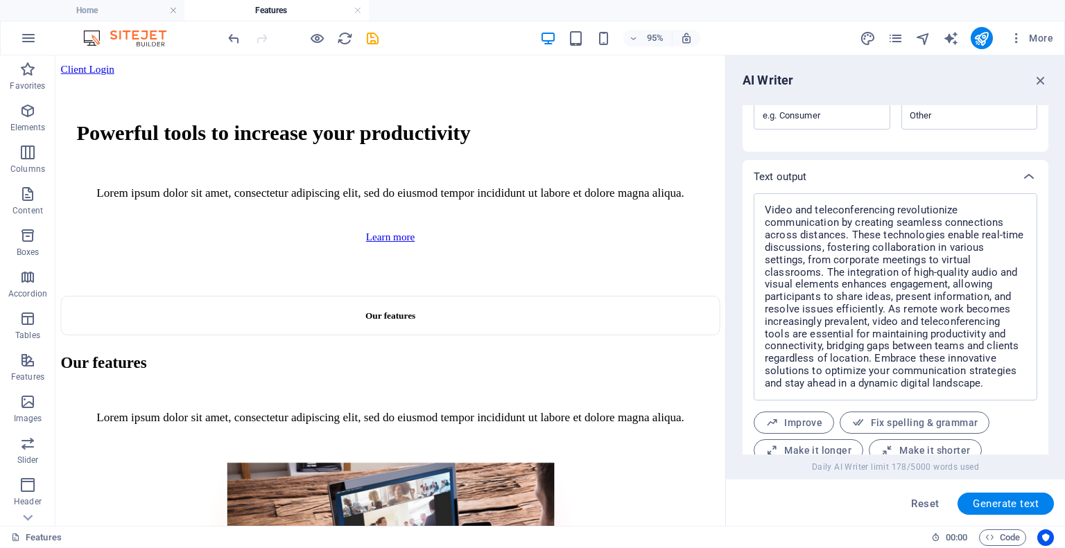
scroll to position [571, 0]
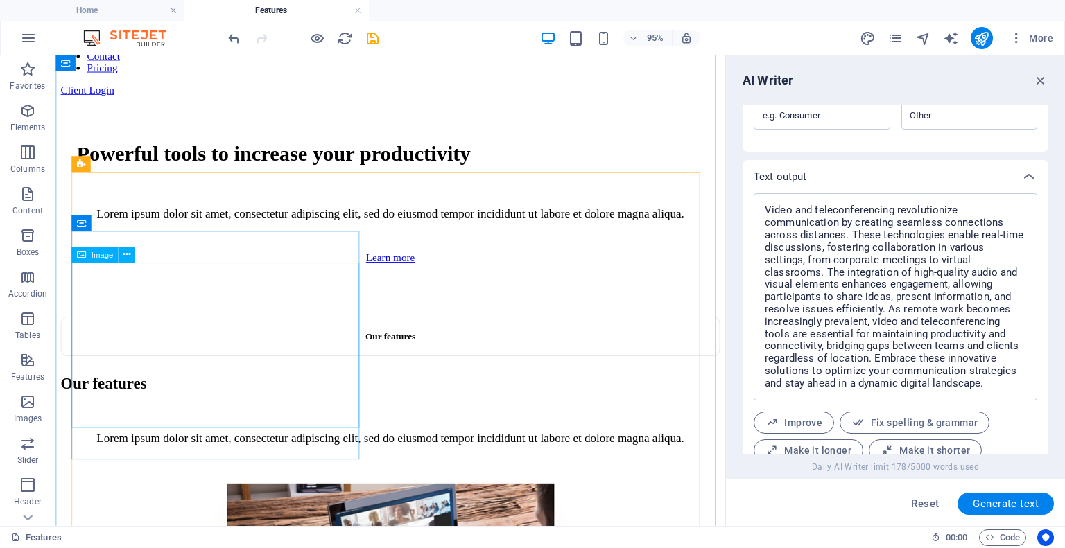
select select "px"
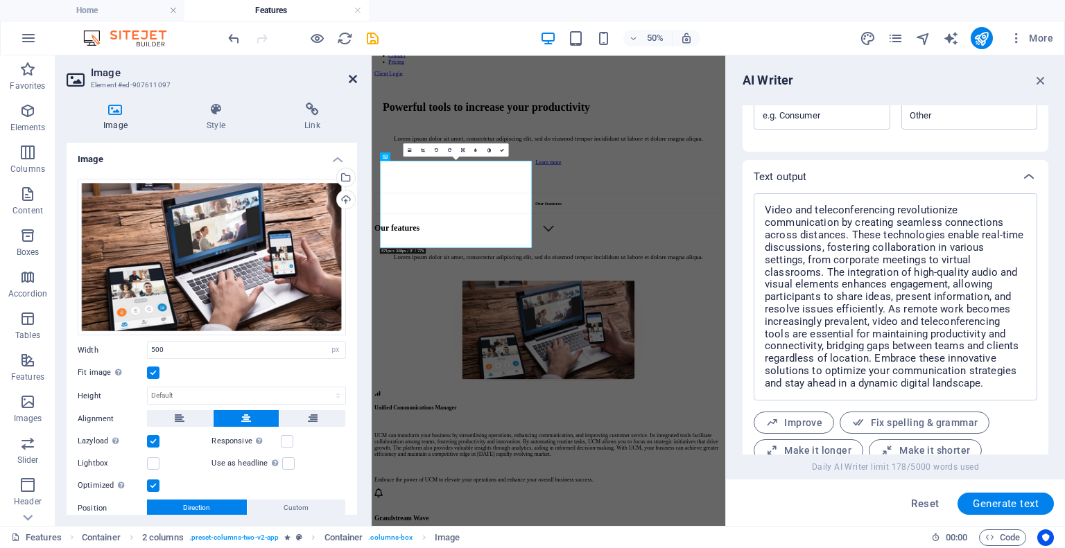
click at [349, 74] on icon at bounding box center [353, 78] width 8 height 11
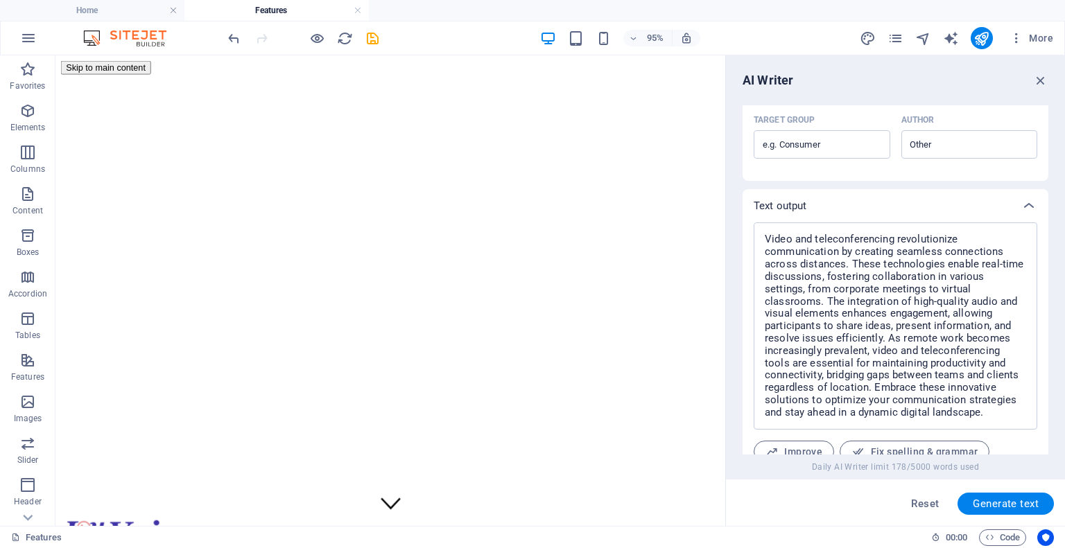
scroll to position [519, 0]
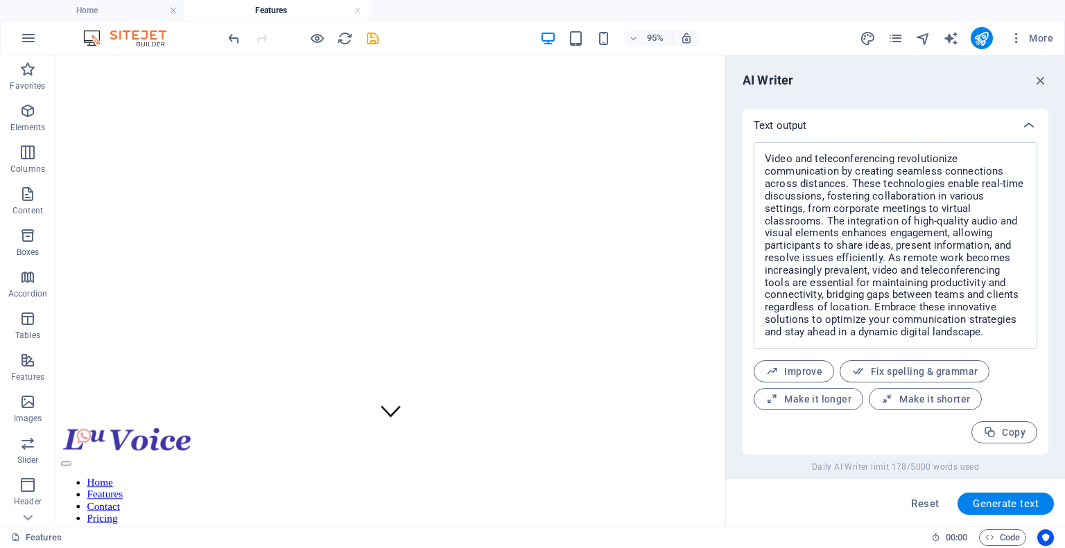
drag, startPoint x: 752, startPoint y: 111, endPoint x: 806, endPoint y: 177, distance: 86.2
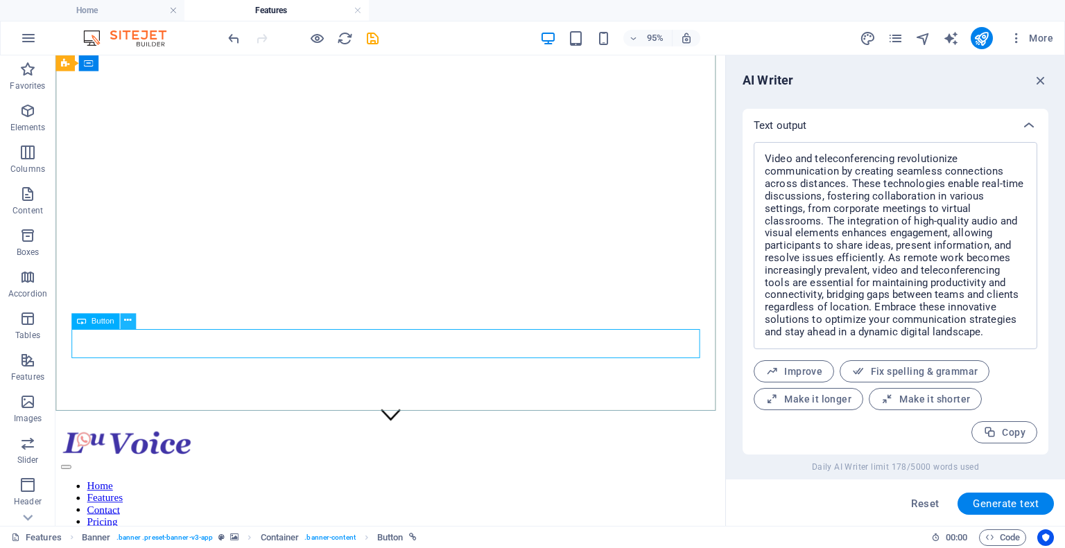
click at [131, 320] on button at bounding box center [128, 321] width 16 height 16
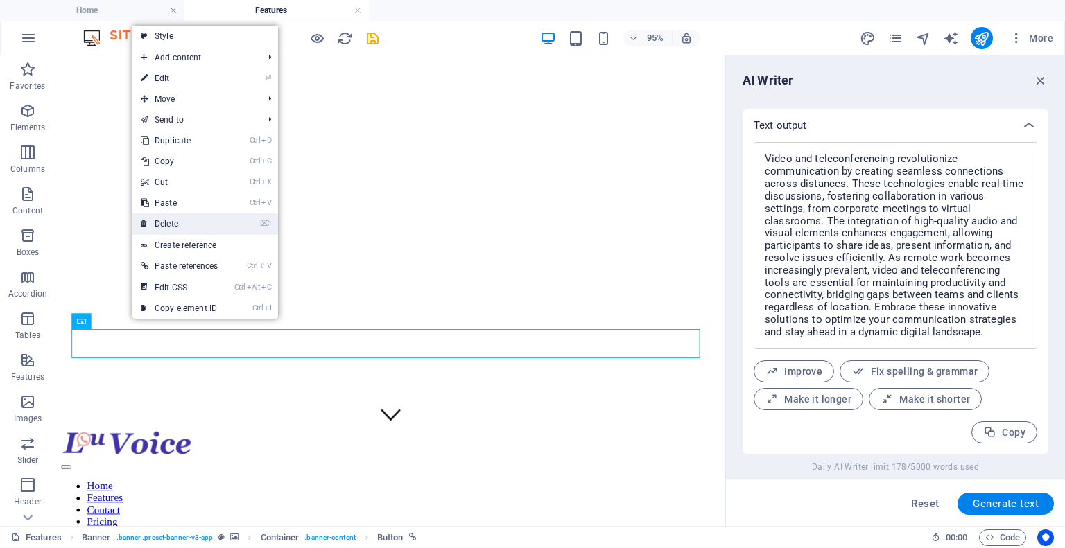
click at [185, 223] on link "⌦ Delete" at bounding box center [179, 224] width 94 height 21
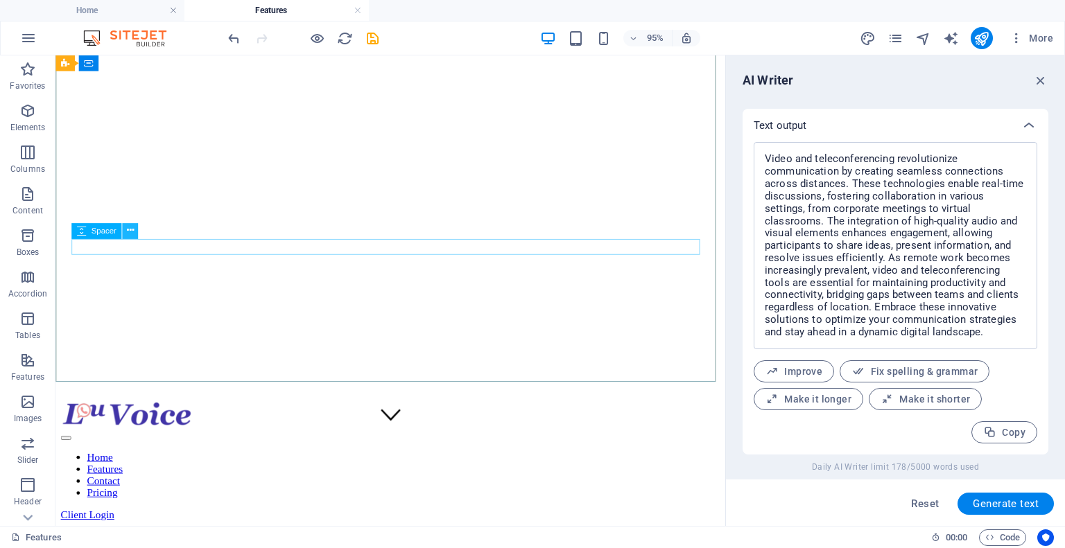
click at [131, 228] on icon at bounding box center [129, 232] width 7 height 14
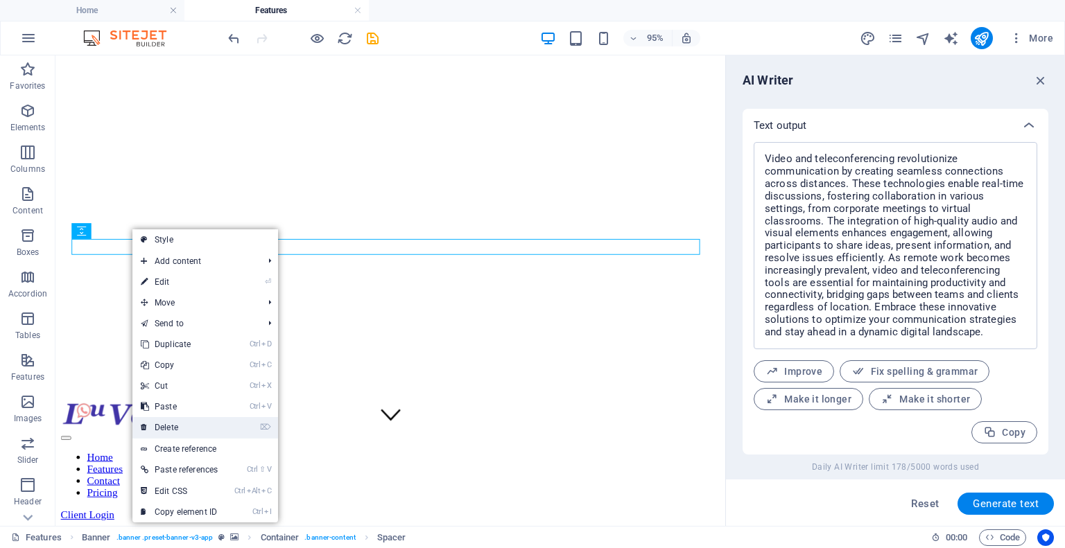
click at [174, 432] on link "⌦ Delete" at bounding box center [179, 427] width 94 height 21
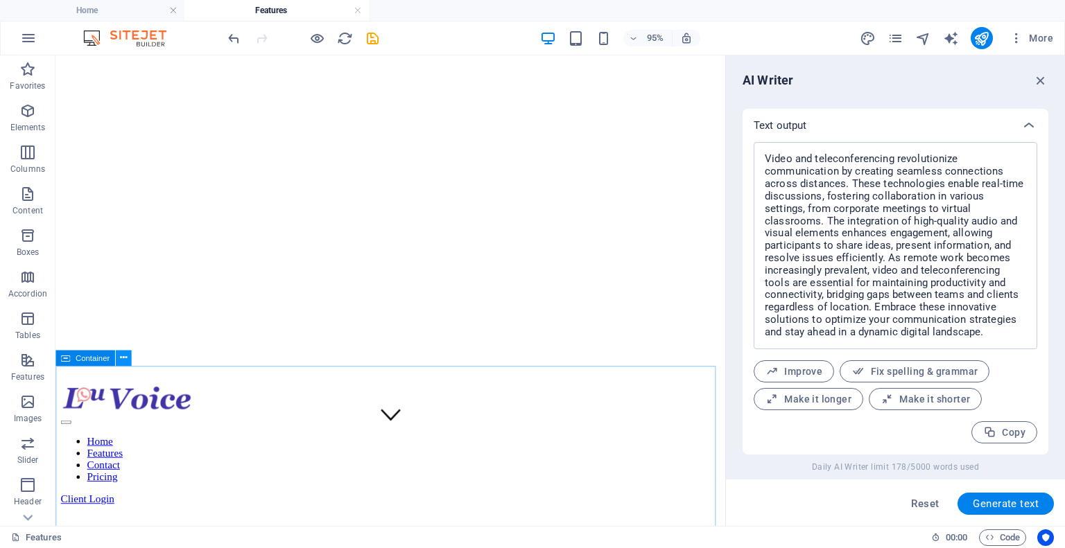
click at [120, 352] on icon at bounding box center [123, 359] width 7 height 14
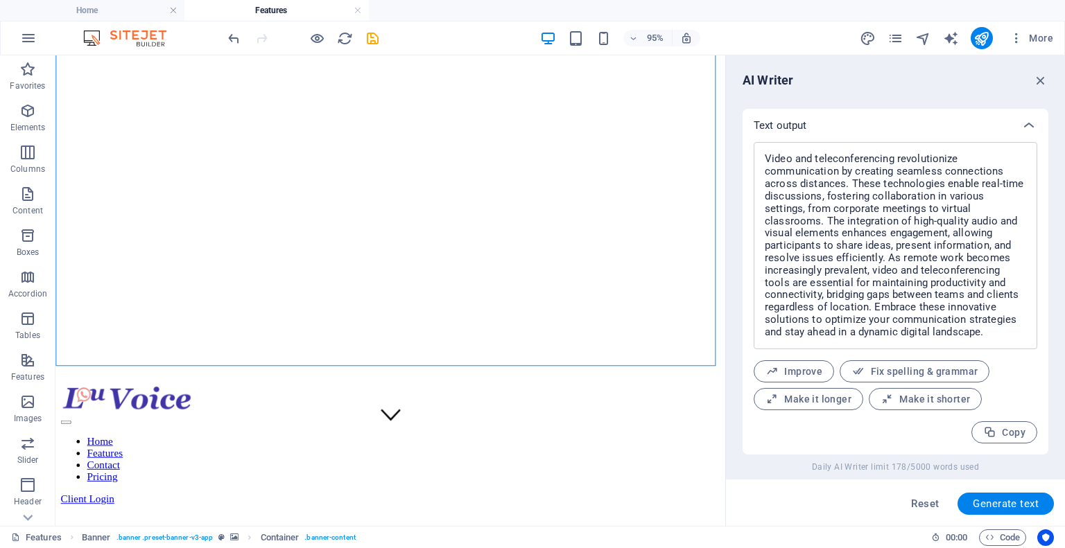
scroll to position [0, 0]
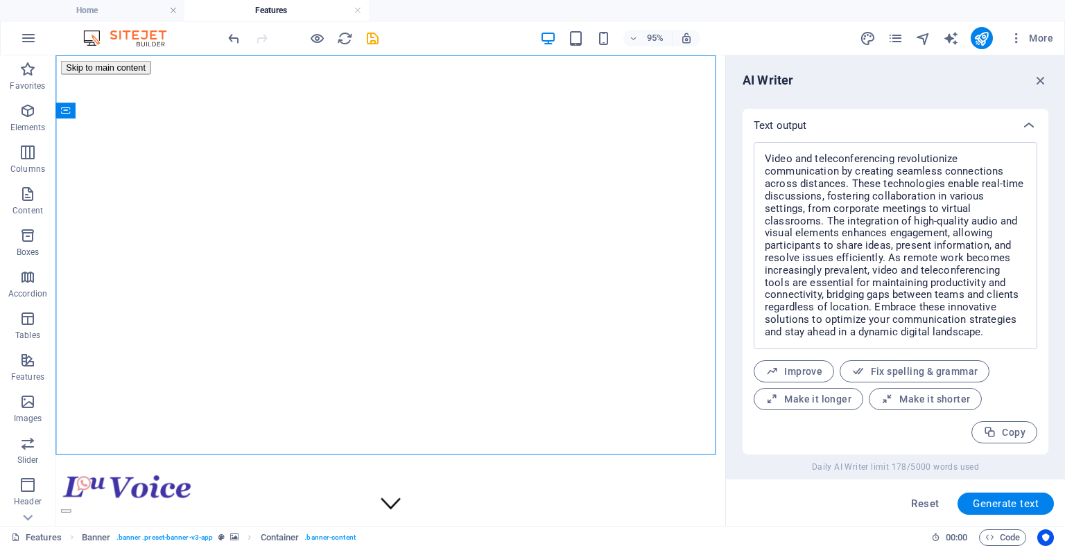
drag, startPoint x: 753, startPoint y: 92, endPoint x: 776, endPoint y: 110, distance: 29.6
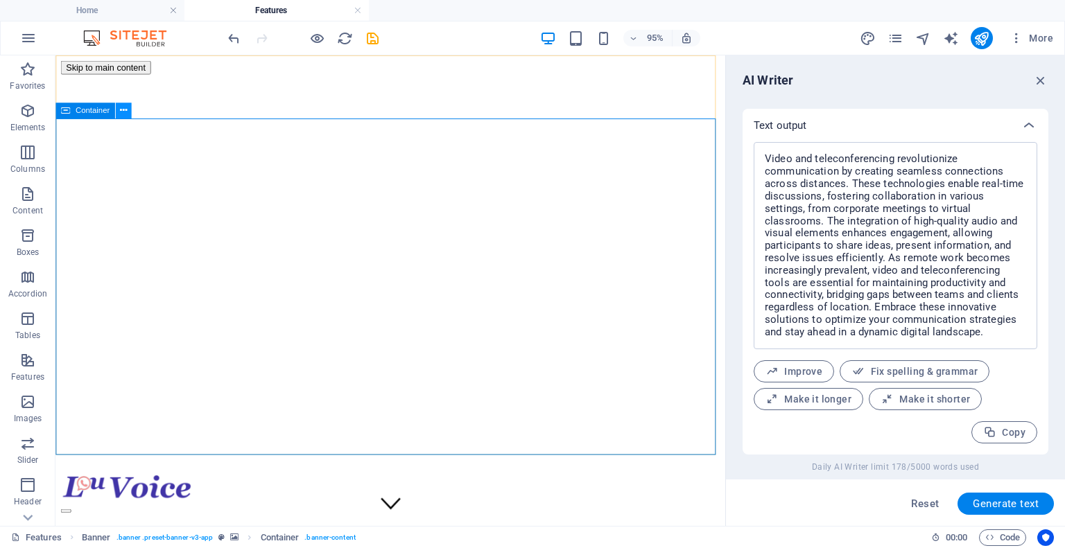
click at [121, 110] on icon at bounding box center [123, 111] width 7 height 14
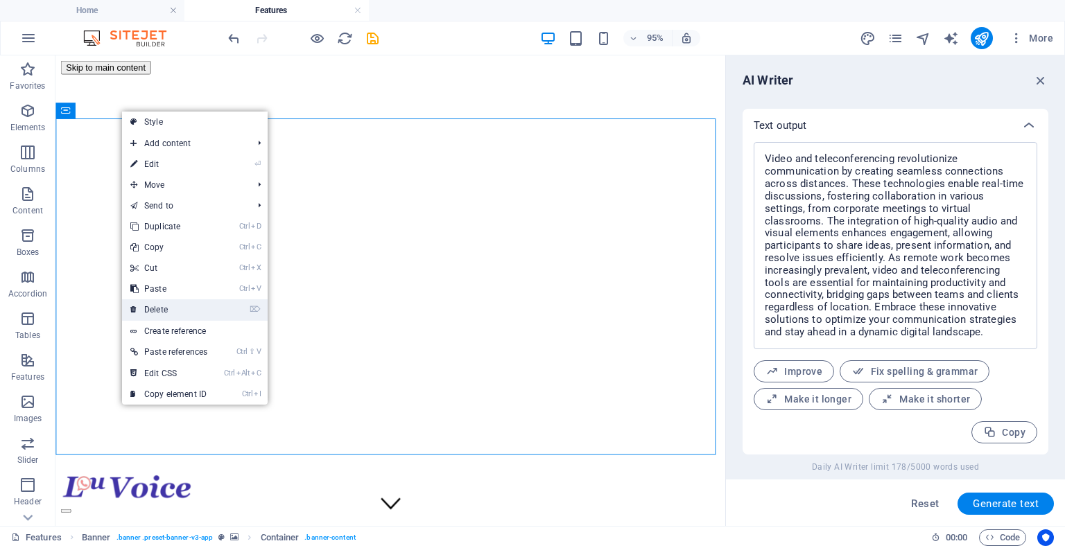
click at [156, 306] on link "⌦ Delete" at bounding box center [169, 310] width 94 height 21
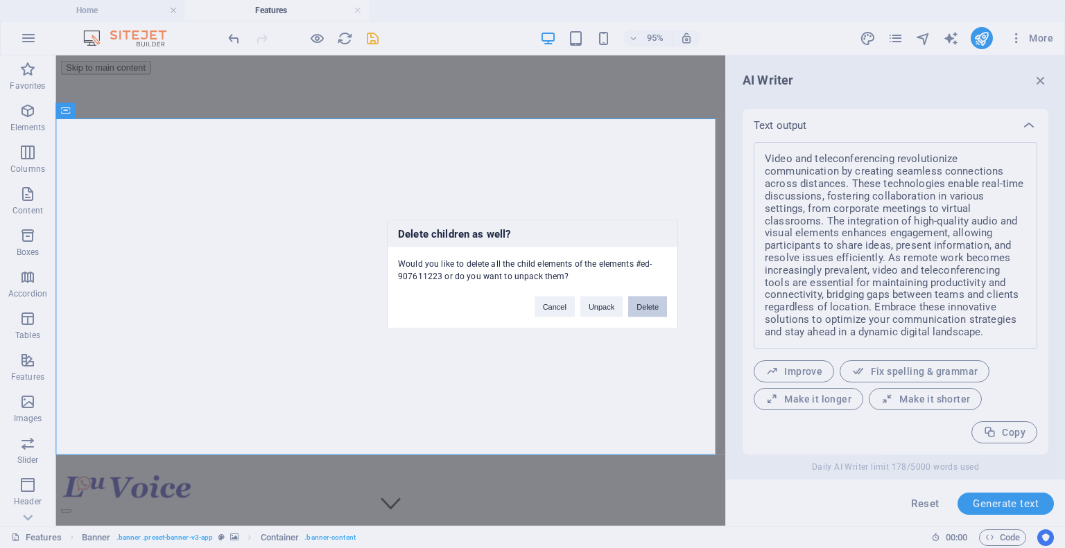
click at [650, 305] on button "Delete" at bounding box center [647, 306] width 39 height 21
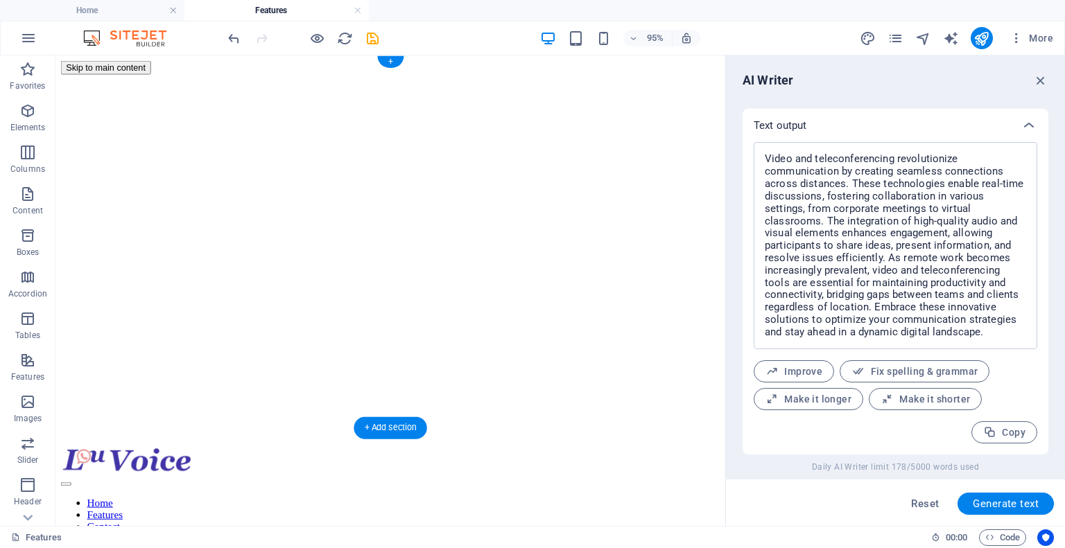
click at [291, 76] on figure at bounding box center [408, 76] width 694 height 0
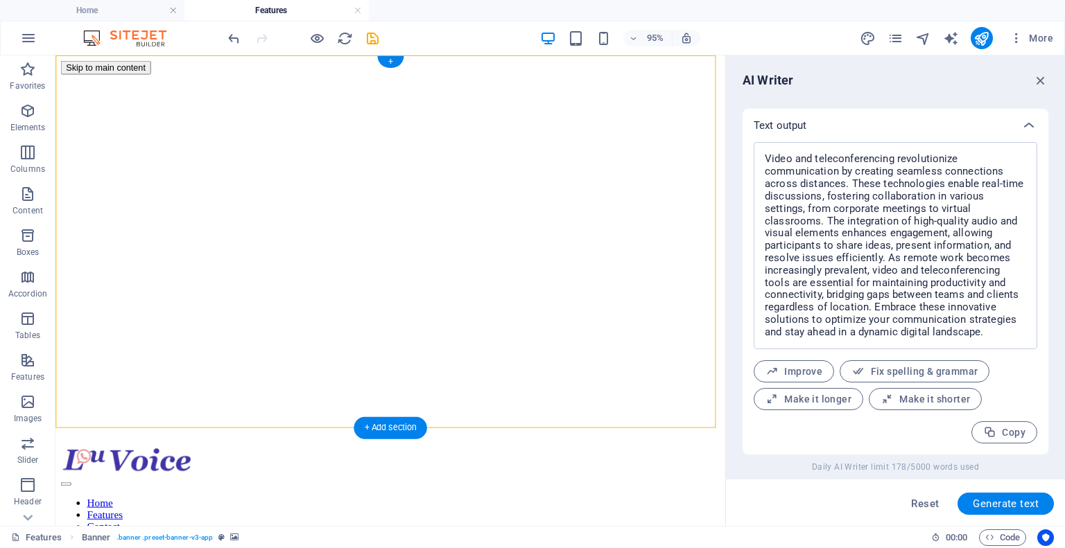
click at [641, 76] on figure at bounding box center [408, 76] width 694 height 0
click at [541, 76] on figure at bounding box center [408, 76] width 694 height 0
click at [236, 76] on figure at bounding box center [408, 76] width 694 height 0
select select "px"
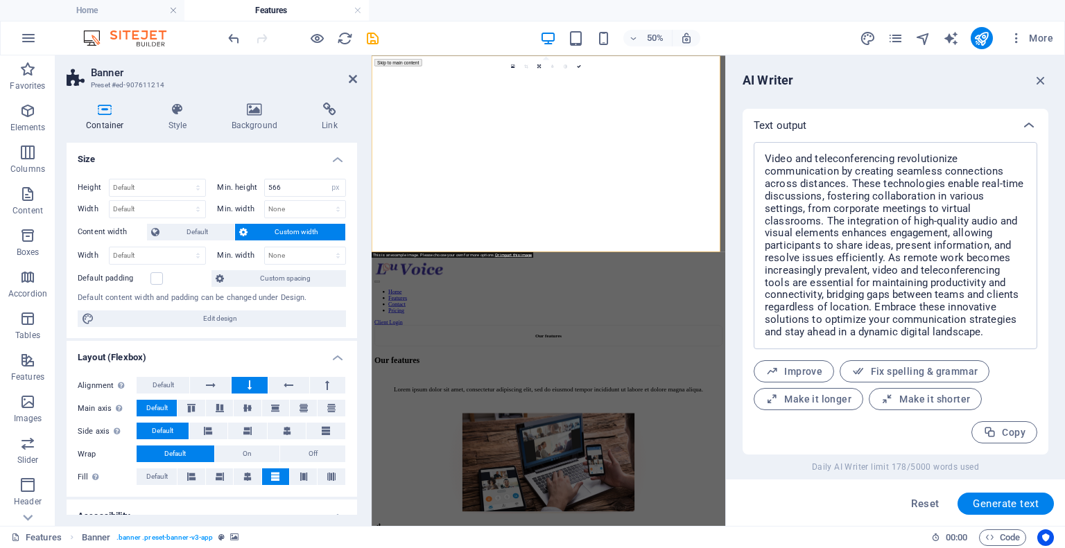
click at [534, 76] on figure at bounding box center [724, 76] width 696 height 0
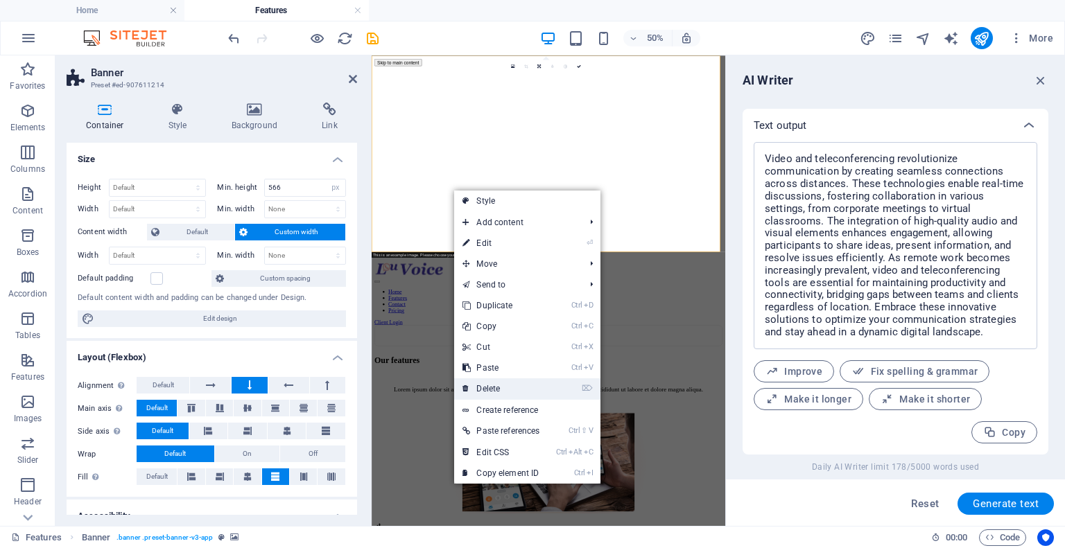
click at [489, 391] on link "⌦ Delete" at bounding box center [501, 389] width 94 height 21
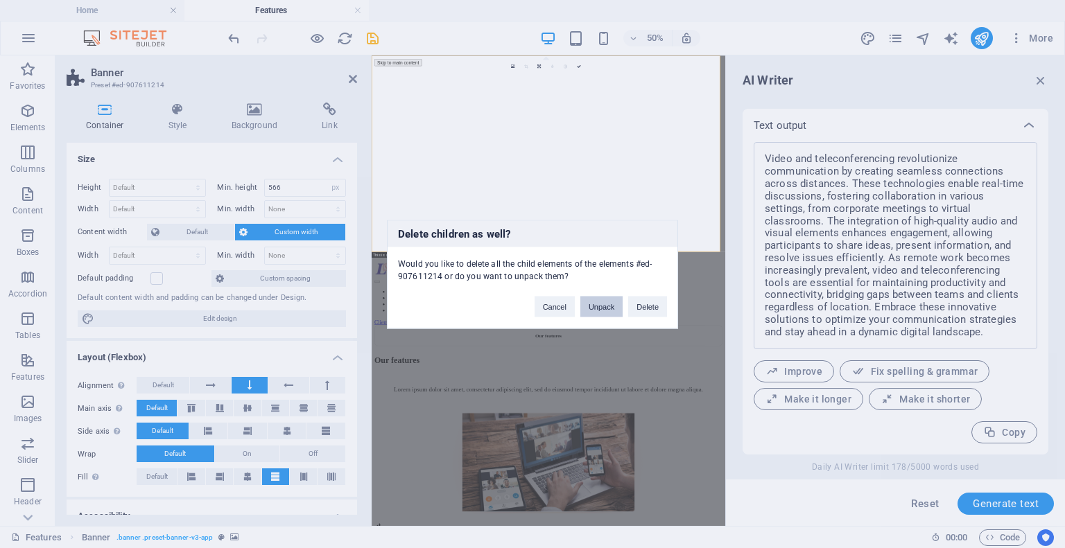
click at [595, 304] on button "Unpack" at bounding box center [601, 306] width 42 height 21
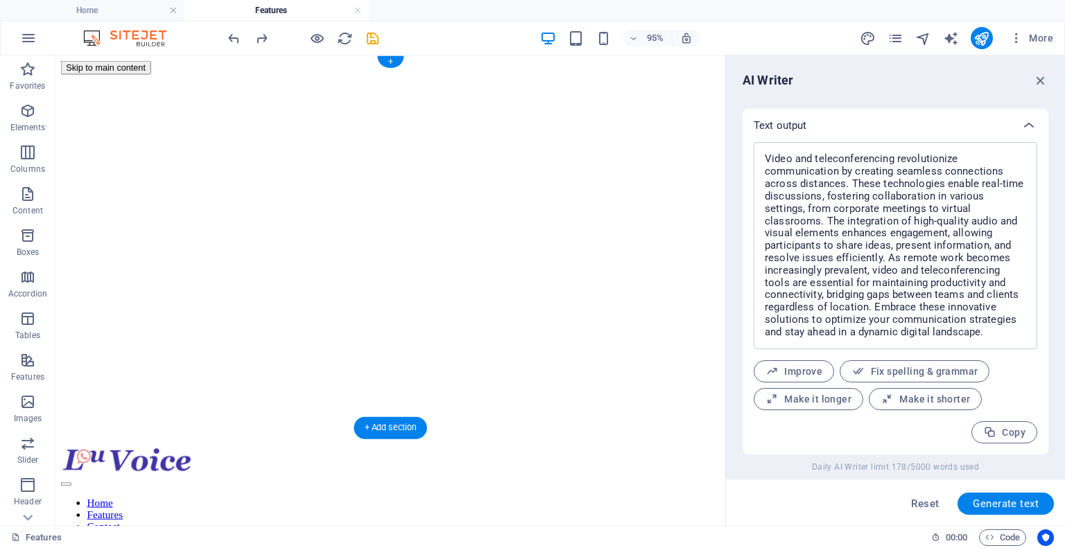
click at [286, 76] on figure at bounding box center [408, 76] width 694 height 0
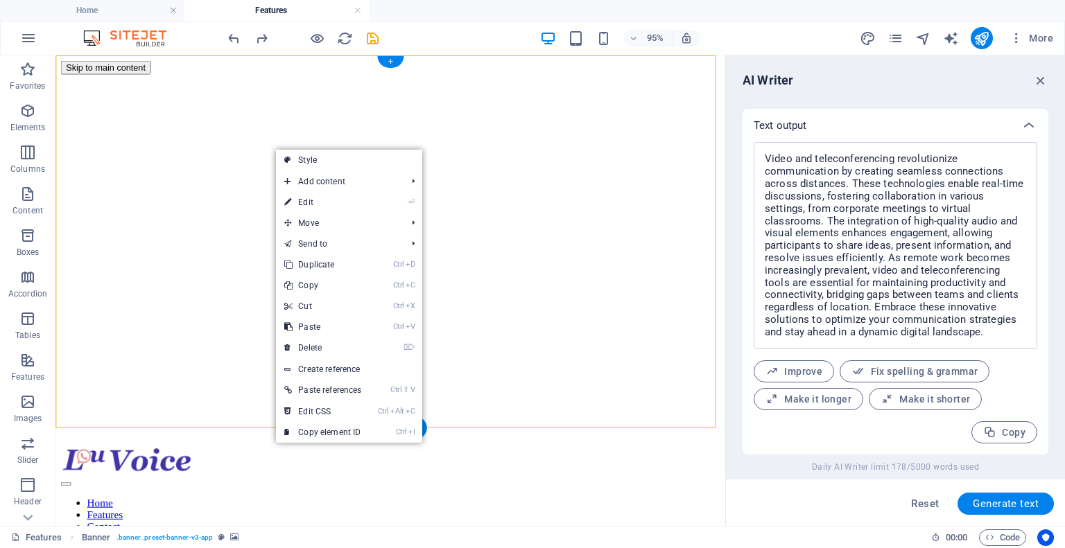
click at [286, 76] on figure at bounding box center [408, 76] width 694 height 0
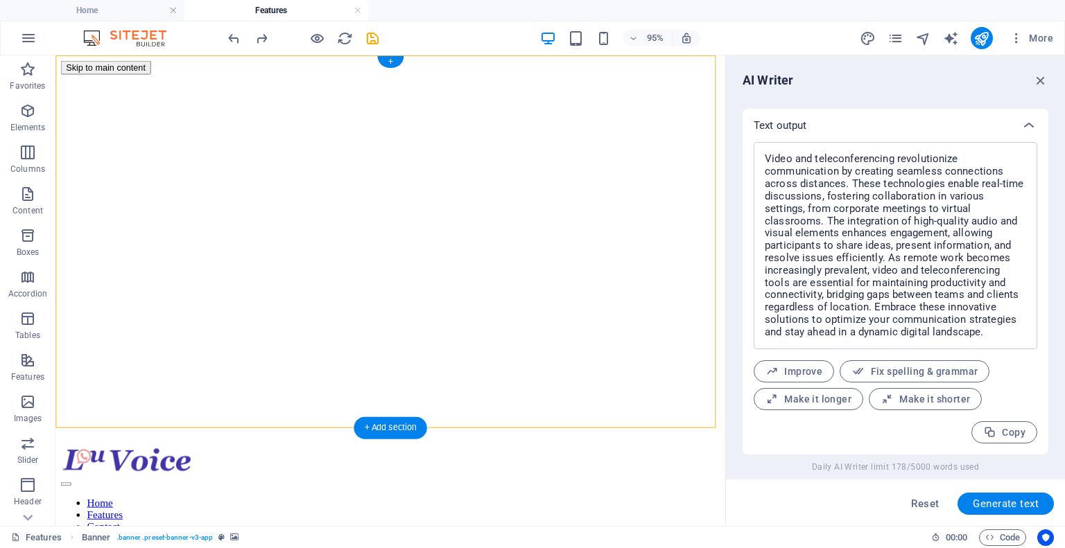
click at [292, 76] on figure at bounding box center [408, 76] width 694 height 0
drag, startPoint x: 292, startPoint y: 157, endPoint x: 101, endPoint y: 266, distance: 219.8
click at [101, 76] on figure at bounding box center [408, 76] width 694 height 0
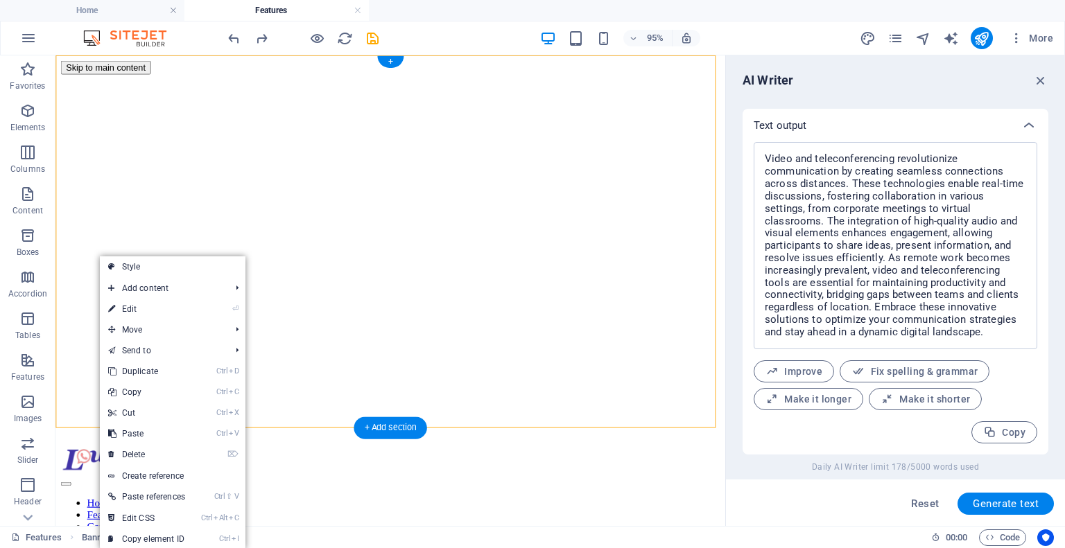
click at [168, 76] on figure at bounding box center [408, 76] width 694 height 0
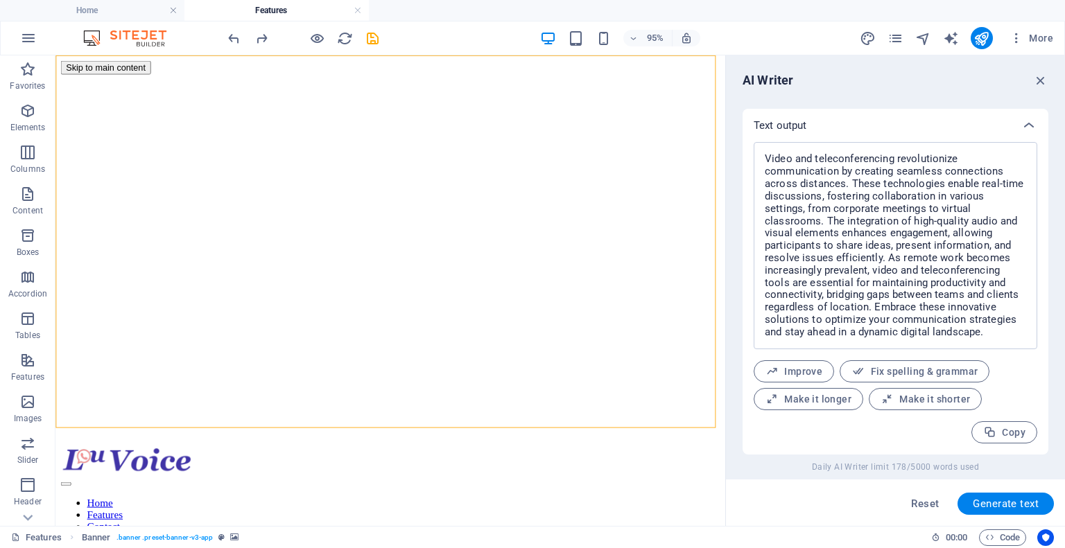
drag, startPoint x: 752, startPoint y: 100, endPoint x: 761, endPoint y: 110, distance: 13.8
click at [530, 76] on figure at bounding box center [408, 76] width 694 height 0
click at [401, 76] on figure at bounding box center [408, 76] width 694 height 0
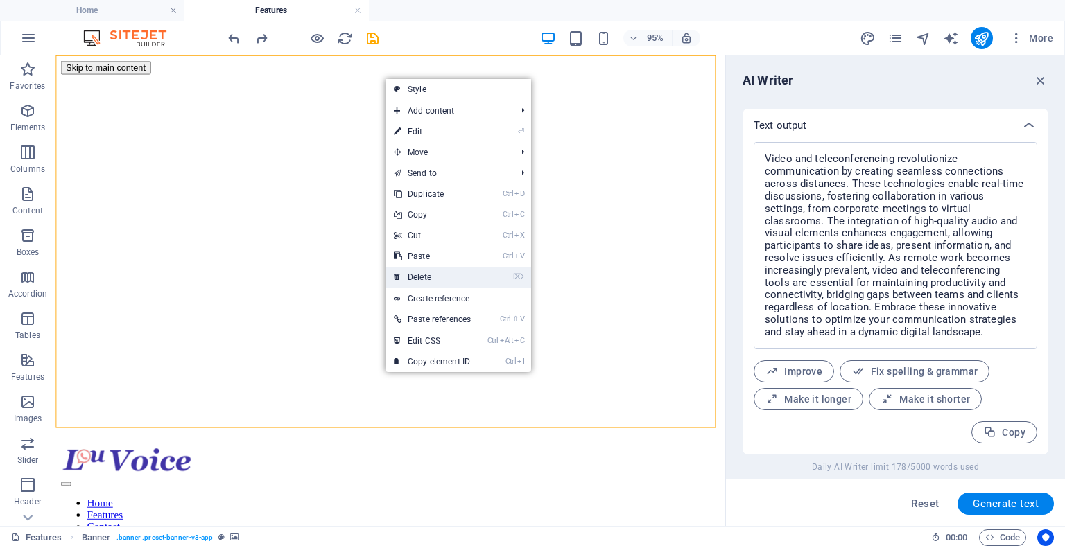
click at [422, 272] on link "⌦ Delete" at bounding box center [432, 277] width 94 height 21
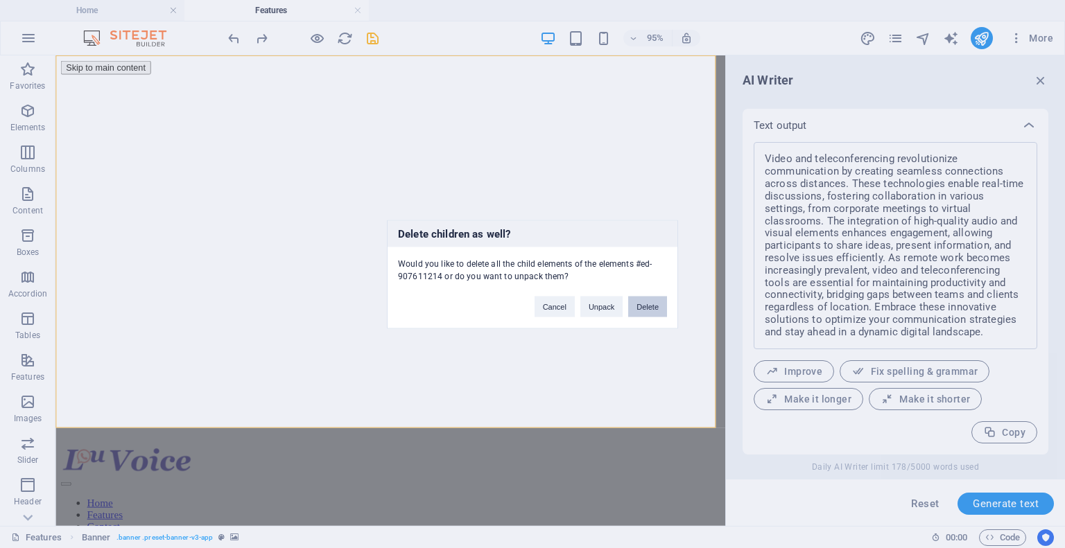
click at [652, 302] on button "Delete" at bounding box center [647, 306] width 39 height 21
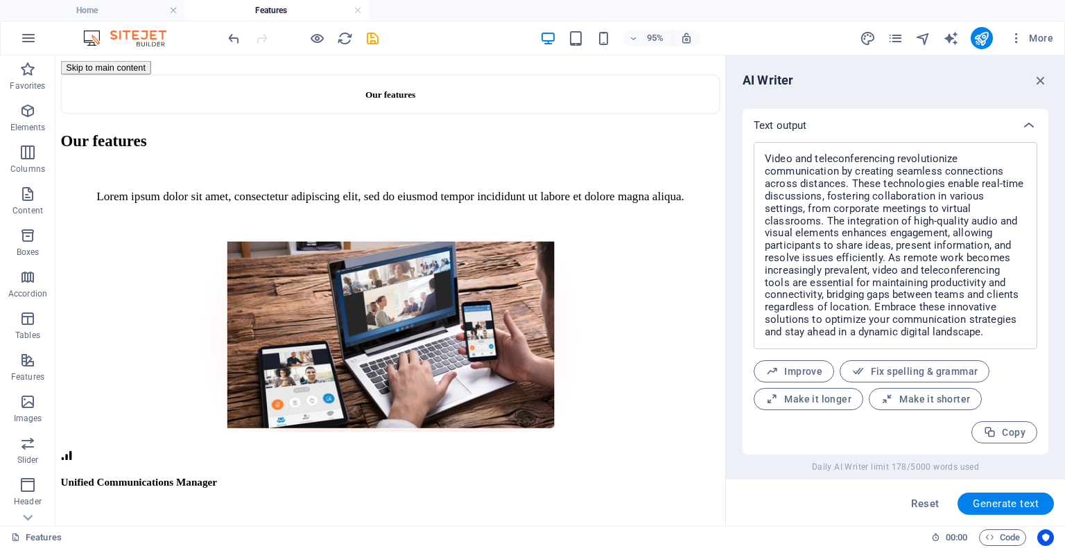
drag, startPoint x: 754, startPoint y: 168, endPoint x: 772, endPoint y: 101, distance: 69.0
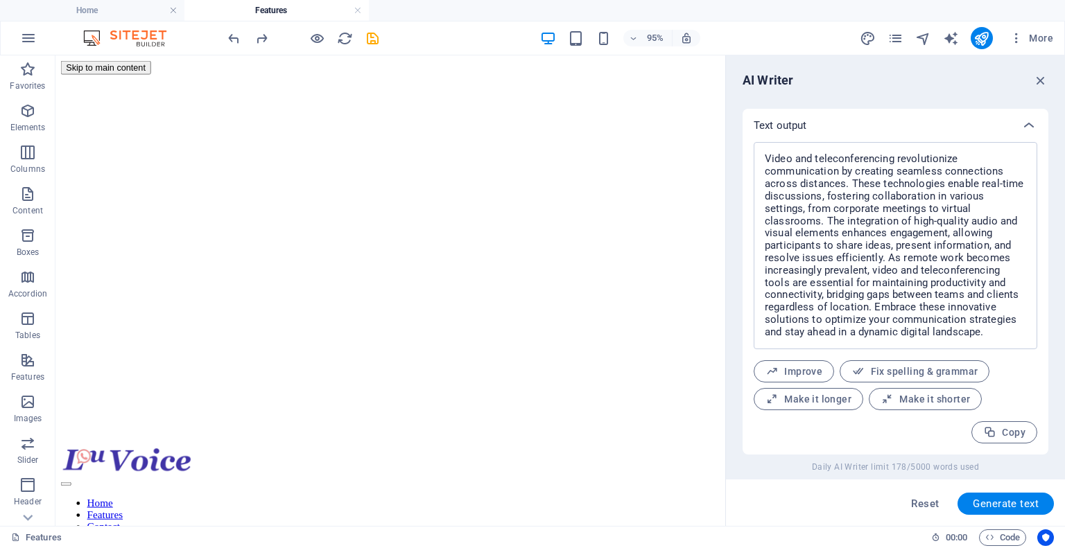
click at [717, 46] on div "95% More" at bounding box center [641, 38] width 833 height 22
click at [625, 76] on figure at bounding box center [408, 76] width 694 height 0
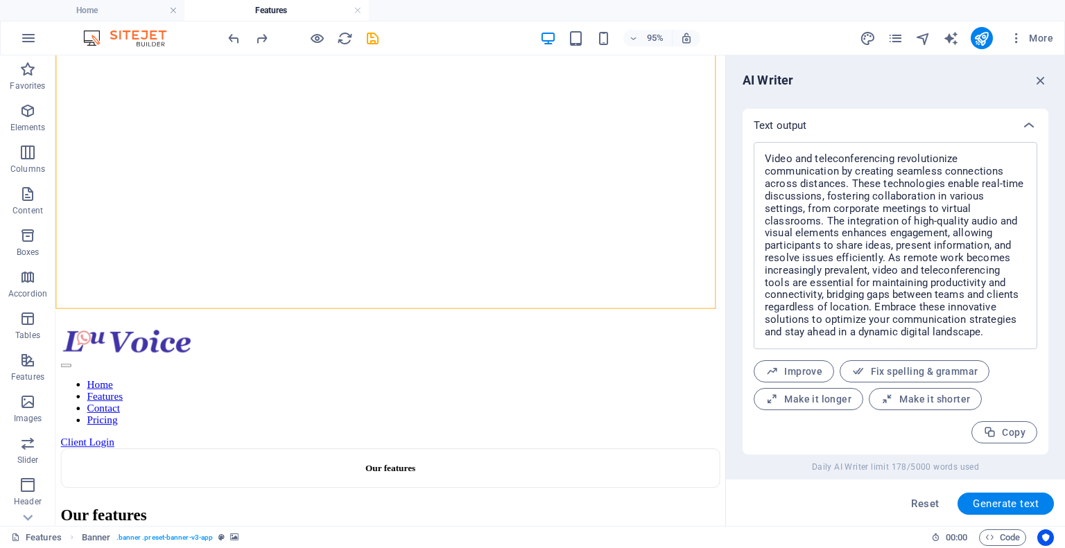
drag, startPoint x: 754, startPoint y: 121, endPoint x: 789, endPoint y: 191, distance: 78.8
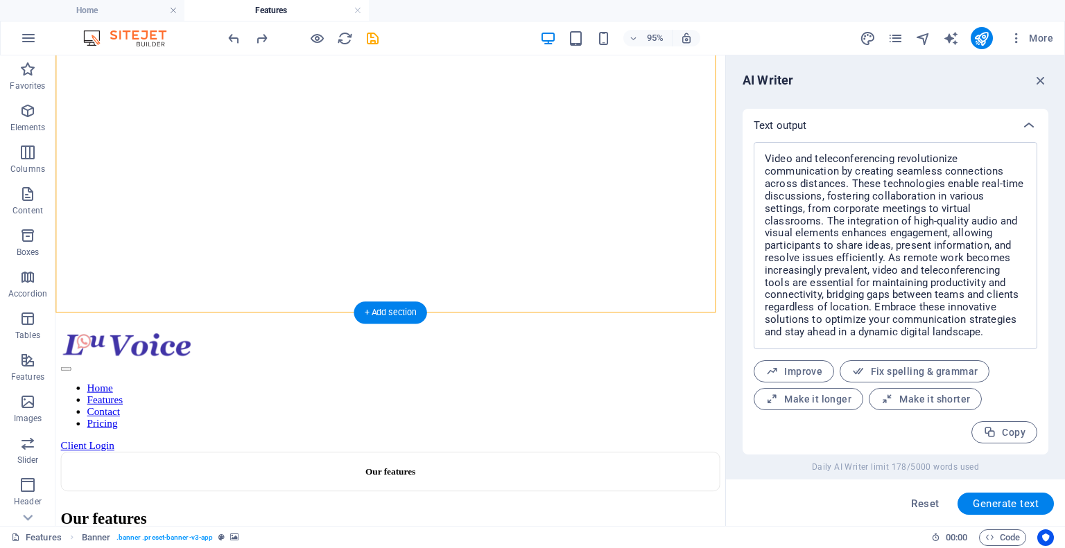
select select "px"
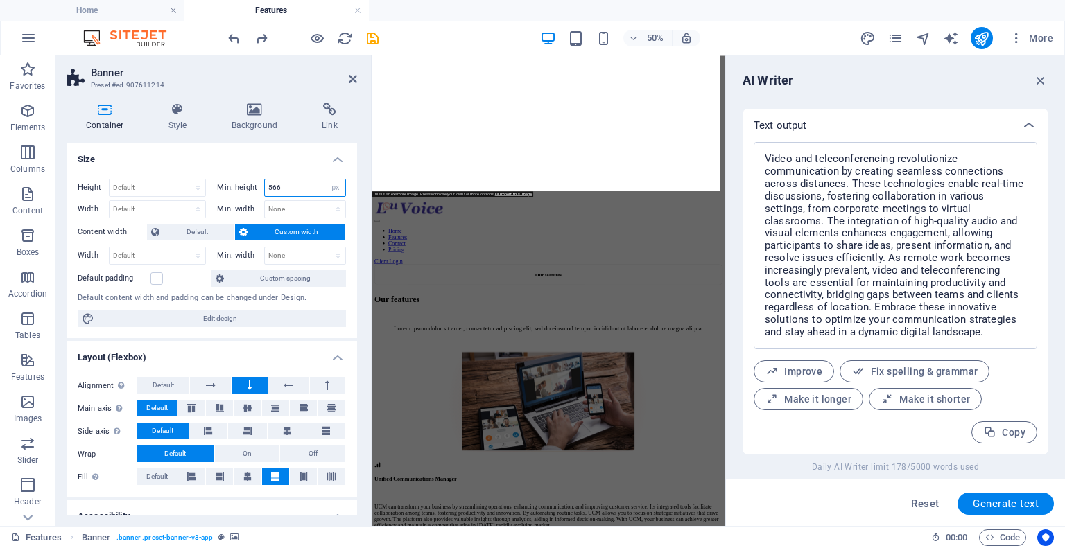
click at [308, 190] on input "566" at bounding box center [305, 188] width 80 height 17
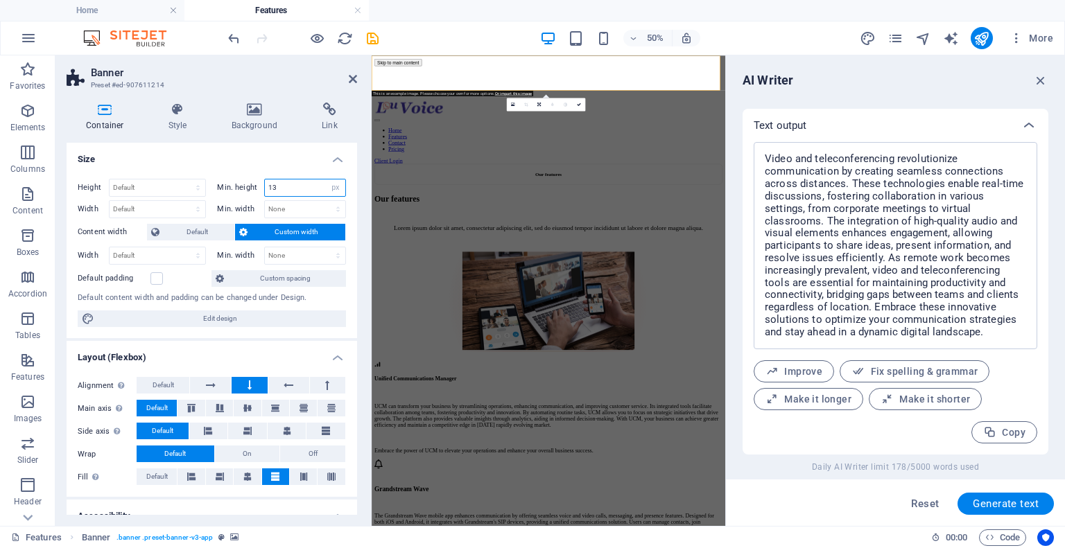
type input "1"
type input "300"
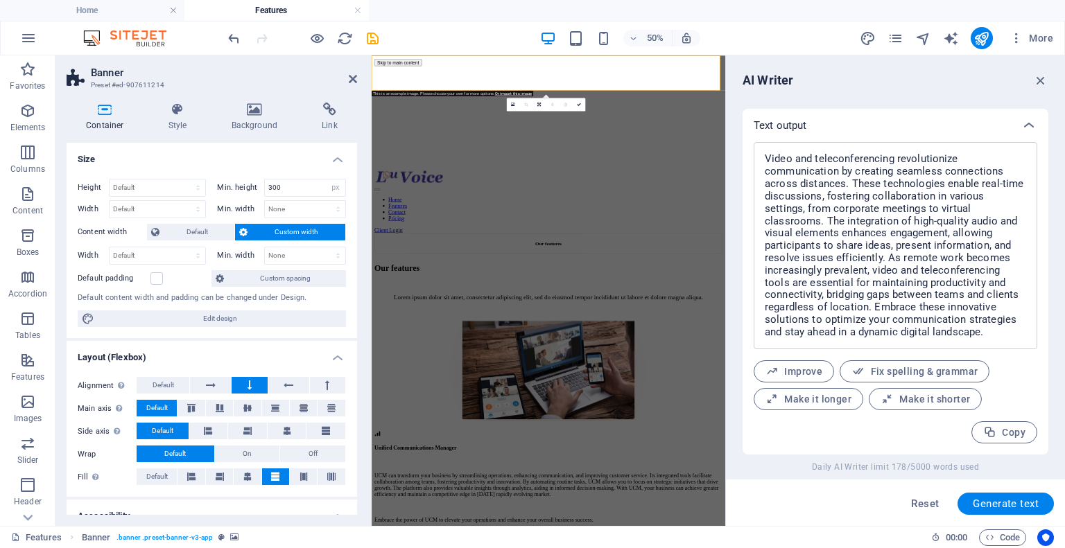
click at [255, 163] on h4 "Size" at bounding box center [212, 155] width 290 height 25
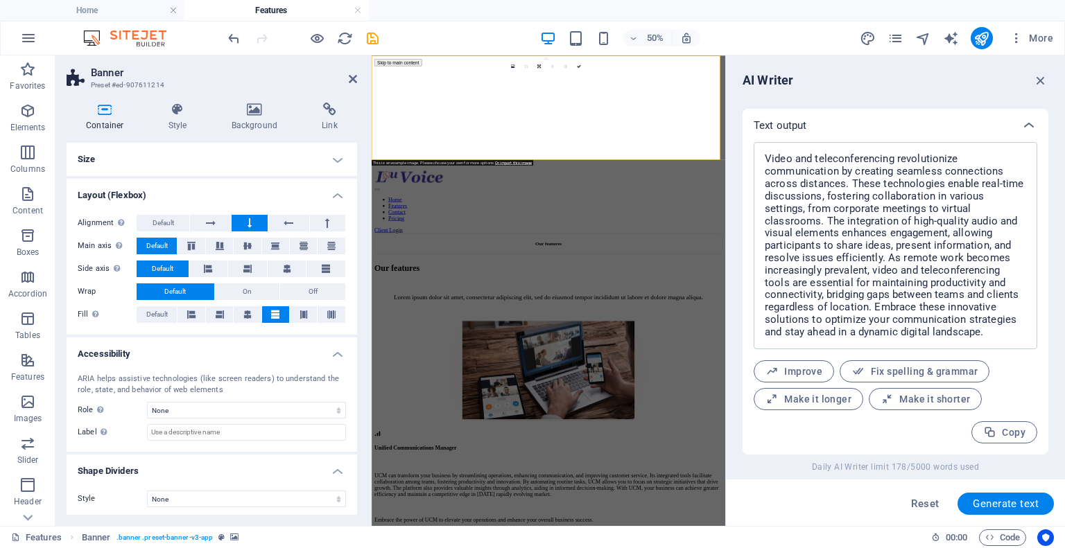
drag, startPoint x: 952, startPoint y: 254, endPoint x: 315, endPoint y: 116, distance: 651.4
click at [345, 85] on header "Banner Preset #ed-907611214" at bounding box center [212, 73] width 290 height 36
click at [352, 78] on icon at bounding box center [353, 78] width 8 height 11
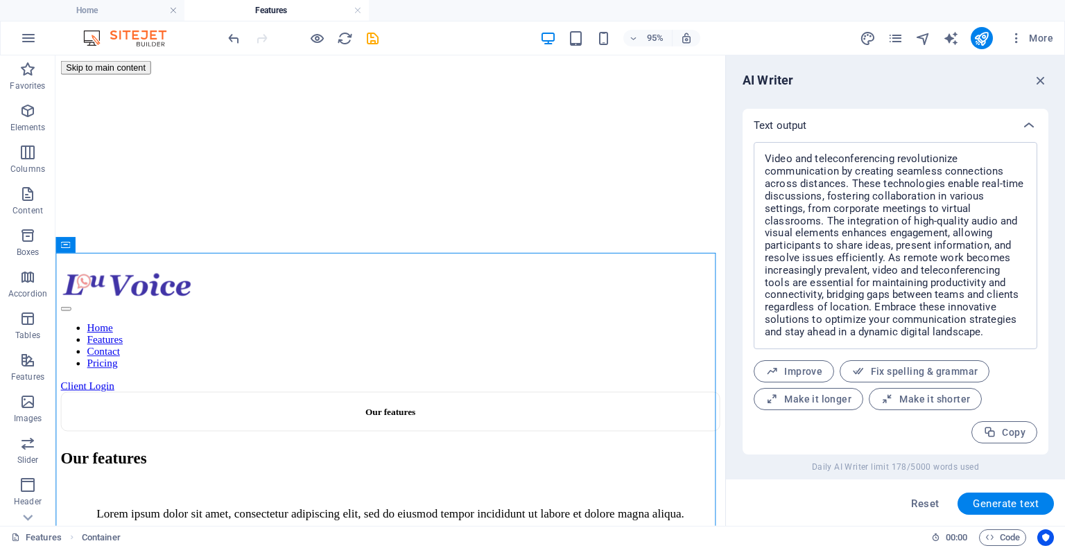
drag, startPoint x: 755, startPoint y: 122, endPoint x: 780, endPoint y: 152, distance: 38.9
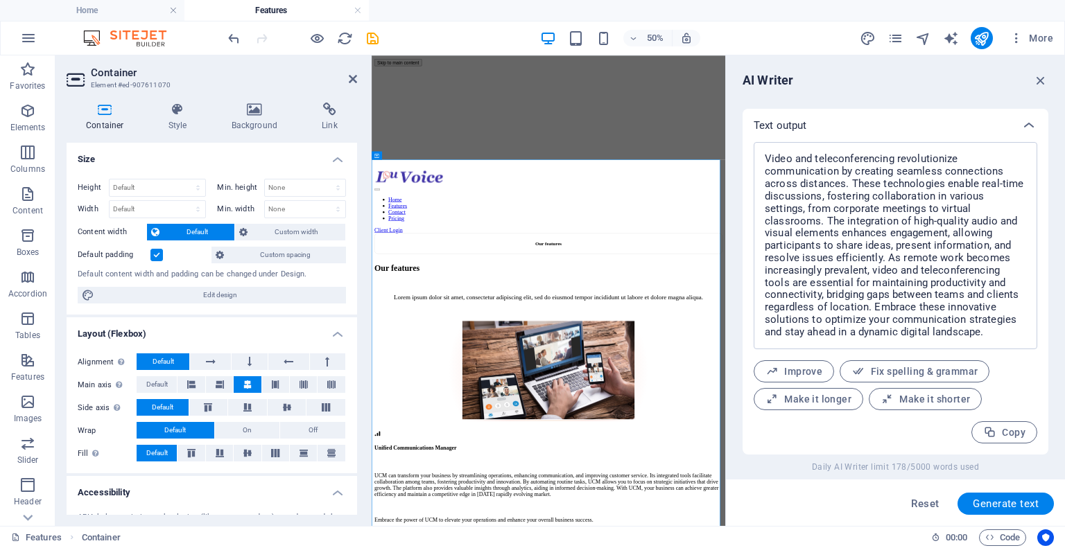
click at [259, 293] on span "Edit design" at bounding box center [219, 295] width 243 height 17
select select "rem"
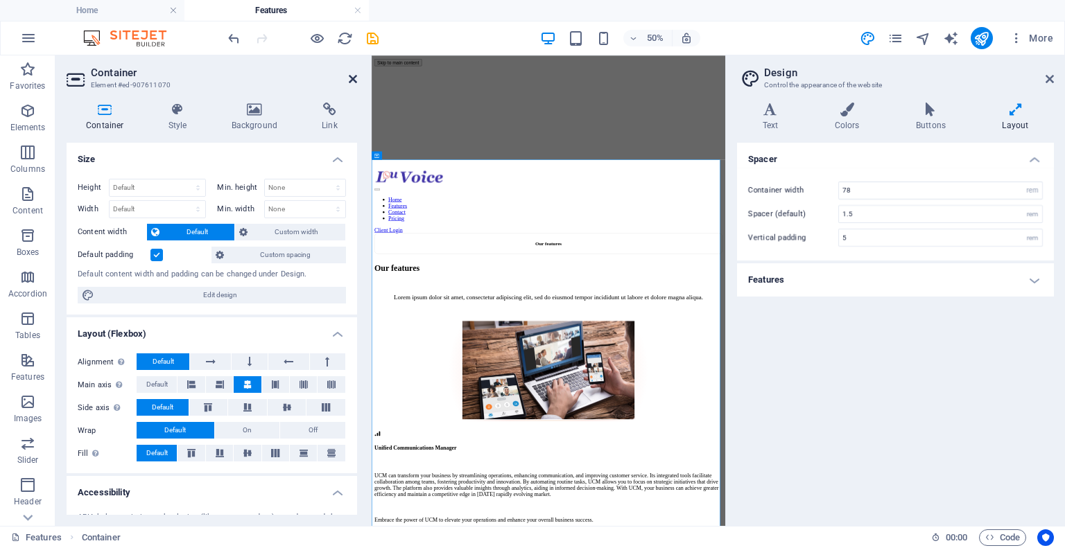
click at [352, 78] on icon at bounding box center [353, 78] width 8 height 11
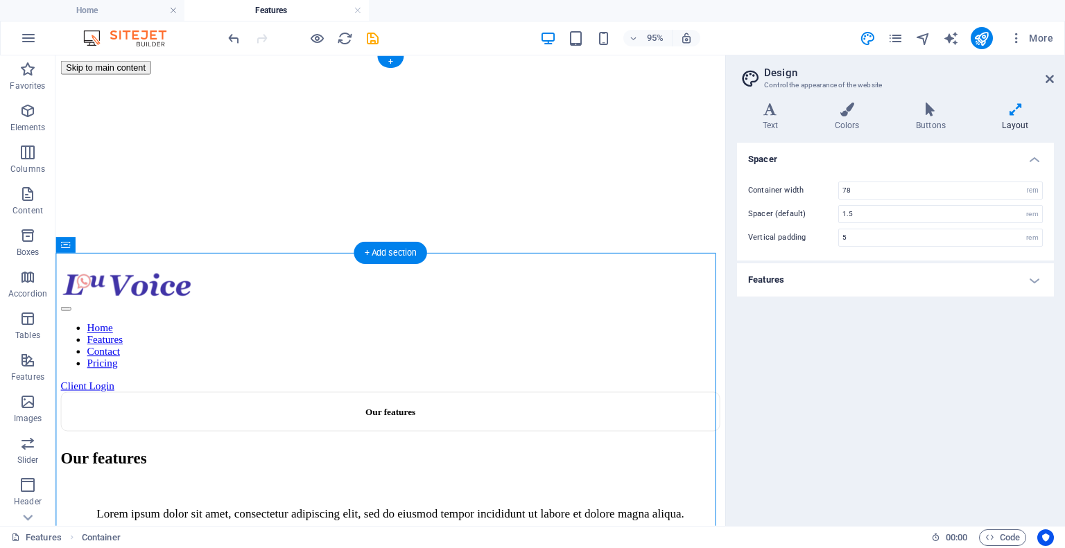
click at [324, 76] on figure at bounding box center [408, 76] width 694 height 0
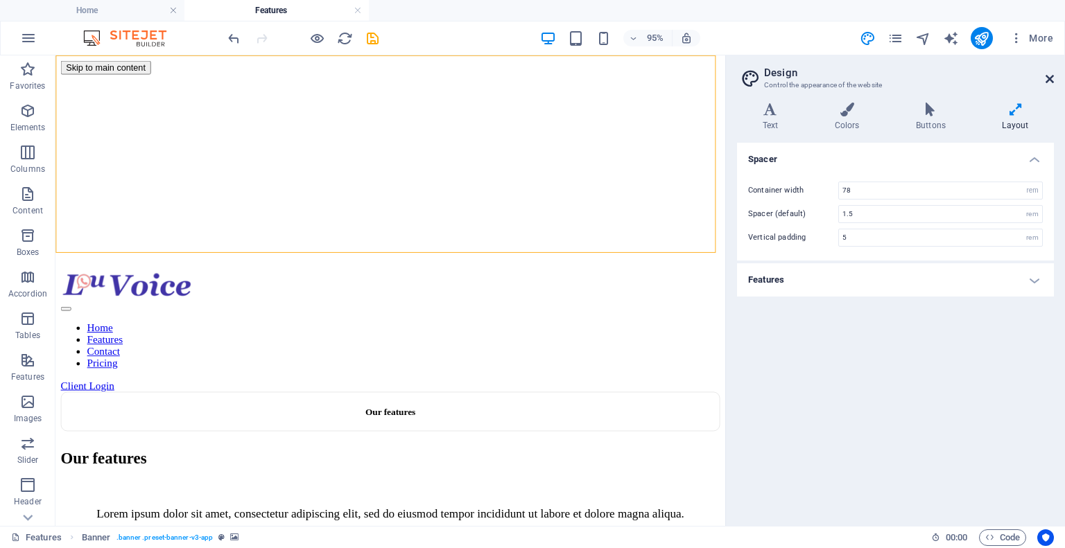
click at [1051, 80] on icon at bounding box center [1050, 78] width 8 height 11
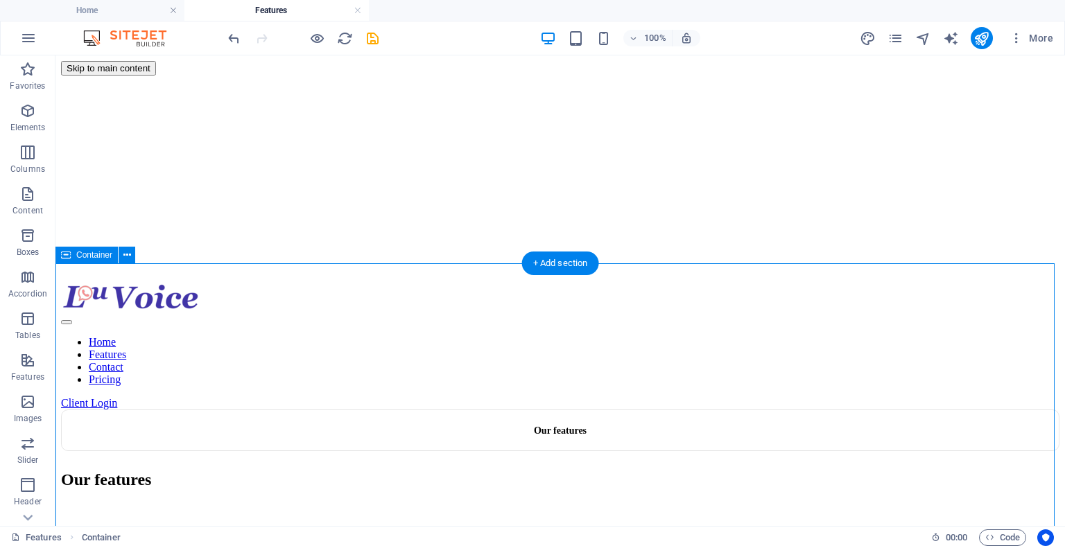
click at [238, 76] on figure at bounding box center [560, 76] width 998 height 0
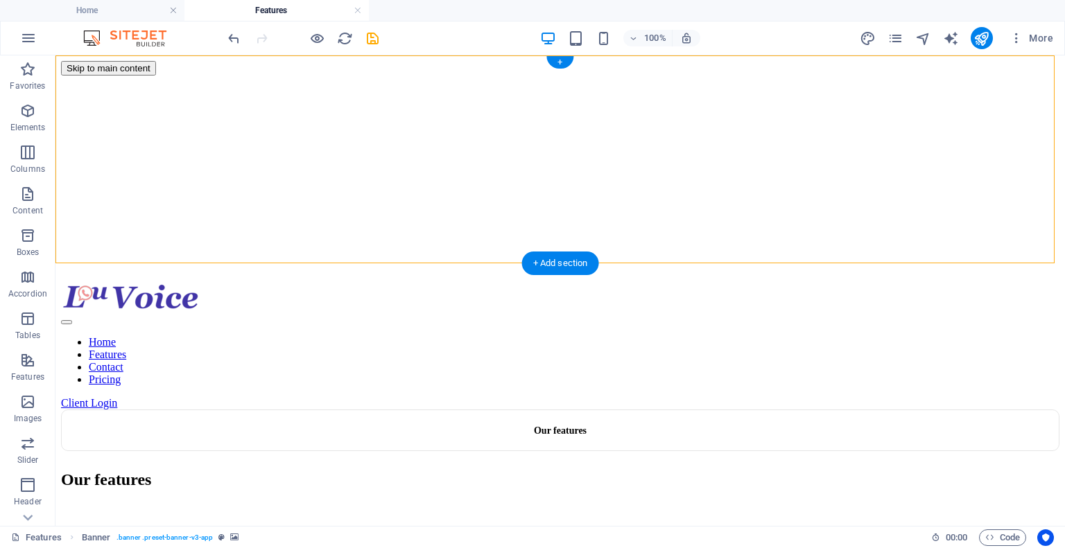
click at [238, 76] on figure at bounding box center [560, 76] width 998 height 0
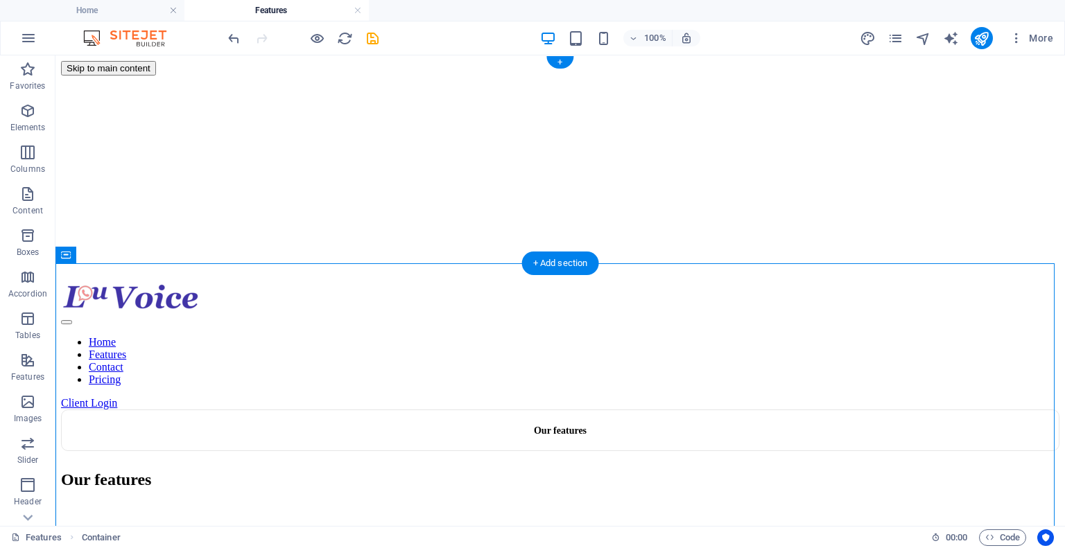
click at [390, 76] on figure at bounding box center [560, 76] width 998 height 0
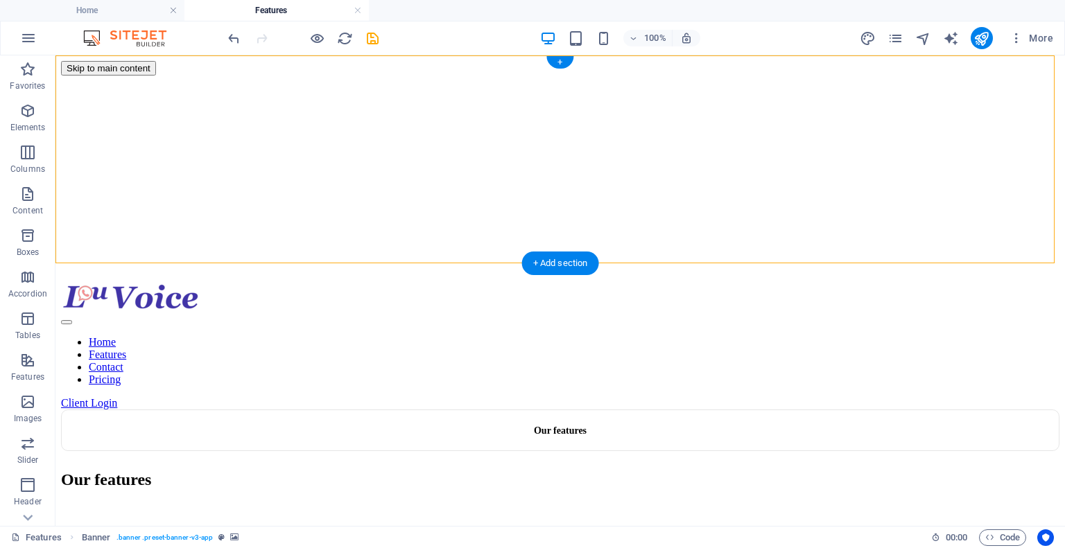
click at [484, 76] on figure at bounding box center [560, 76] width 998 height 0
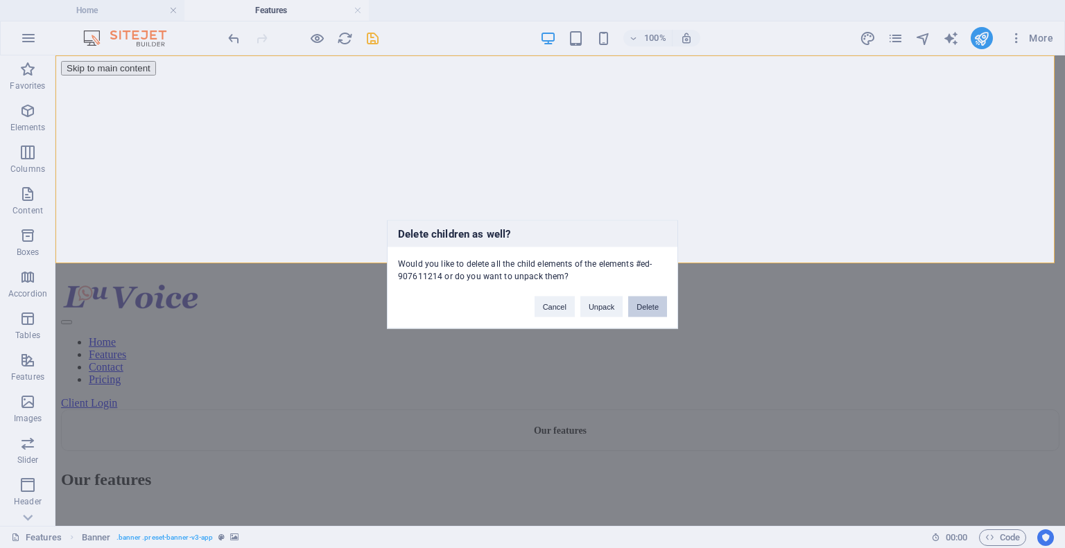
click at [648, 307] on button "Delete" at bounding box center [647, 306] width 39 height 21
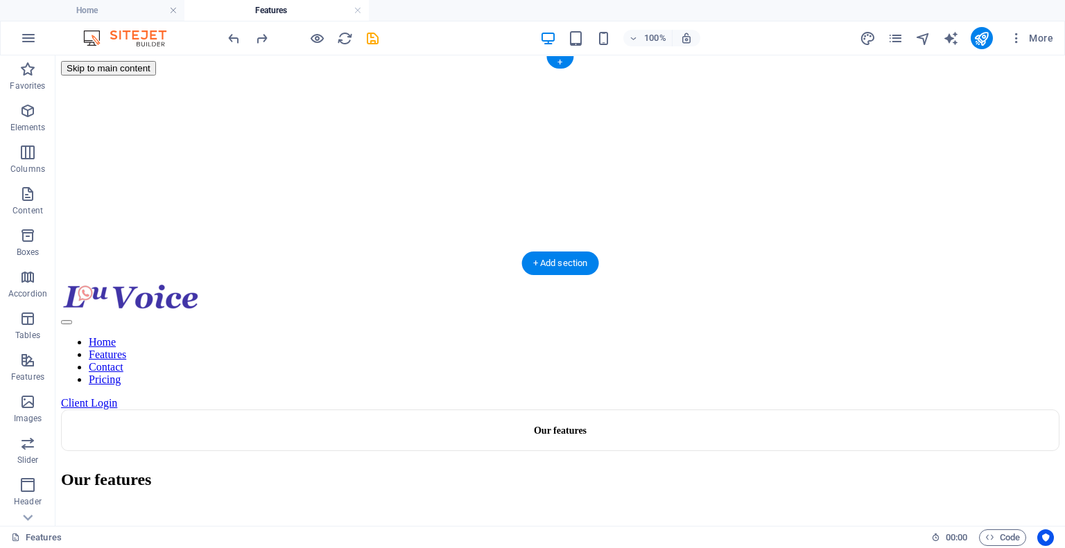
click at [689, 76] on figure at bounding box center [560, 76] width 998 height 0
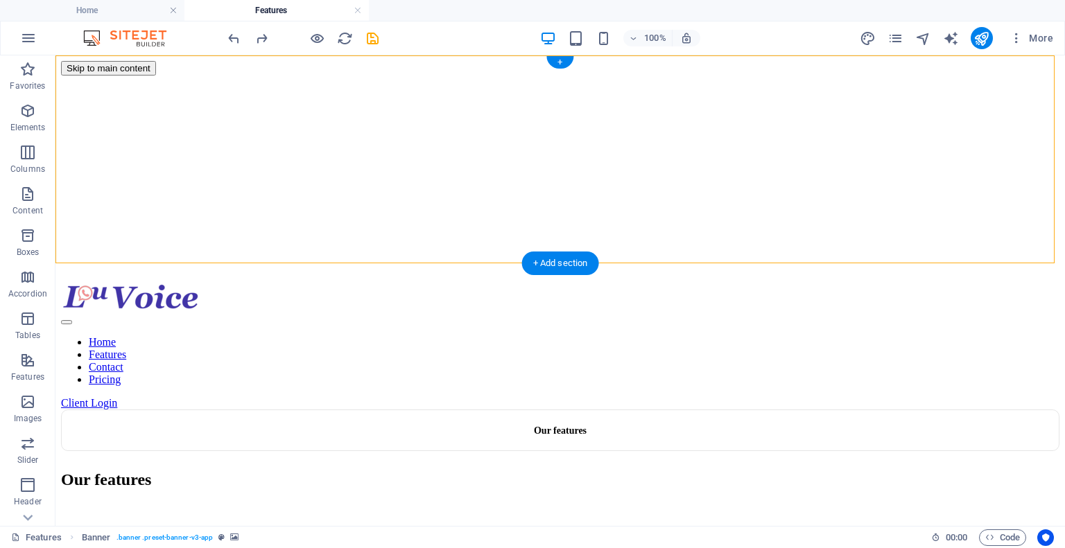
click at [164, 76] on figure at bounding box center [560, 76] width 998 height 0
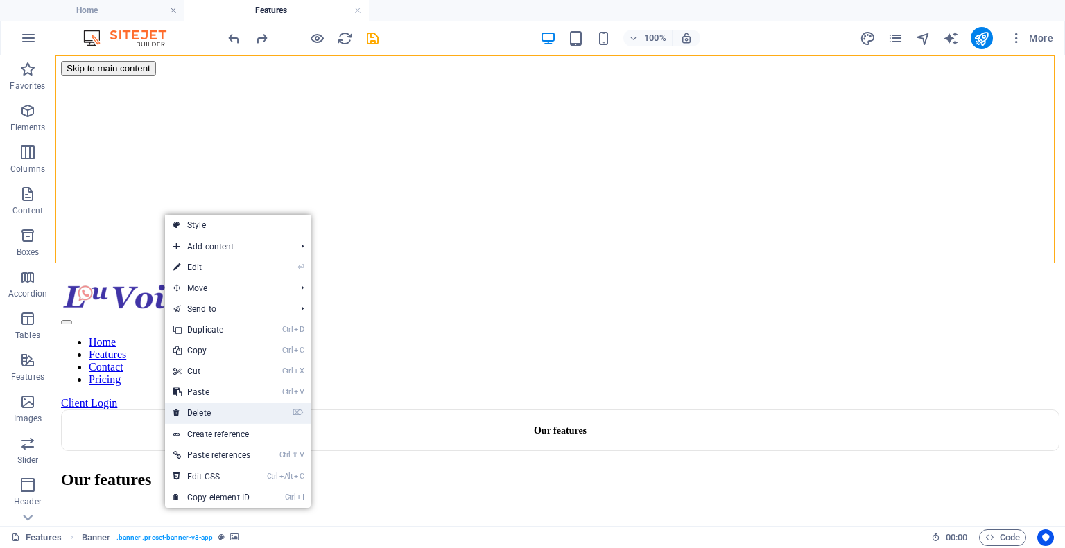
click at [191, 410] on link "⌦ Delete" at bounding box center [212, 413] width 94 height 21
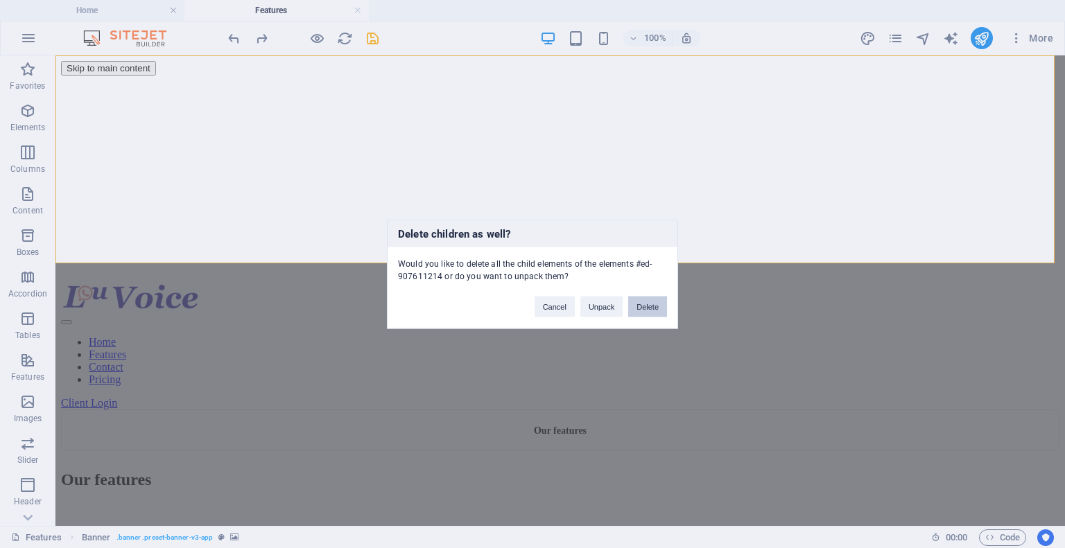
click at [655, 304] on button "Delete" at bounding box center [647, 306] width 39 height 21
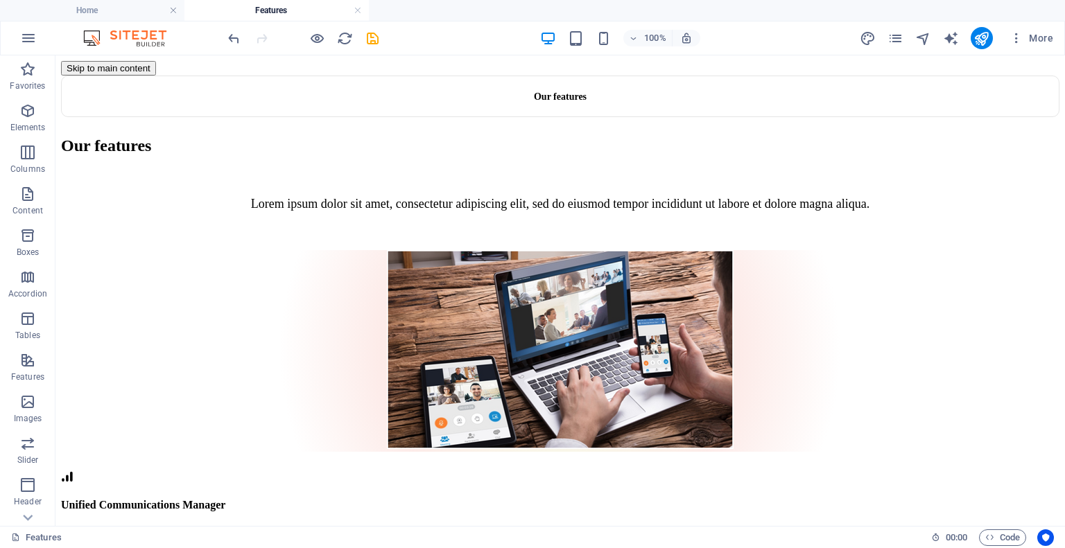
drag, startPoint x: 1063, startPoint y: 104, endPoint x: 1120, endPoint y: 85, distance: 59.9
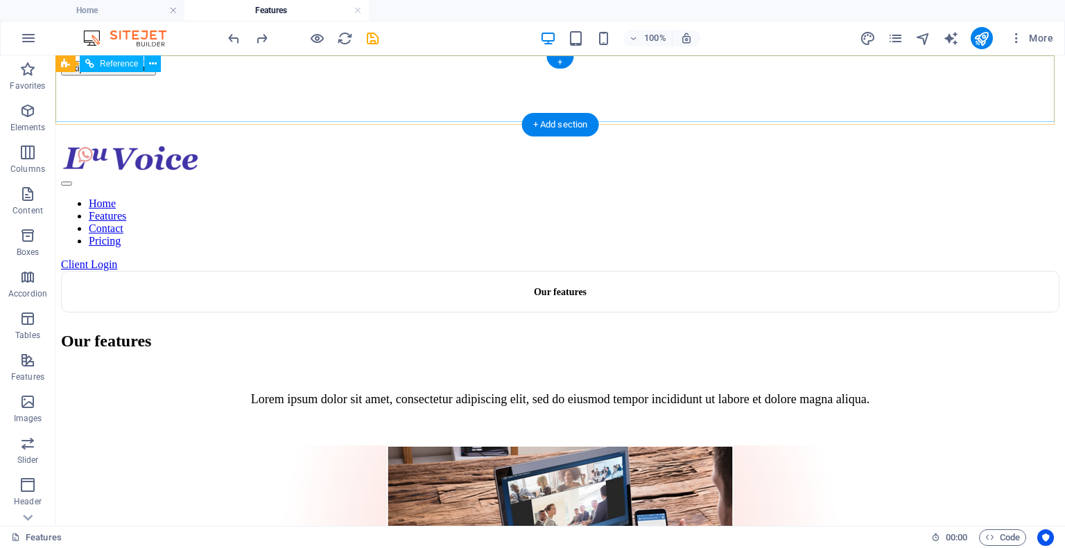
click at [1052, 145] on div "Home Features Contact Pricing Client Login" at bounding box center [560, 208] width 998 height 126
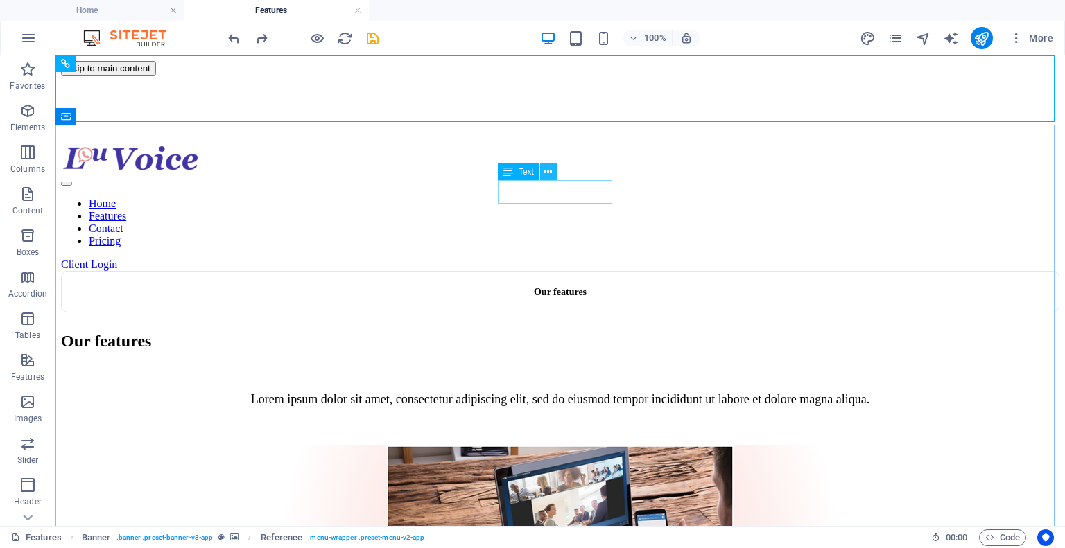
click at [549, 168] on icon at bounding box center [548, 172] width 8 height 15
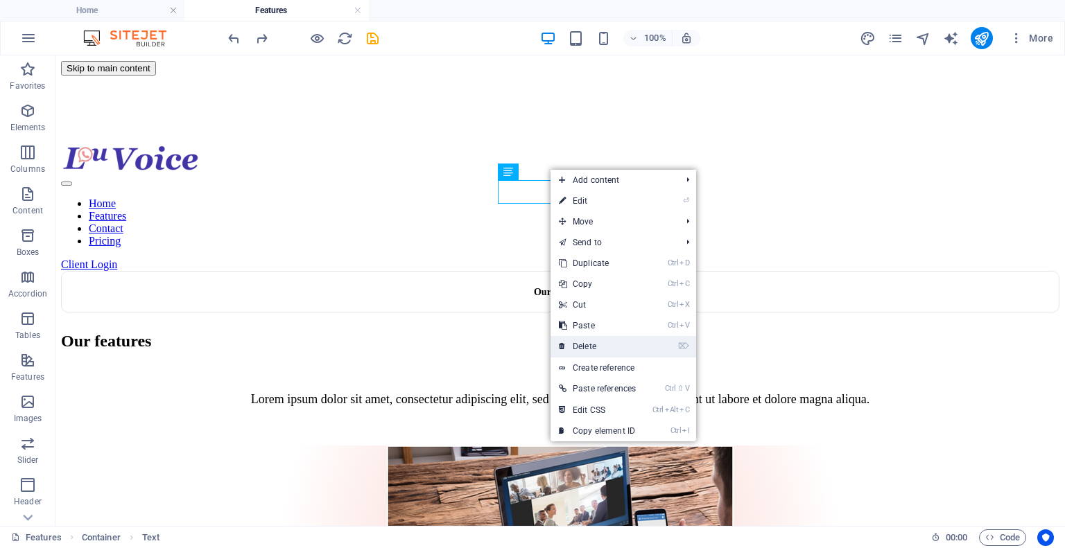
click at [577, 346] on link "⌦ Delete" at bounding box center [597, 346] width 94 height 21
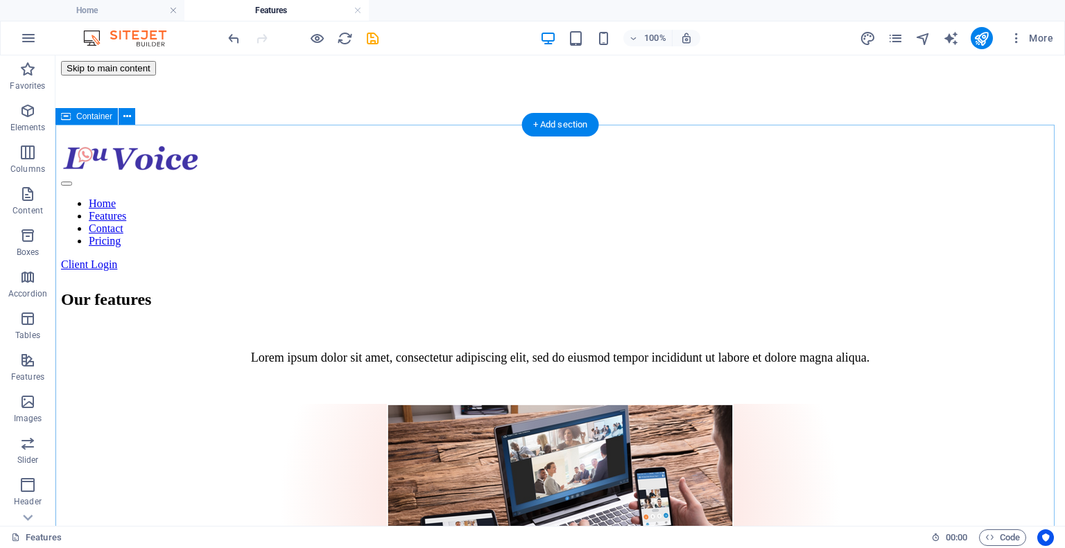
click at [526, 290] on div "Our features" at bounding box center [560, 299] width 998 height 19
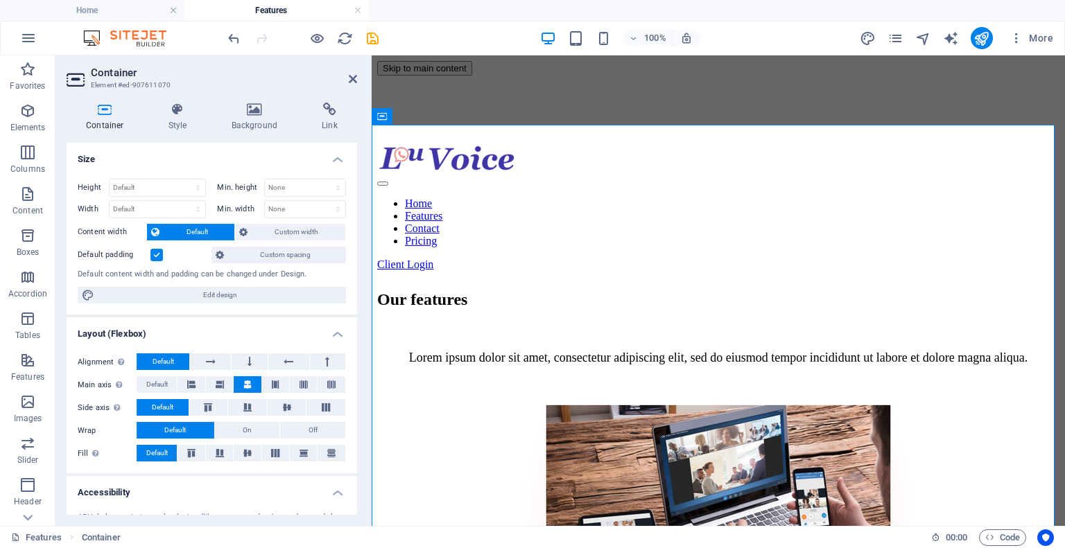
click at [333, 313] on div "Height Default px rem % vh vw Min. height None px rem % vh vw Width Default px …" at bounding box center [212, 242] width 290 height 148
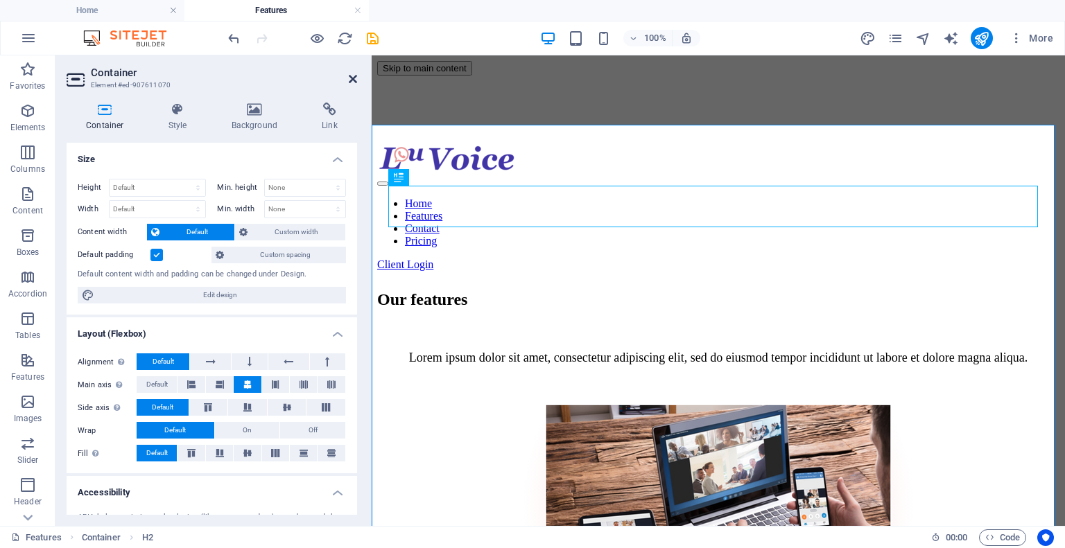
click at [351, 80] on icon at bounding box center [353, 78] width 8 height 11
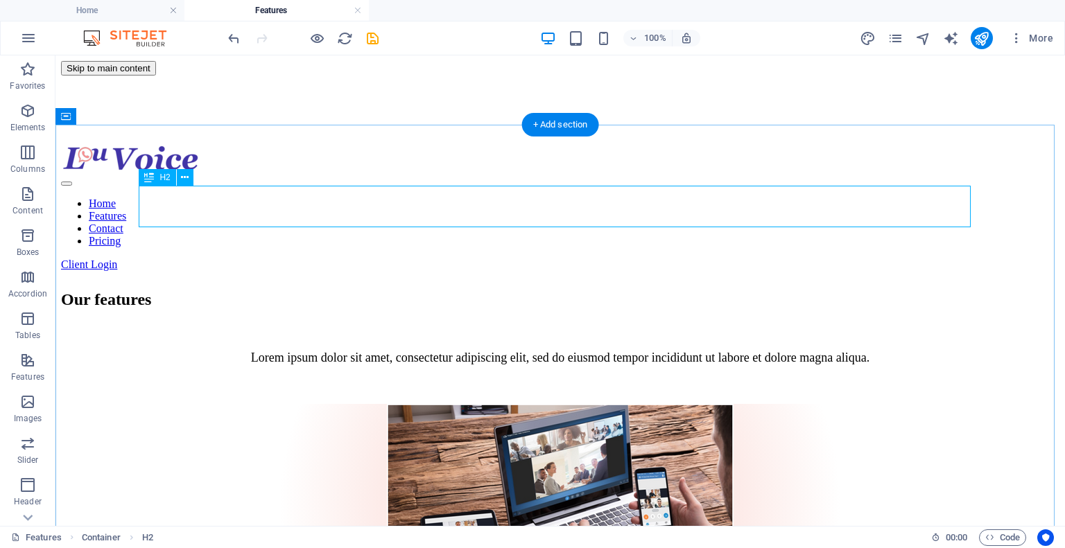
click at [516, 290] on div "Our features" at bounding box center [560, 299] width 998 height 19
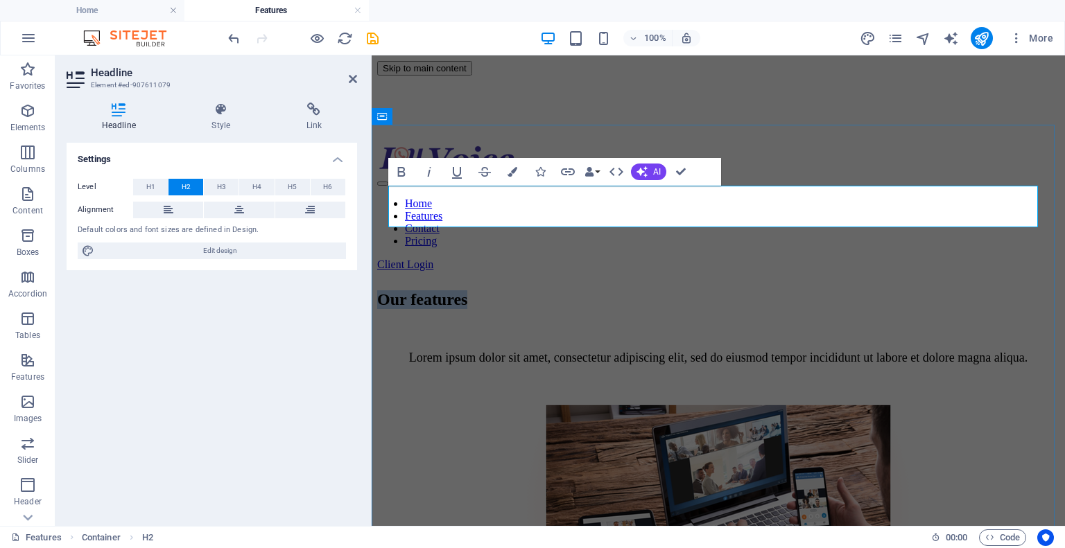
click at [515, 290] on h2 "Our features" at bounding box center [717, 299] width 682 height 19
click at [602, 290] on h2 "Our features" at bounding box center [717, 299] width 682 height 19
click at [221, 191] on span "H3" at bounding box center [221, 187] width 9 height 17
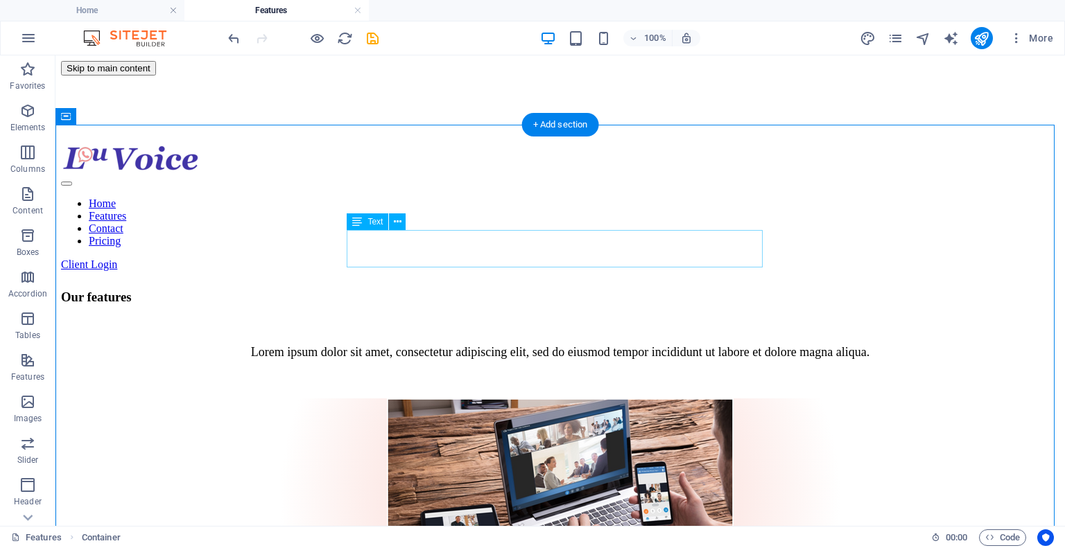
click at [745, 345] on div "Lorem ipsum dolor sit amet, consectetur adipiscing elit, sed do eiusmod tempor …" at bounding box center [560, 352] width 998 height 15
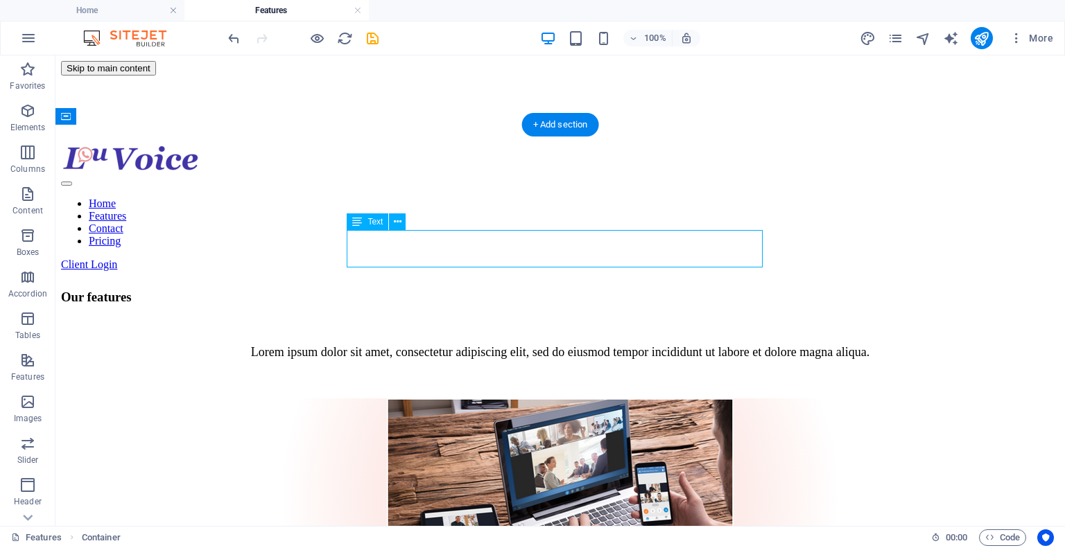
click at [745, 345] on div "Lorem ipsum dolor sit amet, consectetur adipiscing elit, sed do eiusmod tempor …" at bounding box center [560, 352] width 998 height 15
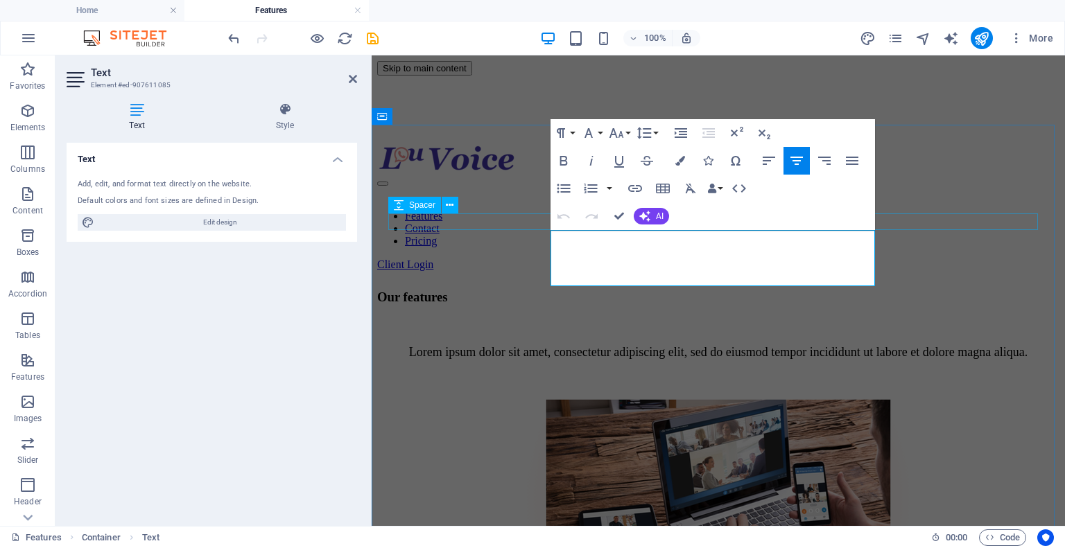
click at [886, 318] on div at bounding box center [717, 326] width 682 height 17
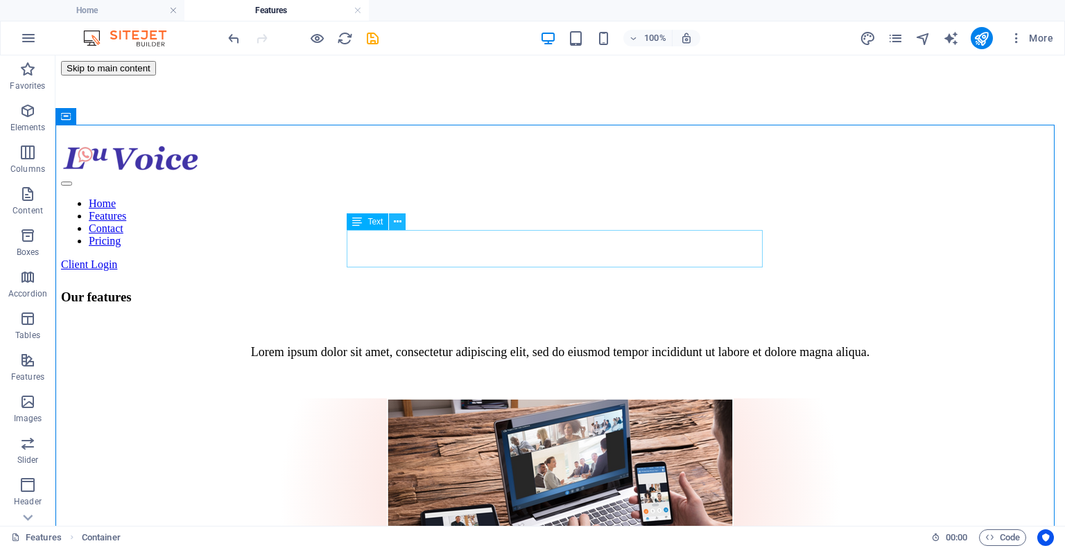
click at [397, 221] on icon at bounding box center [398, 222] width 8 height 15
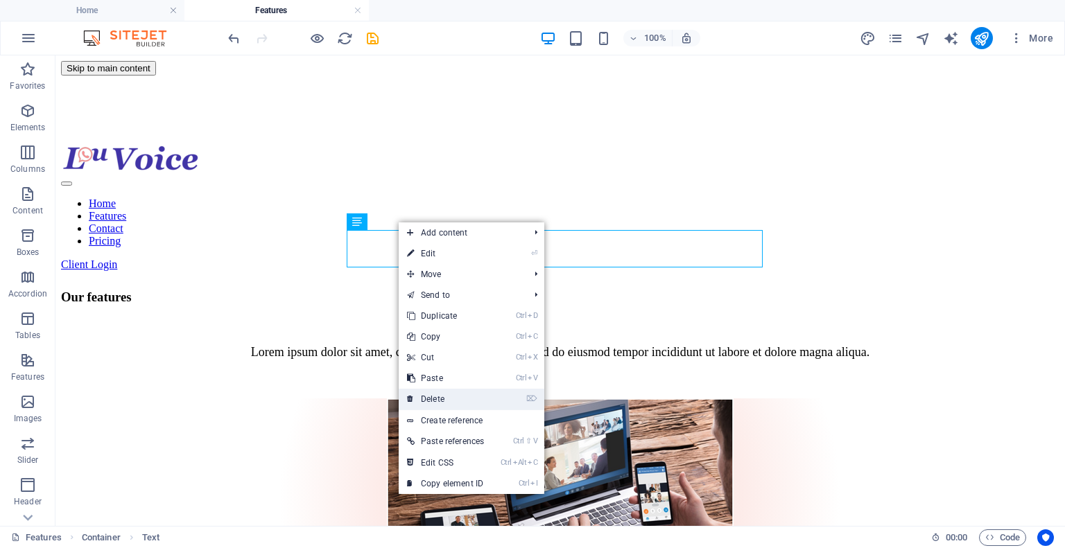
click at [407, 394] on icon at bounding box center [410, 399] width 7 height 21
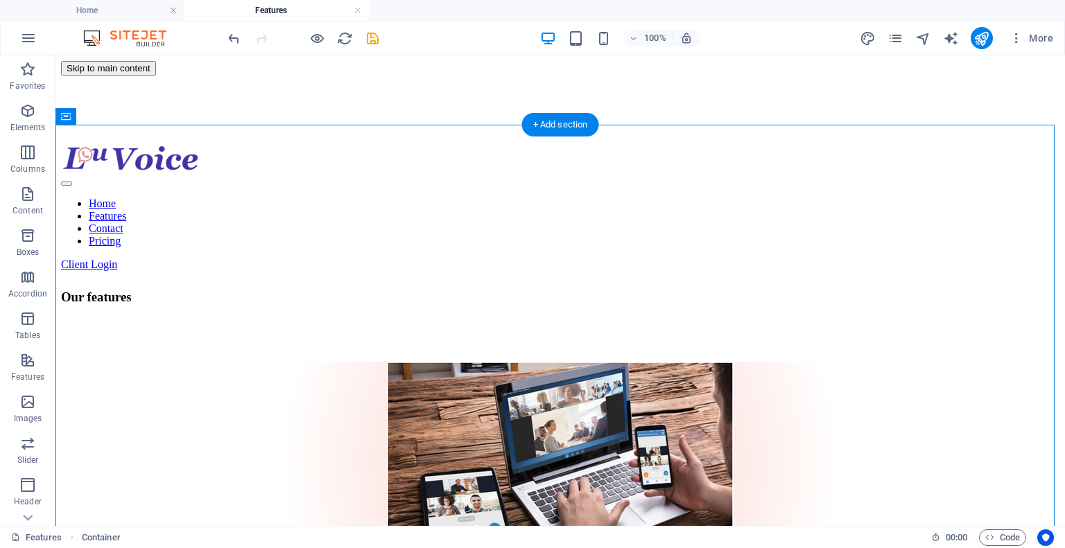
drag, startPoint x: 493, startPoint y: 231, endPoint x: 497, endPoint y: 195, distance: 36.3
click at [539, 334] on div at bounding box center [560, 348] width 998 height 28
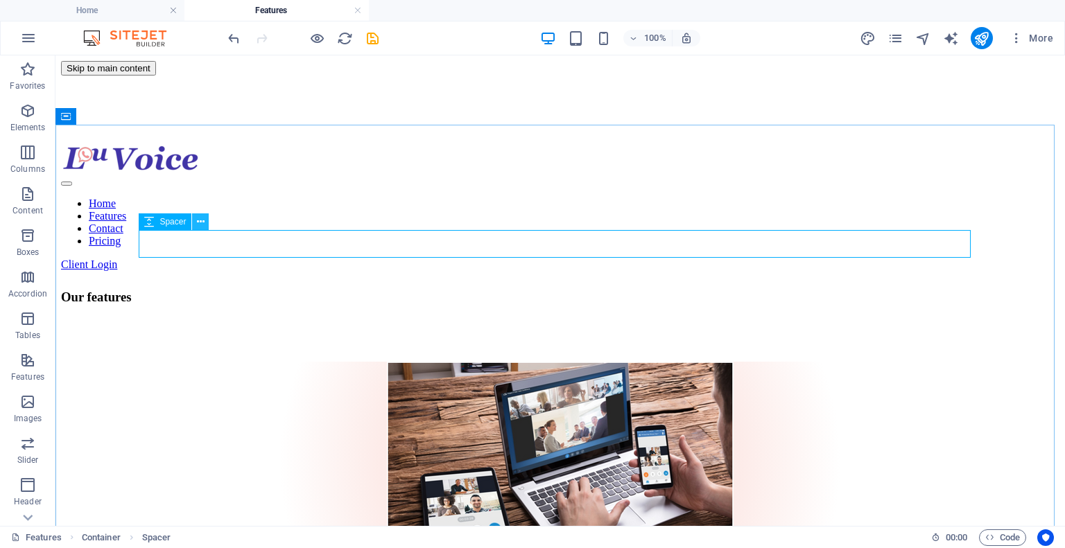
click at [199, 215] on icon at bounding box center [201, 222] width 8 height 15
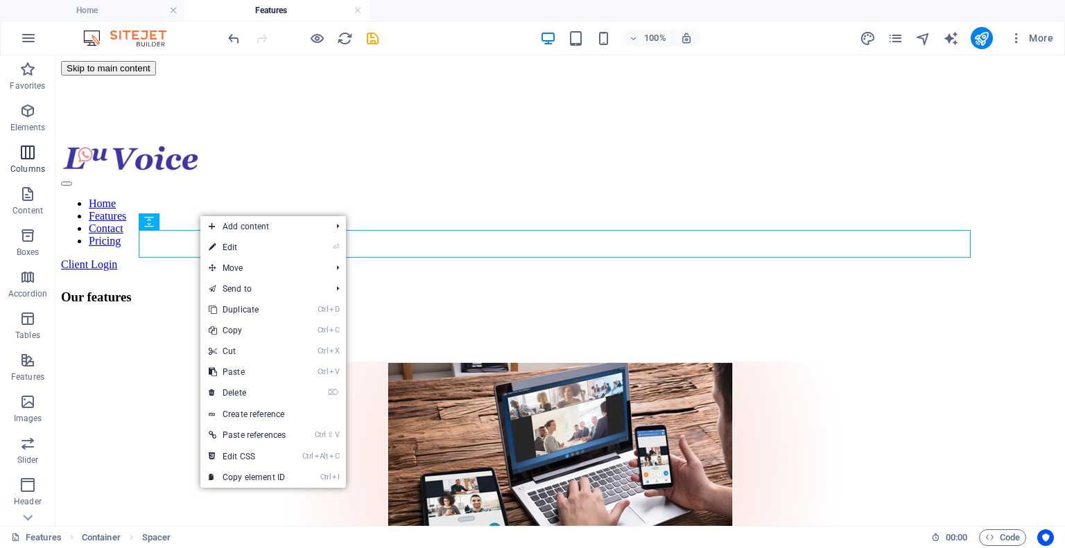
click at [0, 0] on icon "button" at bounding box center [0, 0] width 0 height 0
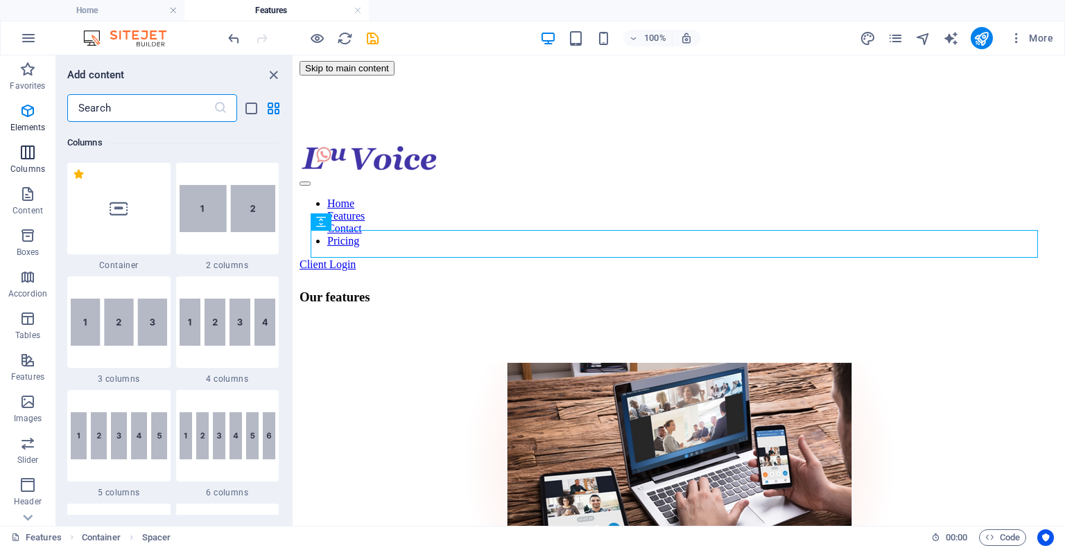
scroll to position [686, 0]
click at [122, 347] on div at bounding box center [118, 321] width 103 height 92
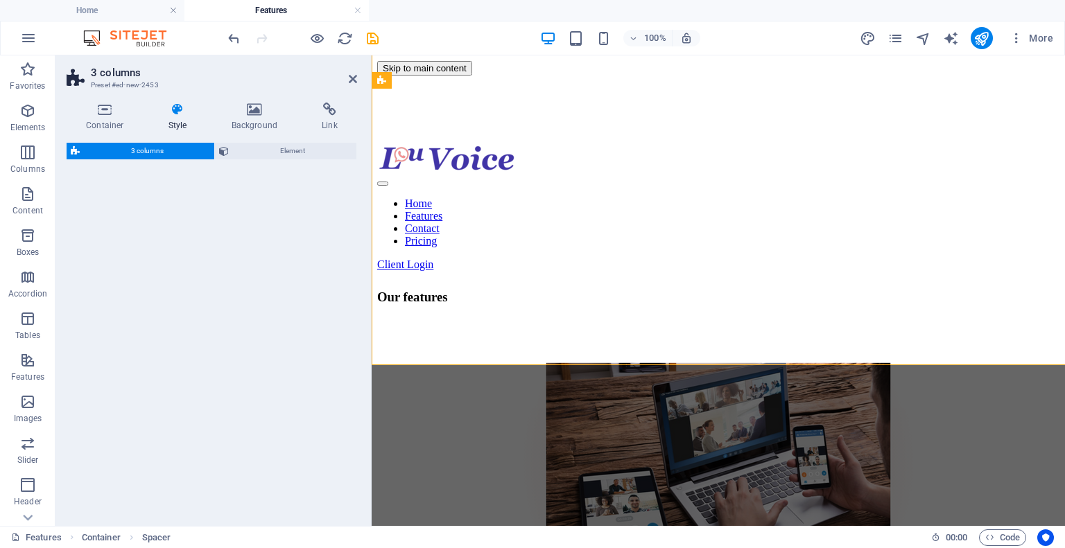
select select "rem"
select select "preset-columns-three-v2-default"
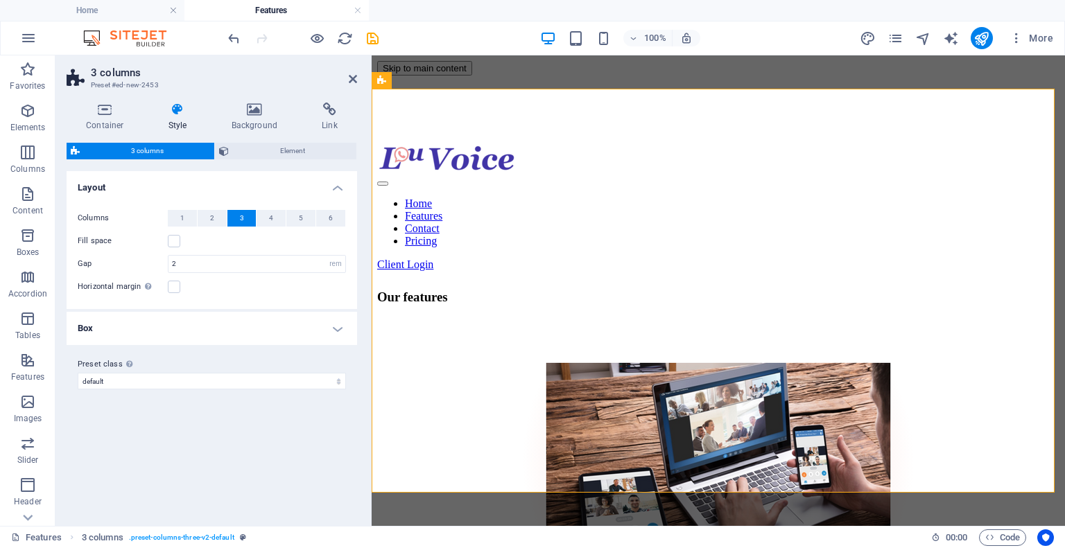
scroll to position [2018, 0]
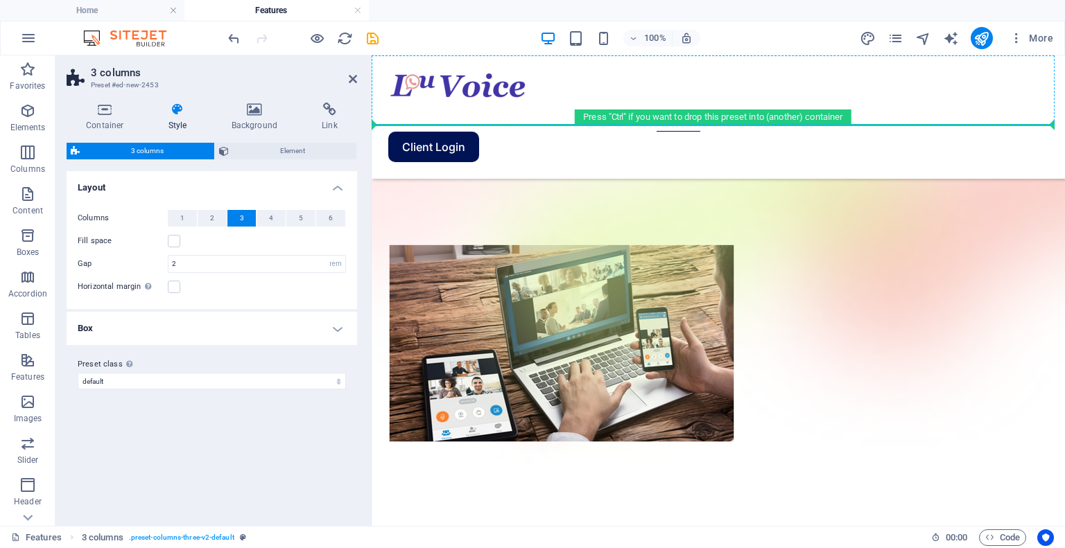
scroll to position [0, 0]
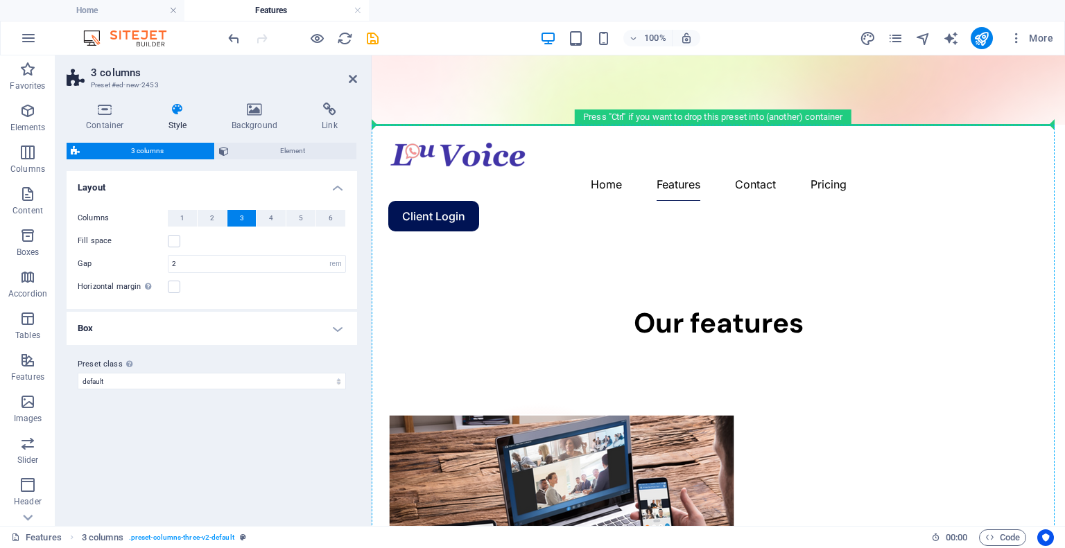
drag, startPoint x: 788, startPoint y: 168, endPoint x: 410, endPoint y: 262, distance: 389.4
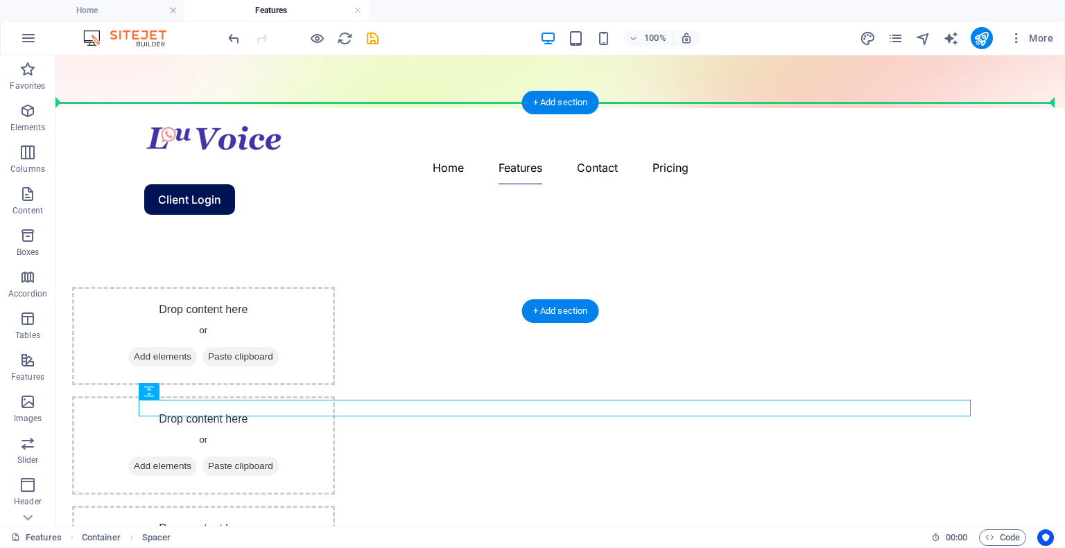
scroll to position [1, 0]
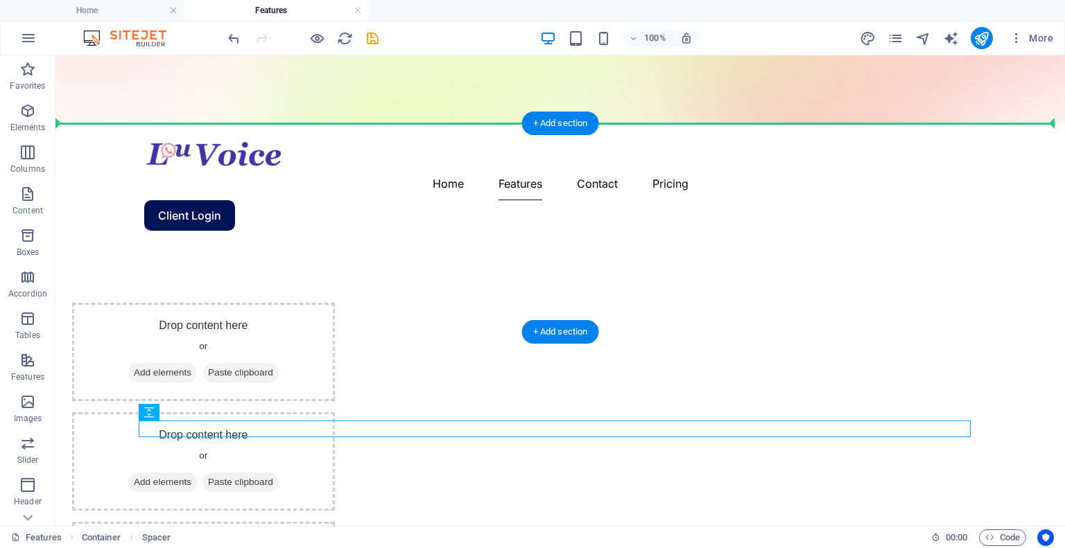
drag, startPoint x: 196, startPoint y: 433, endPoint x: 173, endPoint y: 162, distance: 272.1
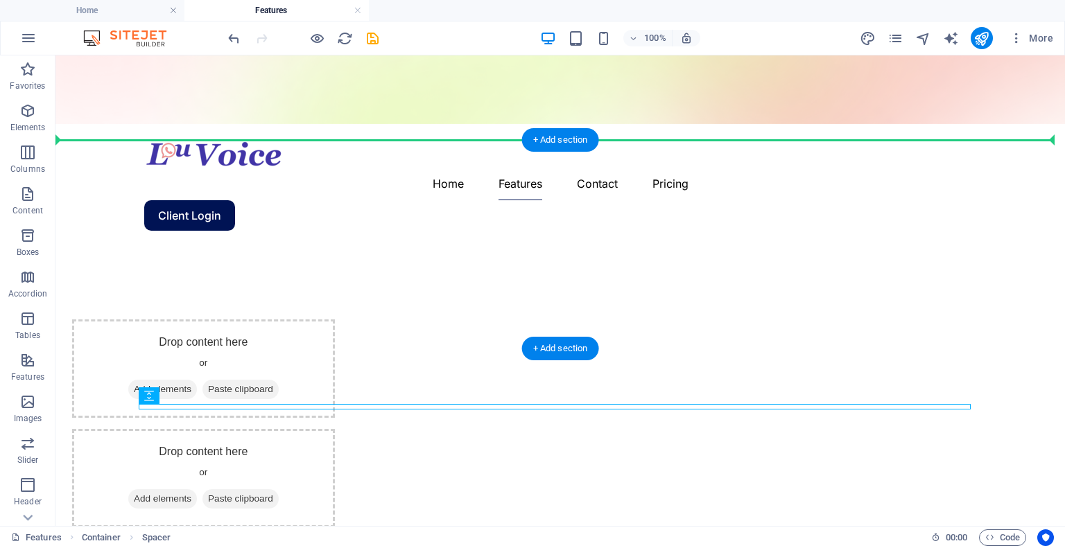
drag, startPoint x: 208, startPoint y: 451, endPoint x: 169, endPoint y: 191, distance: 263.6
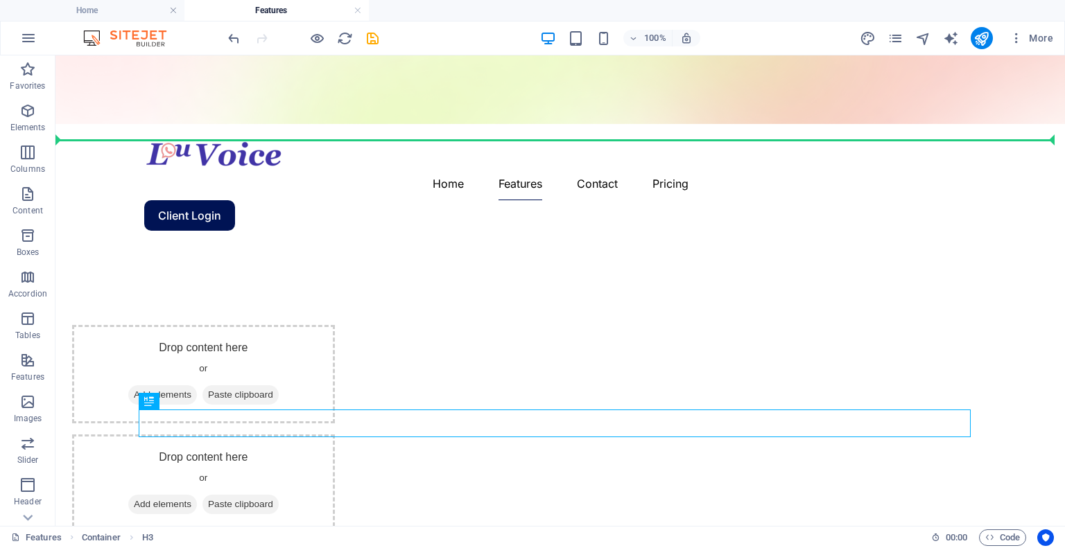
drag, startPoint x: 492, startPoint y: 416, endPoint x: 478, endPoint y: 138, distance: 278.4
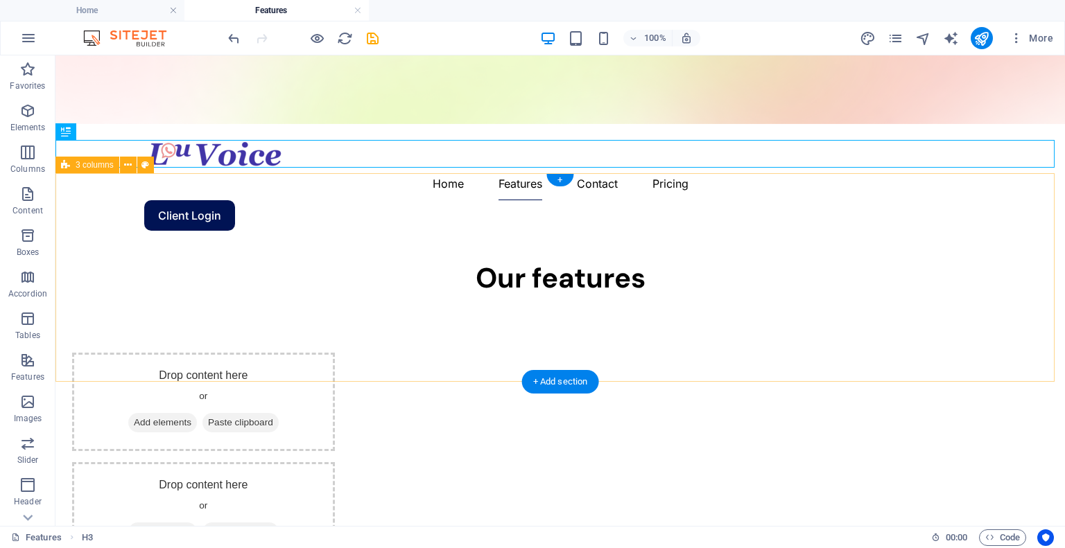
click at [590, 297] on div "Drop content here or Add elements Paste clipboard Drop content here or Add elem…" at bounding box center [559, 511] width 1009 height 428
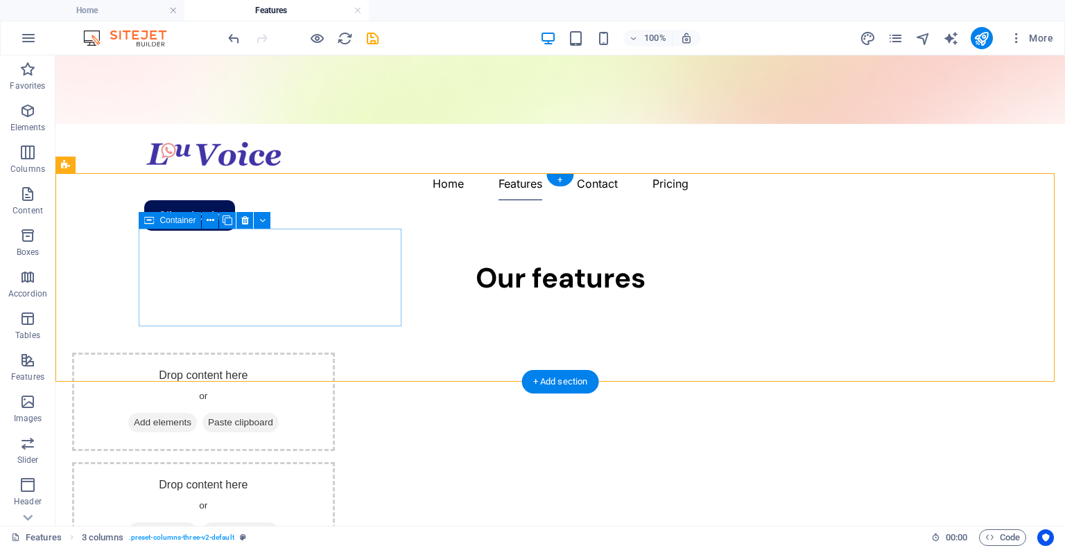
click at [197, 413] on span "Add elements" at bounding box center [162, 422] width 69 height 19
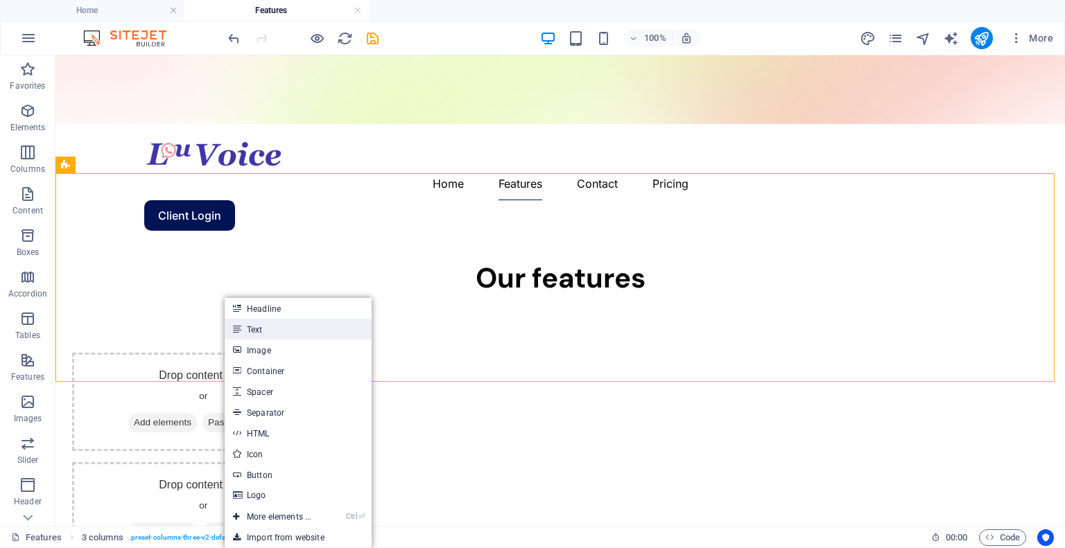
click at [269, 331] on link "Text" at bounding box center [298, 329] width 147 height 21
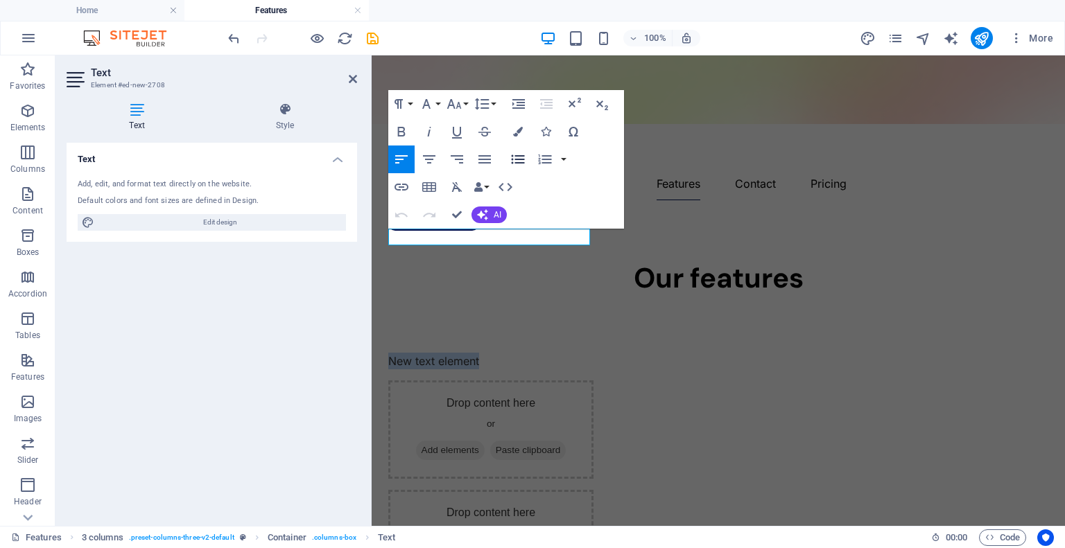
click at [521, 155] on icon "button" at bounding box center [517, 159] width 13 height 9
click at [156, 188] on div "Add, edit, and format text directly on the website." at bounding box center [212, 185] width 268 height 12
click at [255, 187] on div "Add, edit, and format text directly on the website." at bounding box center [212, 185] width 268 height 12
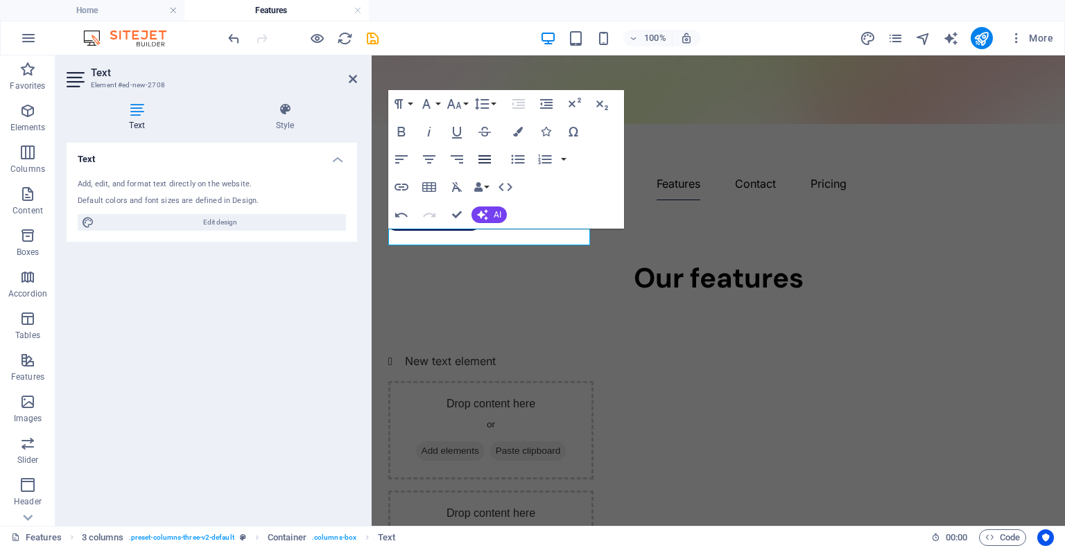
click at [488, 161] on icon "button" at bounding box center [484, 159] width 17 height 17
click at [518, 164] on icon "button" at bounding box center [518, 159] width 17 height 17
click at [518, 163] on icon "button" at bounding box center [517, 159] width 13 height 9
click at [430, 163] on icon "button" at bounding box center [429, 159] width 12 height 8
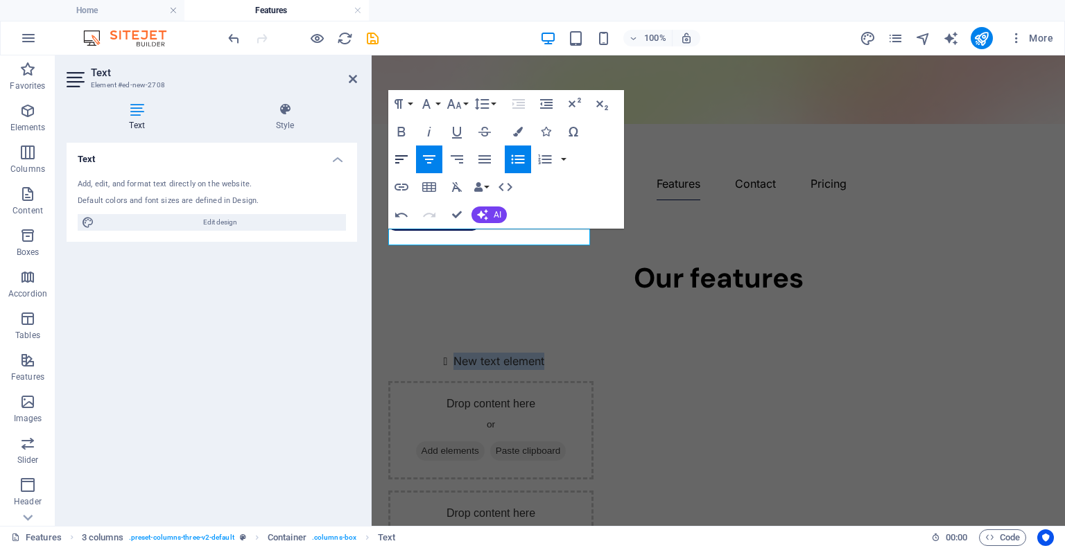
click at [401, 154] on icon "button" at bounding box center [401, 159] width 17 height 17
click at [267, 180] on div "Add, edit, and format text directly on the website." at bounding box center [212, 185] width 268 height 12
click at [229, 181] on div "Add, edit, and format text directly on the website." at bounding box center [212, 185] width 268 height 12
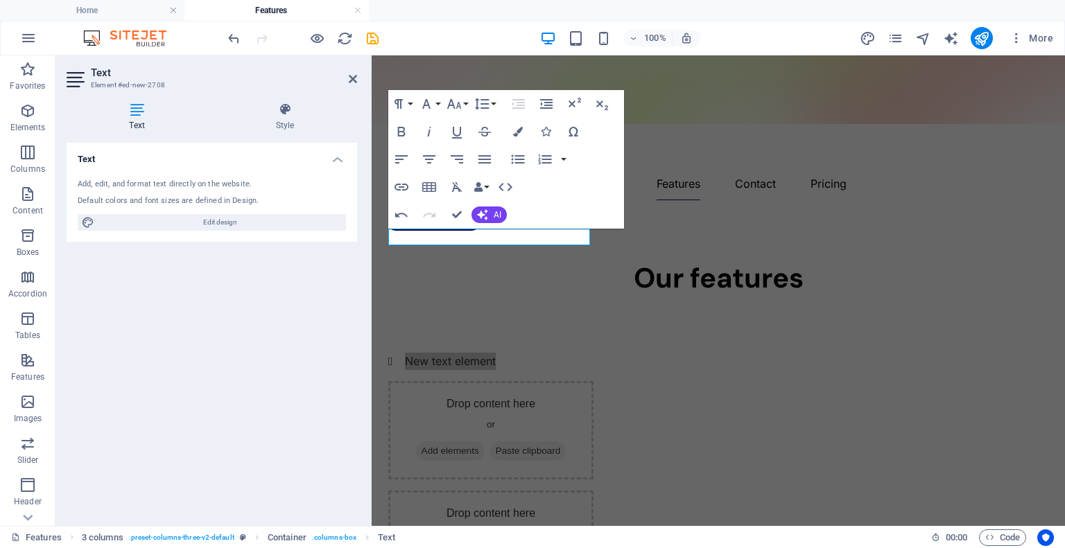
click at [229, 181] on div "Add, edit, and format text directly on the website." at bounding box center [212, 185] width 268 height 12
click at [499, 353] on li "New text element" at bounding box center [498, 361] width 189 height 17
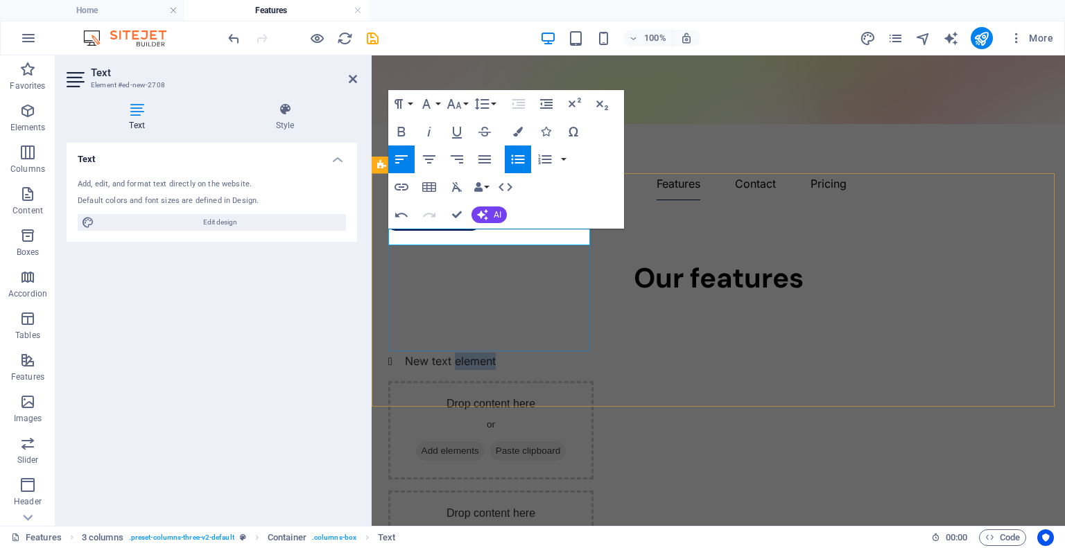
click at [499, 353] on li "New text element" at bounding box center [498, 361] width 189 height 17
click at [554, 353] on div "New text element" at bounding box center [490, 361] width 205 height 17
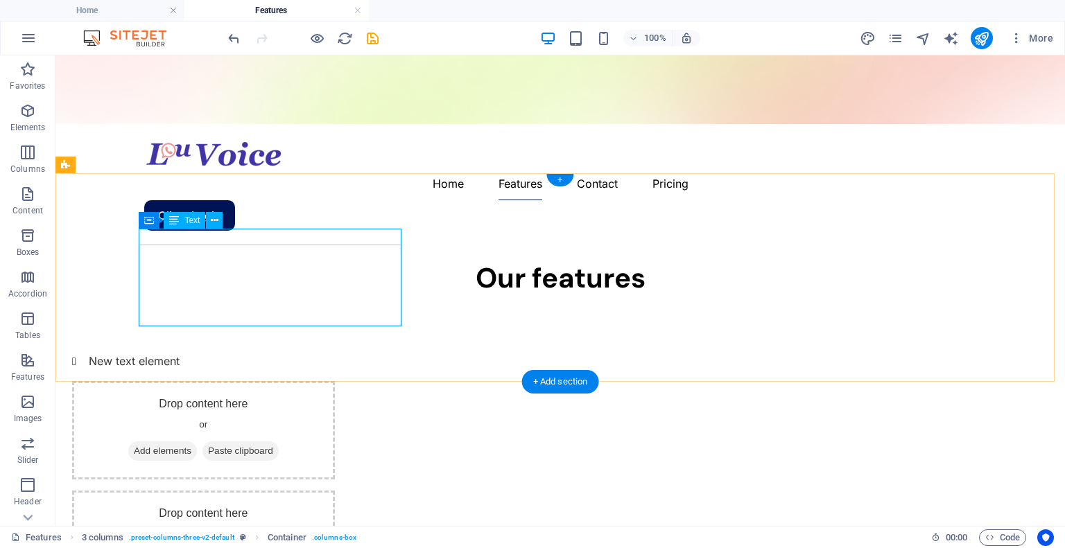
click at [243, 353] on div "New text element" at bounding box center [203, 361] width 263 height 17
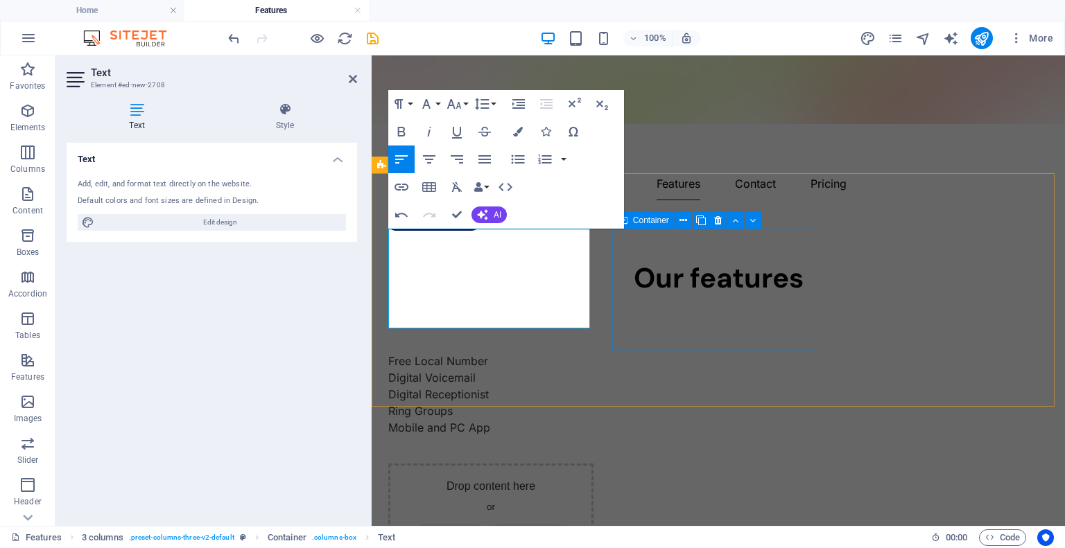
click at [593, 464] on div "Drop content here or Add elements Paste clipboard" at bounding box center [490, 513] width 205 height 98
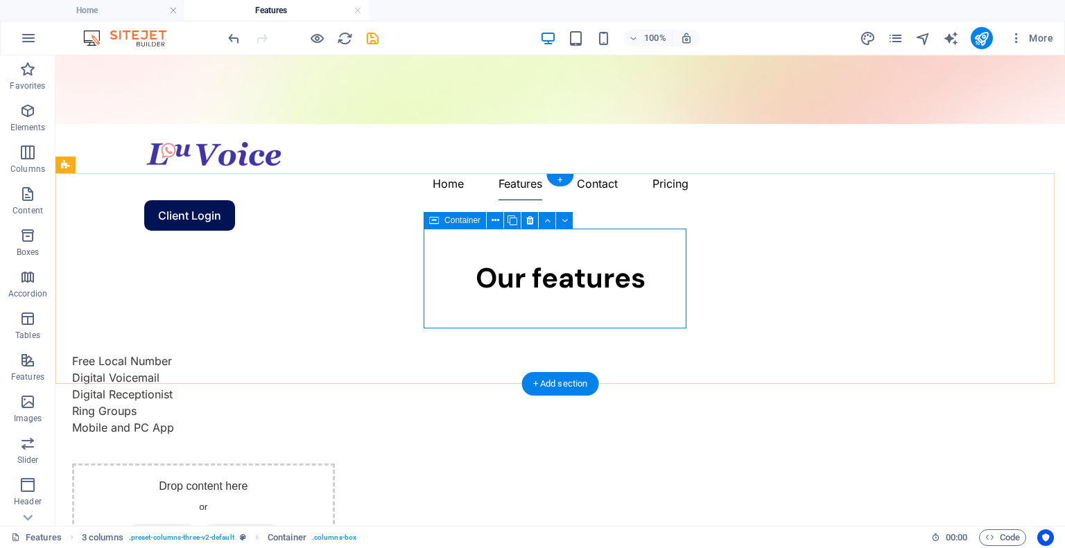
click at [335, 464] on div "Drop content here or Add elements Paste clipboard" at bounding box center [203, 513] width 263 height 98
click at [197, 524] on span "Add elements" at bounding box center [162, 533] width 69 height 19
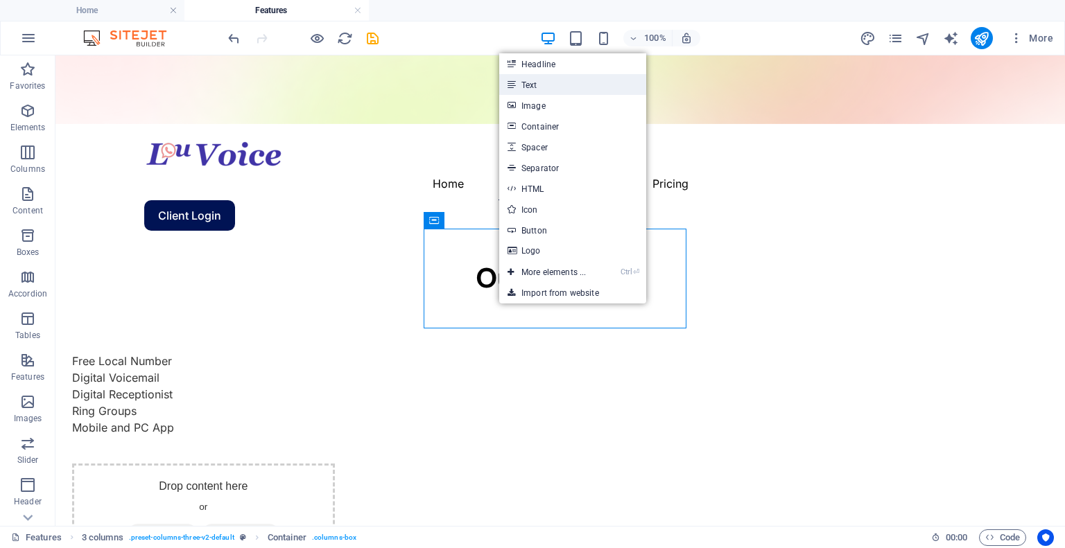
click at [521, 84] on link "Text" at bounding box center [572, 84] width 147 height 21
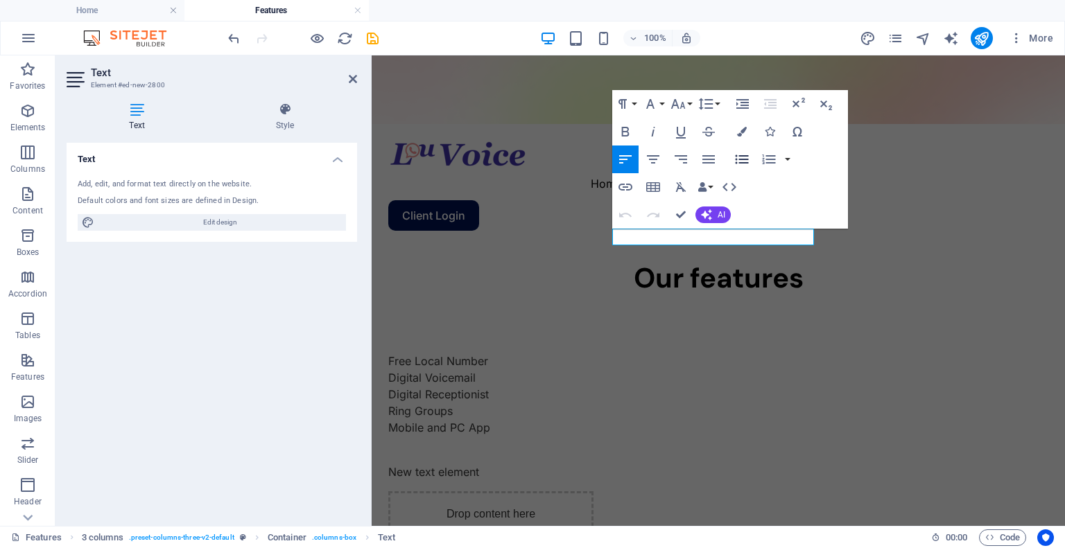
click at [738, 159] on icon "button" at bounding box center [742, 159] width 17 height 17
click at [707, 156] on icon "button" at bounding box center [708, 159] width 12 height 8
click at [707, 155] on icon "button" at bounding box center [708, 159] width 17 height 17
click at [742, 148] on button "Unordered List" at bounding box center [742, 160] width 26 height 28
click at [706, 157] on icon "button" at bounding box center [708, 159] width 17 height 17
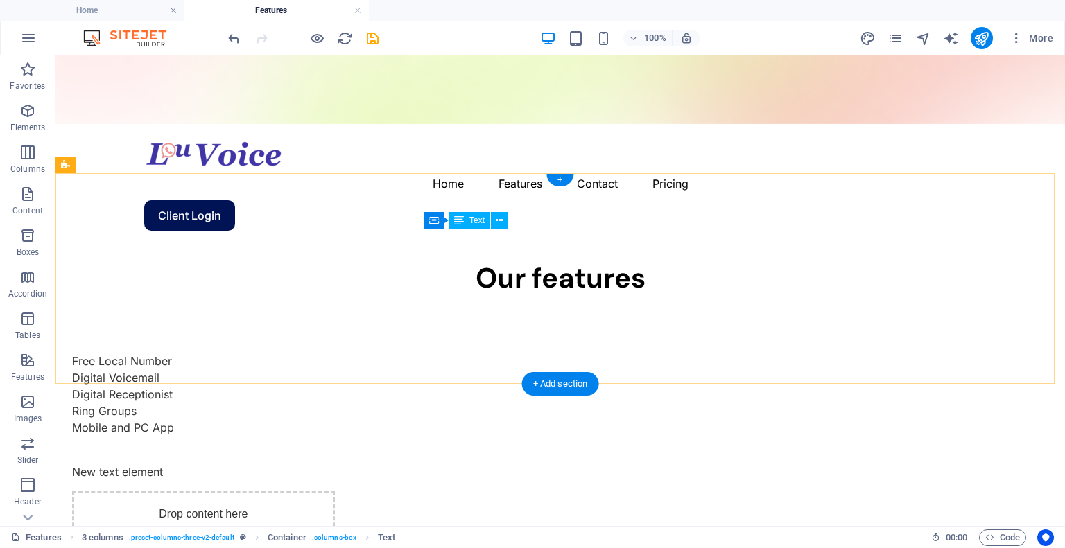
click at [335, 464] on div "New text element" at bounding box center [203, 472] width 263 height 17
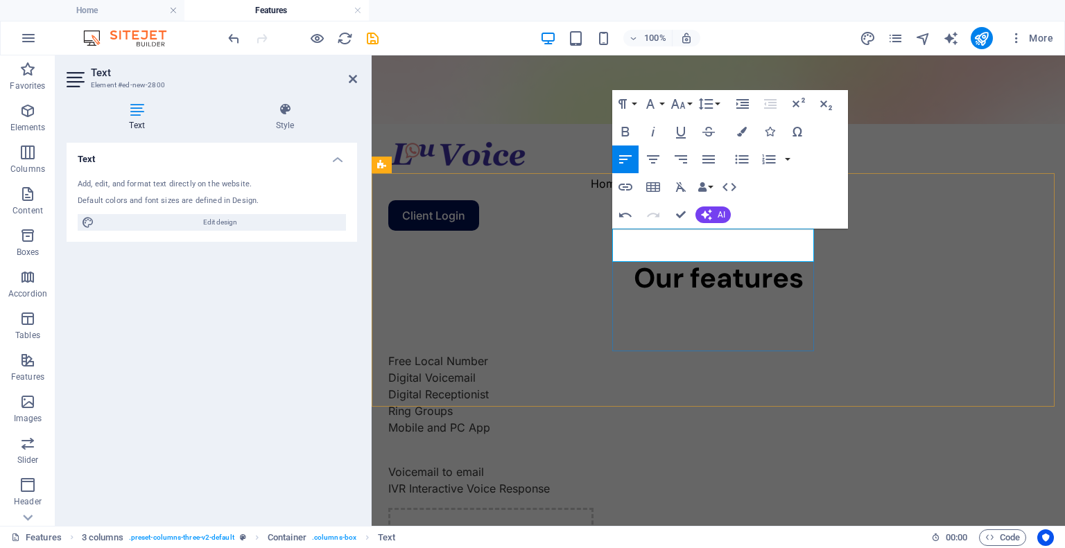
click at [593, 480] on p "IVR Interactive Voice Response" at bounding box center [490, 488] width 205 height 17
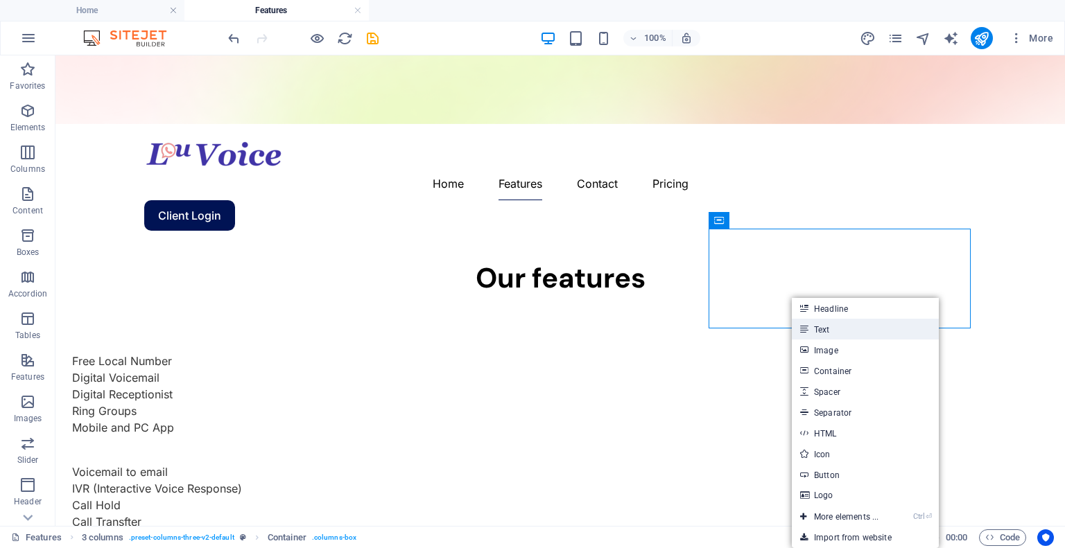
click at [804, 328] on icon at bounding box center [803, 329] width 7 height 21
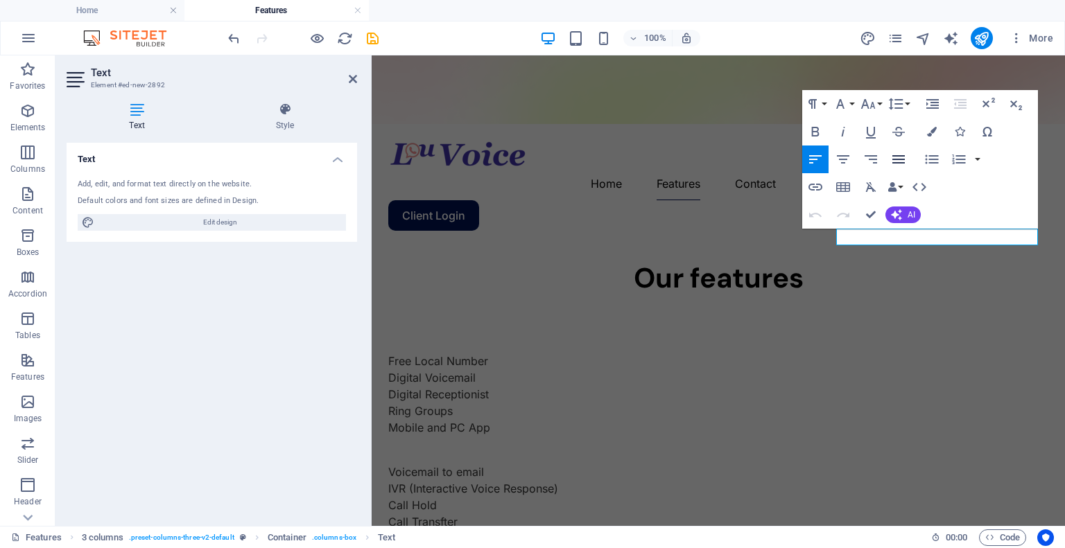
click at [896, 157] on icon "button" at bounding box center [898, 159] width 17 height 17
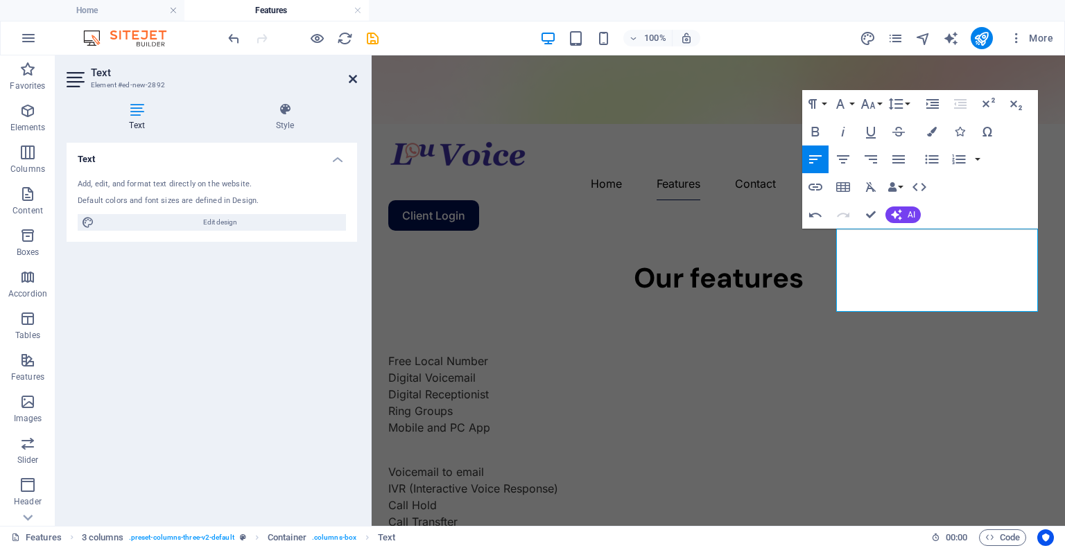
click at [349, 77] on icon at bounding box center [353, 78] width 8 height 11
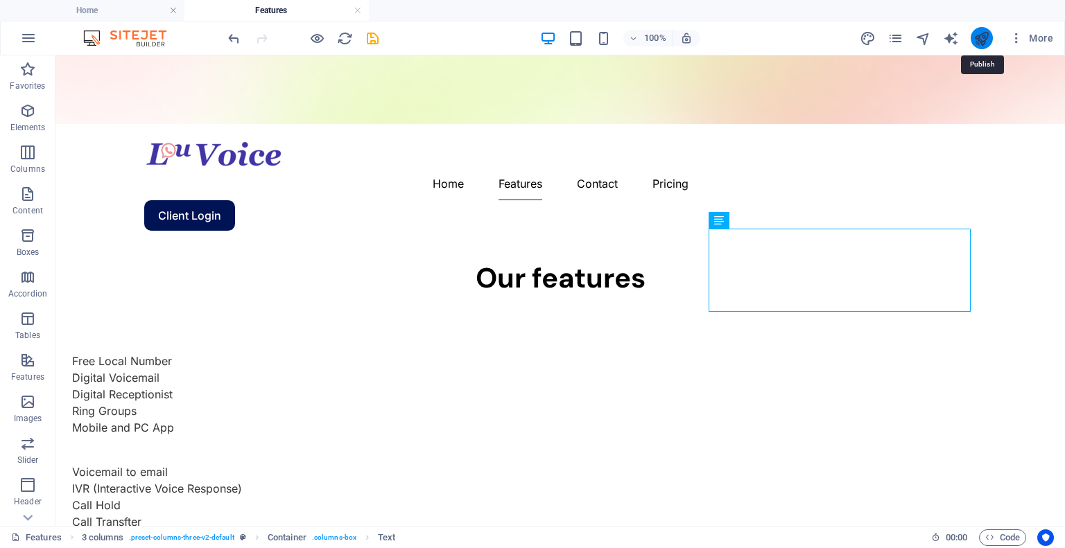
drag, startPoint x: 978, startPoint y: 35, endPoint x: 987, endPoint y: 37, distance: 9.8
click at [987, 37] on icon "publish" at bounding box center [981, 39] width 16 height 16
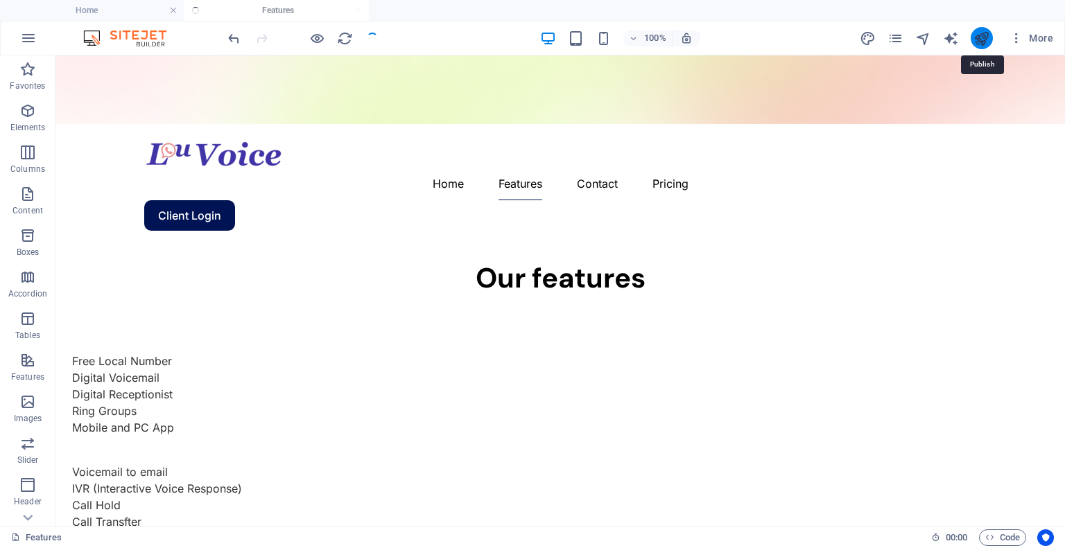
click at [983, 35] on icon "publish" at bounding box center [981, 39] width 16 height 16
drag, startPoint x: 983, startPoint y: 35, endPoint x: 978, endPoint y: 26, distance: 10.9
click at [978, 26] on div "100% More" at bounding box center [533, 37] width 1064 height 33
drag, startPoint x: 978, startPoint y: 26, endPoint x: 978, endPoint y: 35, distance: 9.7
click at [978, 35] on div "100% More" at bounding box center [533, 37] width 1064 height 33
